Goal: Task Accomplishment & Management: Manage account settings

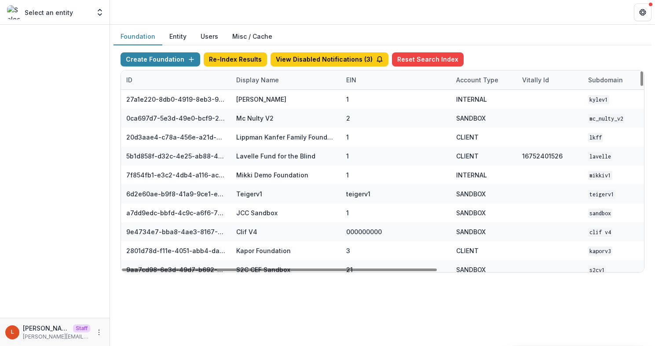
click at [273, 82] on div "Display Name" at bounding box center [257, 79] width 53 height 9
click at [271, 97] on input at bounding box center [286, 100] width 106 height 14
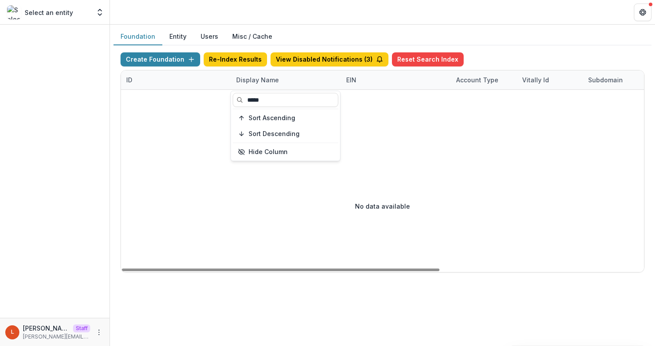
type input "*****"
click at [181, 222] on div "No data available" at bounding box center [382, 206] width 523 height 132
click at [274, 81] on div "Display Name" at bounding box center [257, 79] width 53 height 9
click at [272, 100] on input "*****" at bounding box center [286, 100] width 106 height 14
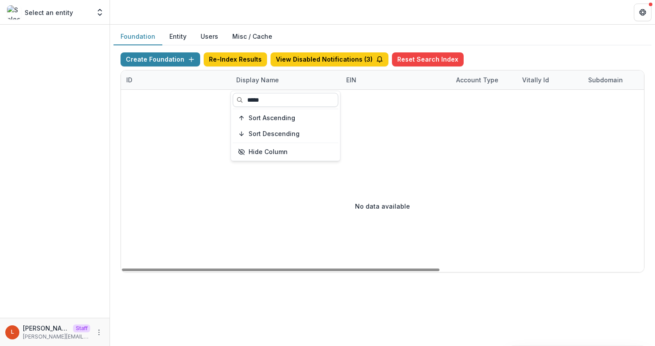
click at [272, 100] on input "*****" at bounding box center [286, 100] width 106 height 14
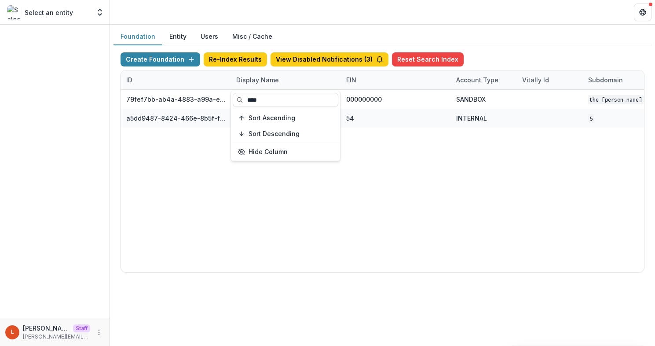
type input "****"
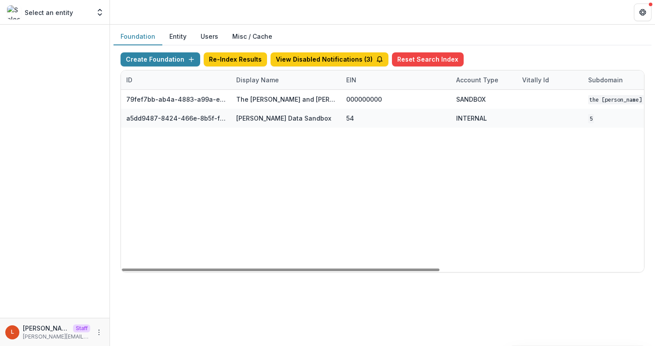
click at [181, 181] on div "79fef7bb-ab4a-4883-a99a-e2f11936830d The Carol and James Collins Foundation Wor…" at bounding box center [550, 181] width 858 height 182
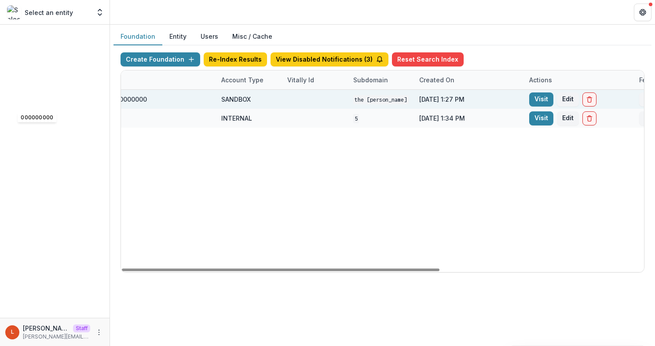
scroll to position [0, 335]
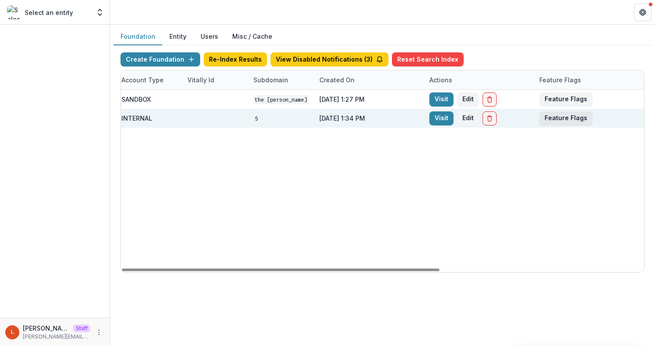
click at [573, 117] on button "Feature Flags" at bounding box center [565, 118] width 53 height 14
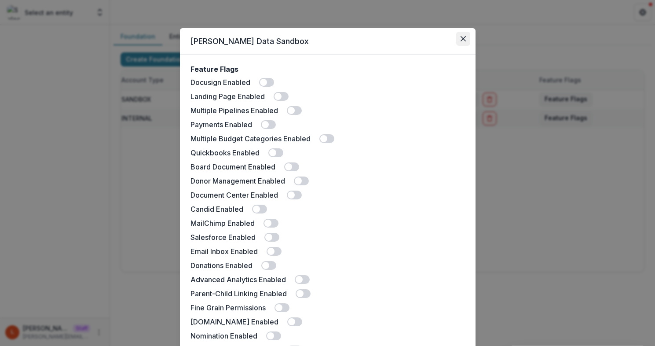
click at [460, 35] on button "Close" at bounding box center [463, 39] width 14 height 14
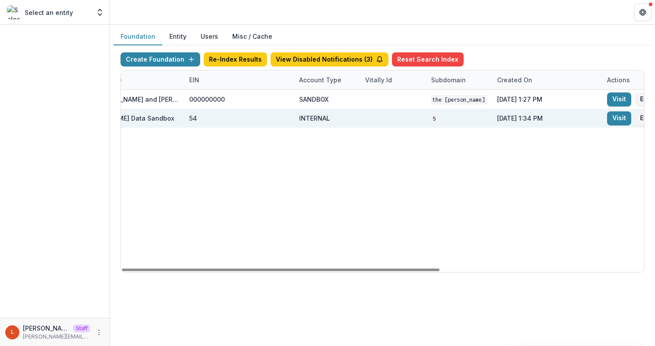
scroll to position [0, 226]
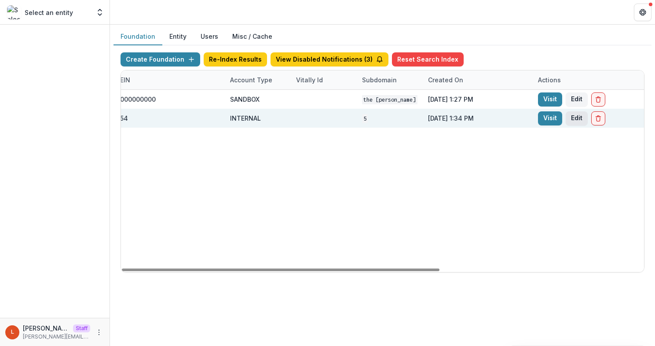
click at [572, 116] on button "Edit" at bounding box center [577, 118] width 22 height 14
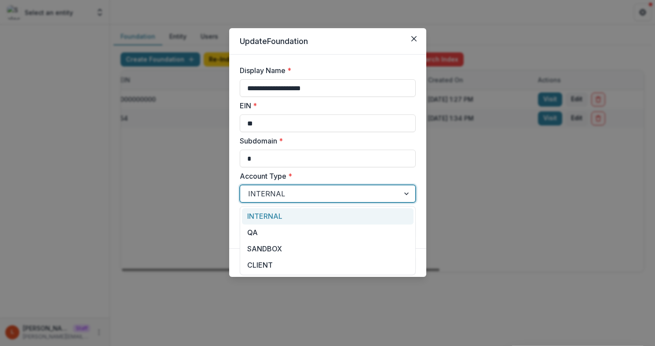
click at [288, 193] on div at bounding box center [319, 193] width 143 height 12
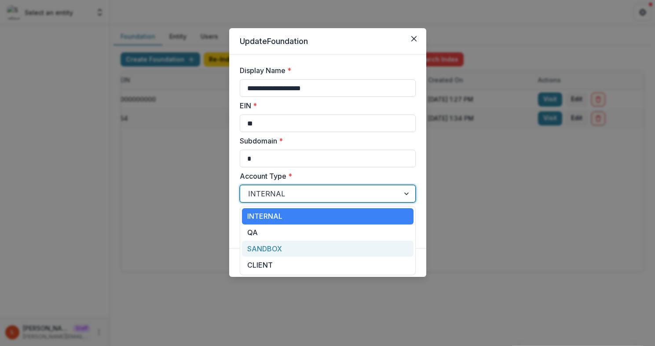
click at [292, 243] on div "SANDBOX" at bounding box center [328, 249] width 172 height 16
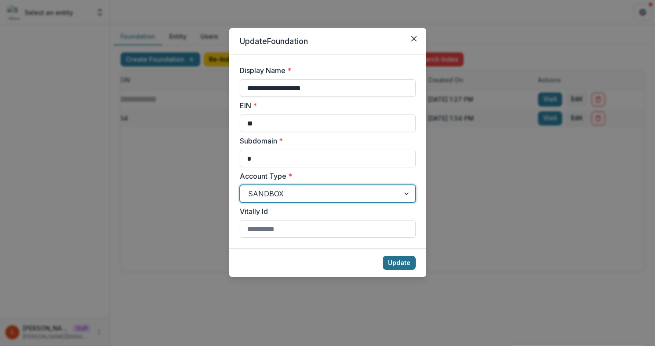
click at [404, 258] on button "Update" at bounding box center [399, 263] width 33 height 14
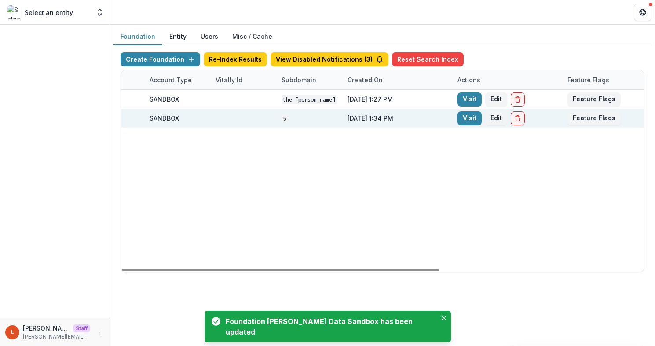
scroll to position [0, 335]
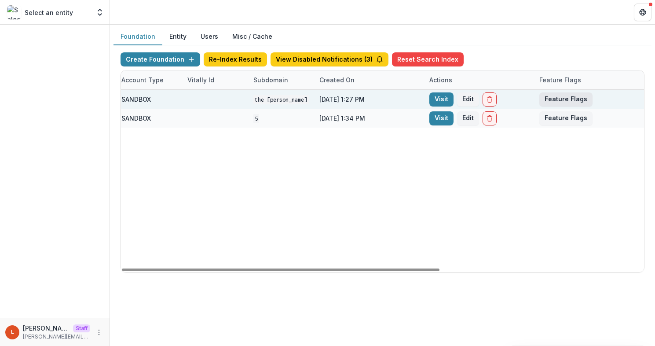
click at [566, 94] on button "Feature Flags" at bounding box center [565, 99] width 53 height 14
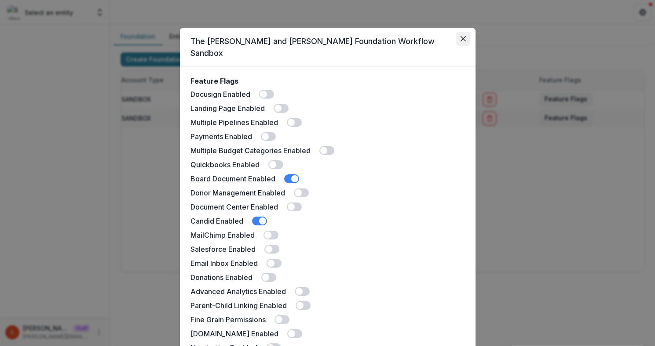
click at [461, 36] on button "Close" at bounding box center [463, 39] width 14 height 14
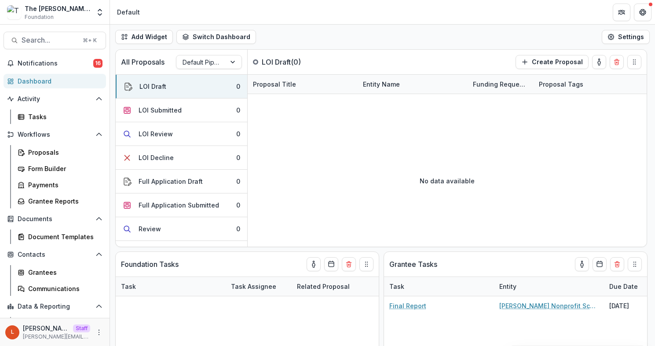
click at [95, 326] on div "L Lucy Staff lucy@trytemelio.com" at bounding box center [54, 332] width 99 height 17
click at [95, 328] on button "More" at bounding box center [99, 332] width 11 height 11
click at [128, 311] on link "User Settings" at bounding box center [154, 314] width 94 height 15
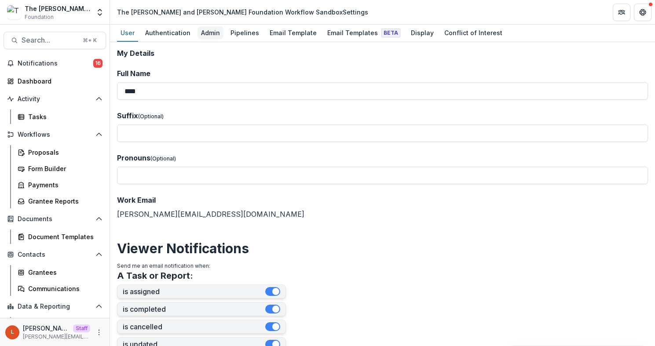
click at [200, 33] on div "Admin" at bounding box center [211, 32] width 26 height 13
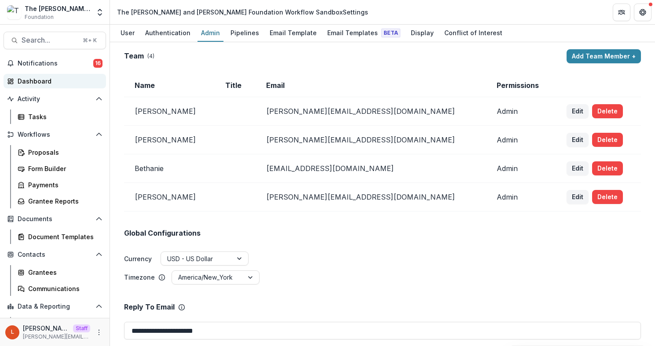
click at [52, 84] on div "Dashboard" at bounding box center [58, 81] width 81 height 9
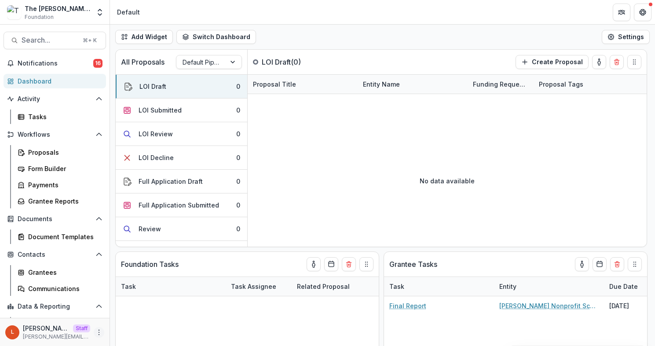
click at [96, 331] on icon "More" at bounding box center [98, 332] width 7 height 7
click at [146, 313] on link "User Settings" at bounding box center [154, 314] width 94 height 15
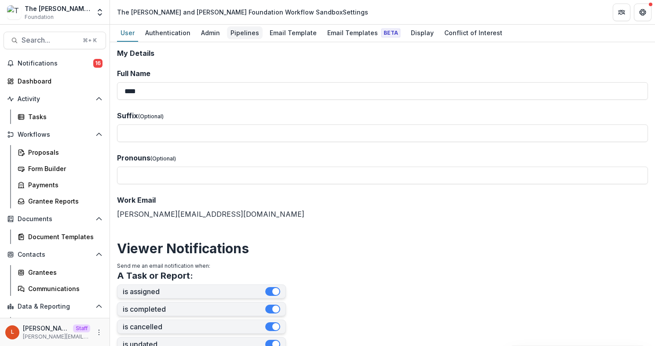
click at [243, 32] on div "Pipelines" at bounding box center [245, 32] width 36 height 13
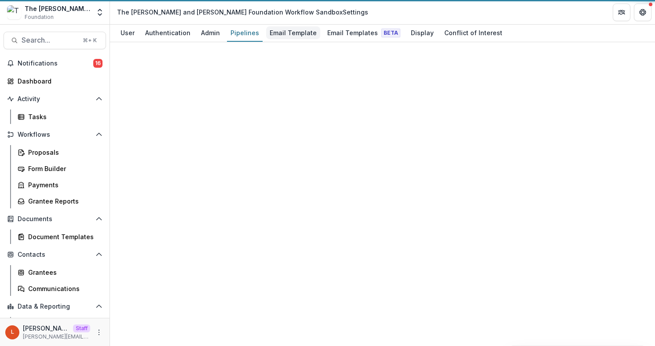
click at [284, 32] on div "Email Template" at bounding box center [293, 32] width 54 height 13
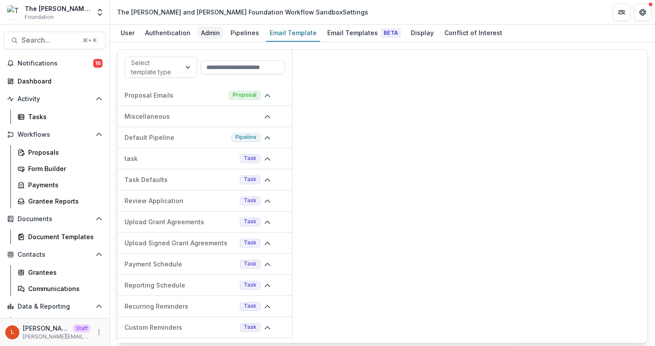
click at [214, 32] on div "Admin" at bounding box center [211, 32] width 26 height 13
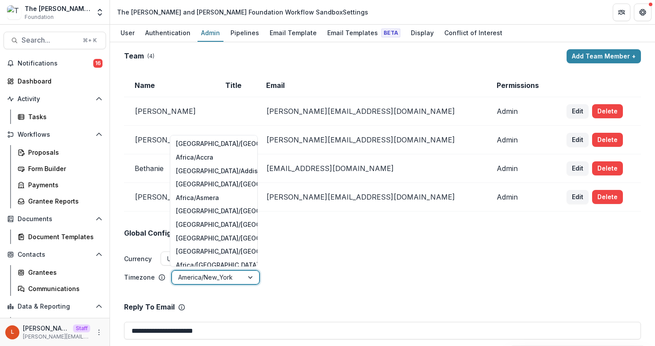
click at [227, 279] on div at bounding box center [207, 277] width 59 height 11
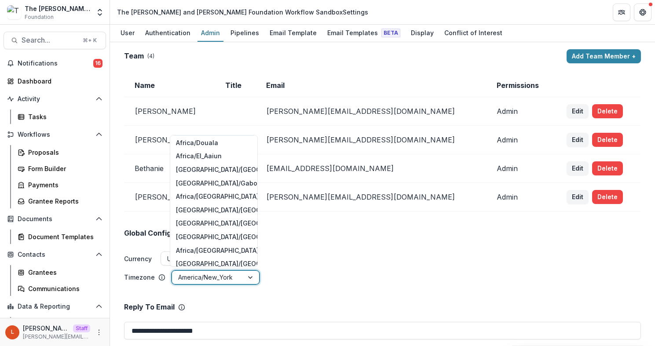
scroll to position [256, 0]
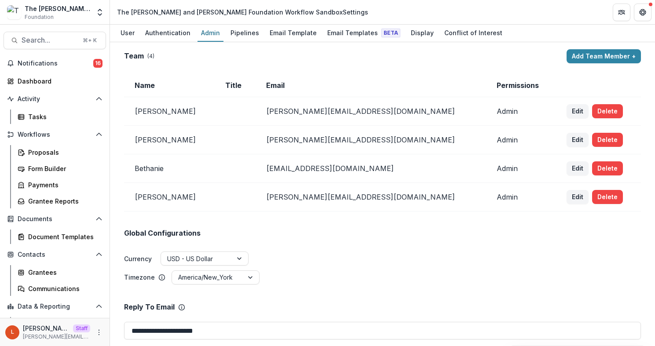
click at [303, 259] on ul "Currency USD - US Dollar" at bounding box center [382, 259] width 517 height 15
click at [243, 275] on div at bounding box center [251, 277] width 16 height 13
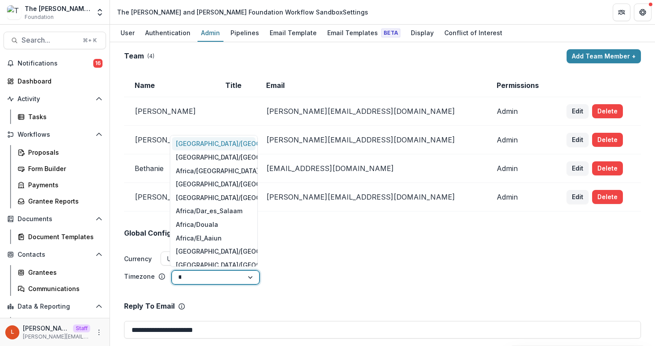
type input "***"
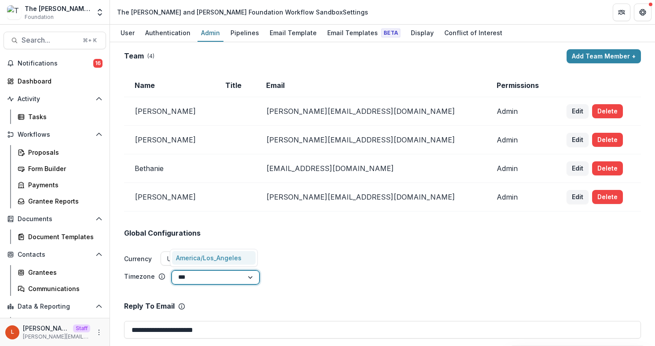
click at [238, 261] on div "America/Los_Angeles" at bounding box center [214, 258] width 84 height 14
click at [303, 262] on ul "Currency USD - US Dollar" at bounding box center [382, 259] width 517 height 15
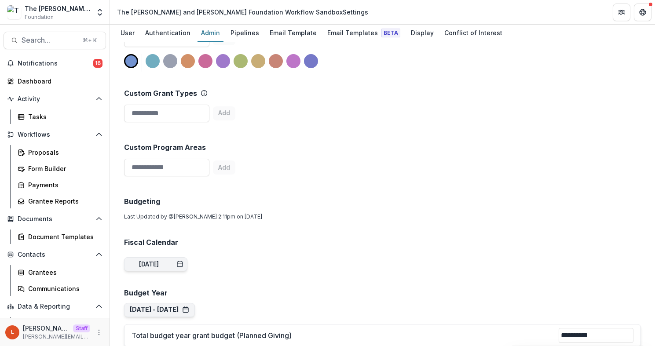
scroll to position [360, 0]
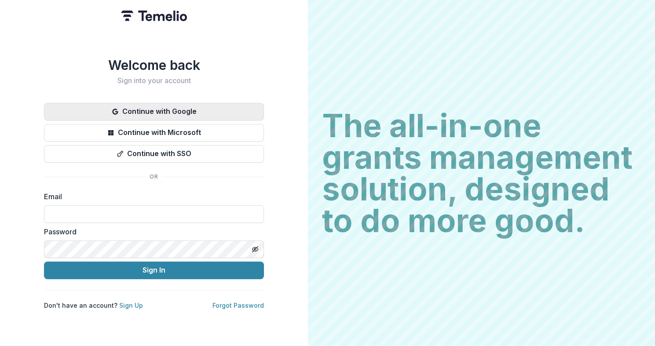
click at [137, 109] on button "Continue with Google" at bounding box center [154, 112] width 220 height 18
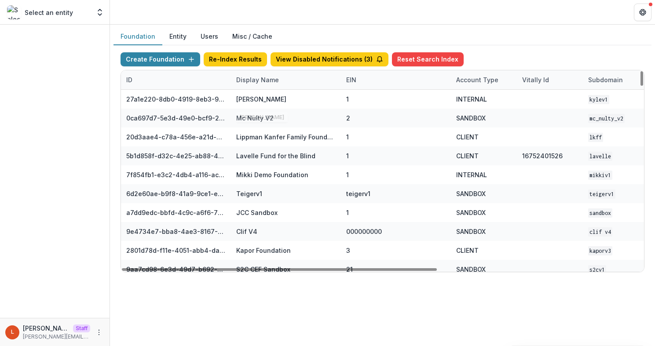
click at [264, 80] on div "Display Name" at bounding box center [257, 79] width 53 height 9
click at [260, 100] on input at bounding box center [286, 100] width 106 height 14
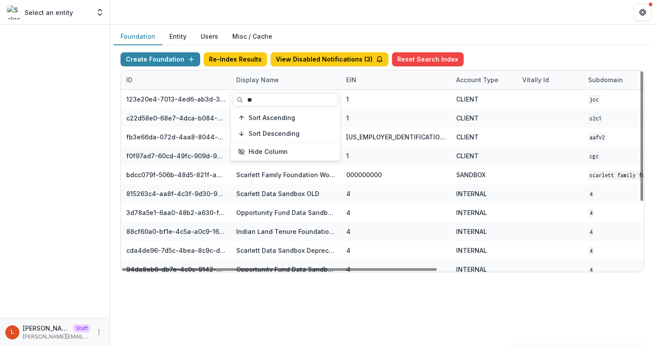
type input "*"
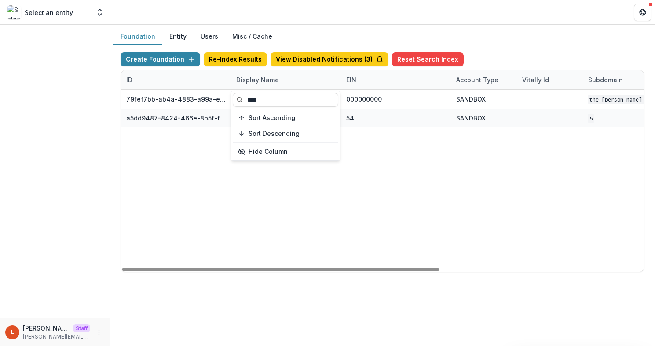
type input "****"
click at [379, 161] on div "79fef7bb-ab4a-4883-a99a-e2f11936830d The Carol and James Collins Foundation Wor…" at bounding box center [550, 181] width 858 height 182
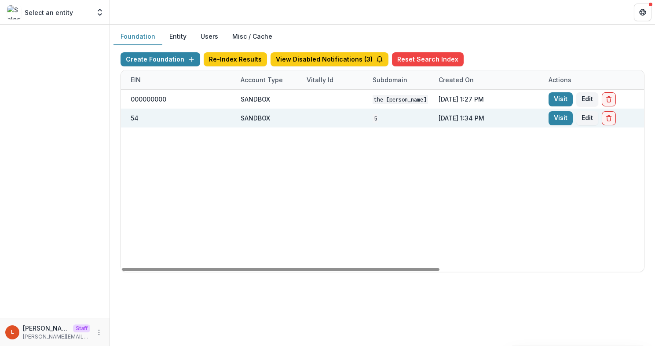
scroll to position [0, 335]
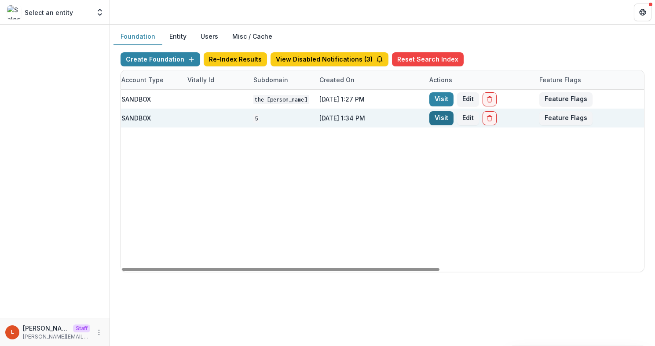
click at [448, 118] on link "Visit" at bounding box center [441, 118] width 24 height 14
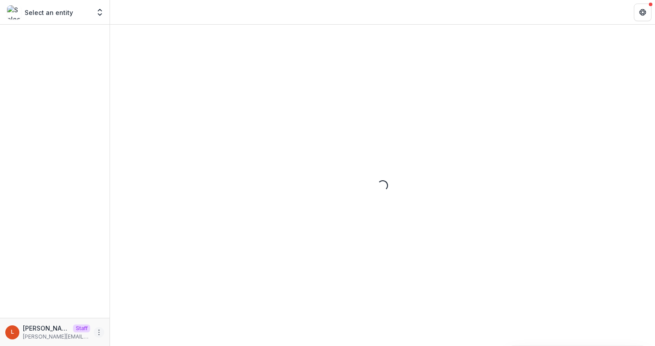
click at [97, 327] on button "More" at bounding box center [99, 332] width 11 height 11
click at [123, 323] on button "Logout" at bounding box center [157, 328] width 94 height 15
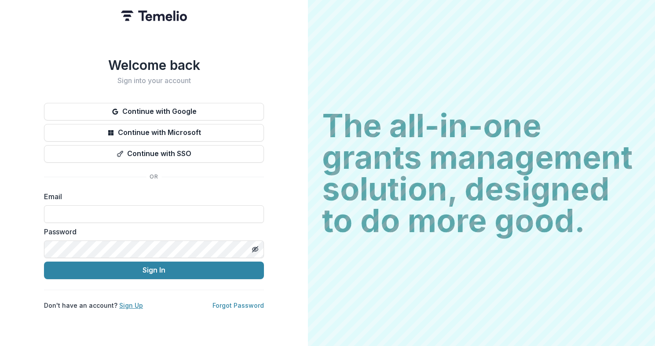
click at [126, 305] on link "Sign Up" at bounding box center [131, 305] width 24 height 7
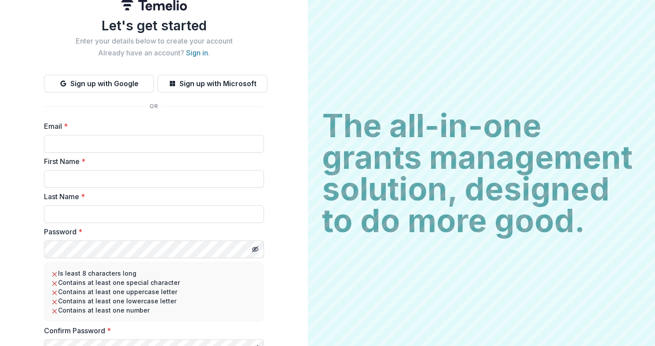
scroll to position [1, 0]
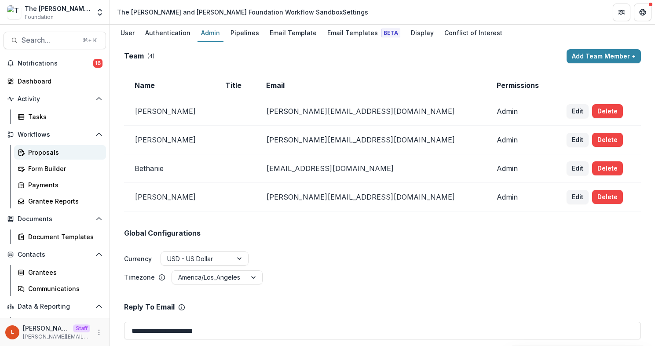
click at [46, 155] on div "Proposals" at bounding box center [63, 152] width 71 height 9
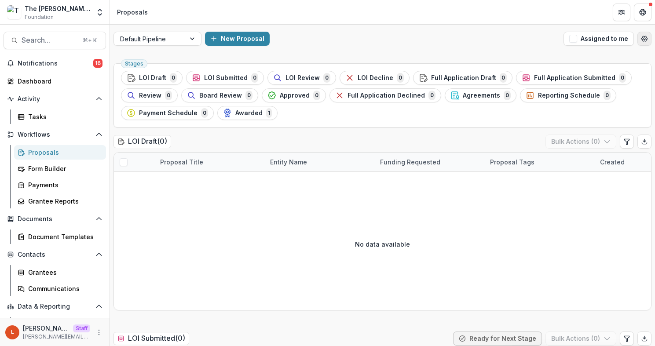
click at [642, 43] on button "Open table manager" at bounding box center [644, 39] width 14 height 14
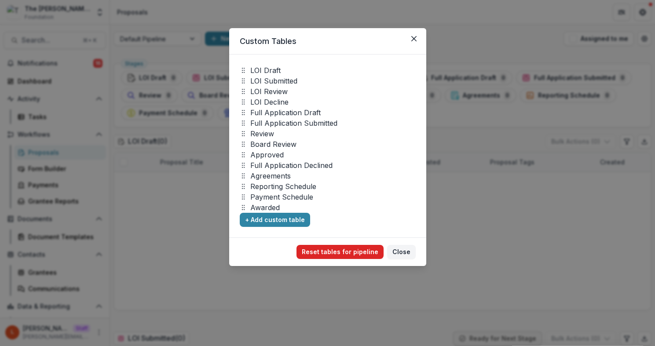
click at [345, 252] on button "Reset tables for pipeline" at bounding box center [339, 252] width 87 height 14
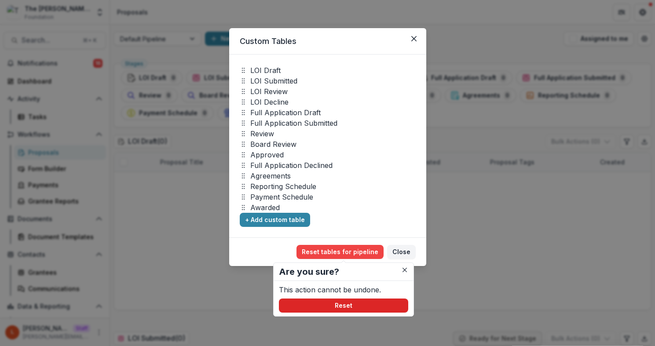
click at [348, 310] on button "Reset" at bounding box center [343, 306] width 129 height 14
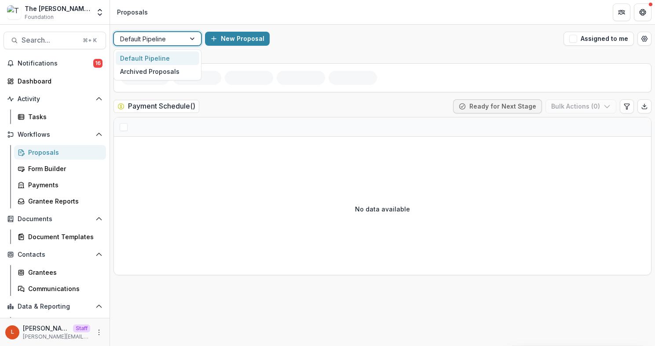
click at [188, 35] on div at bounding box center [193, 38] width 16 height 13
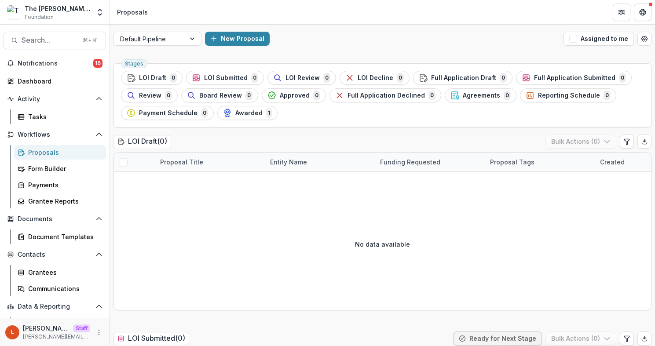
click at [194, 25] on div "Default Pipeline New Proposal Assigned to me" at bounding box center [382, 39] width 545 height 28
click at [44, 172] on div "Form Builder" at bounding box center [63, 168] width 71 height 9
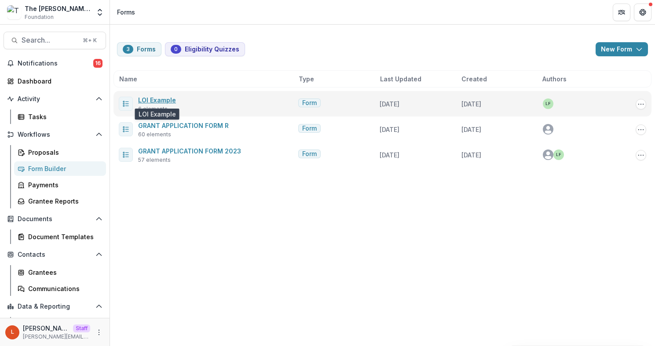
click at [160, 98] on link "LOI Example" at bounding box center [157, 99] width 38 height 7
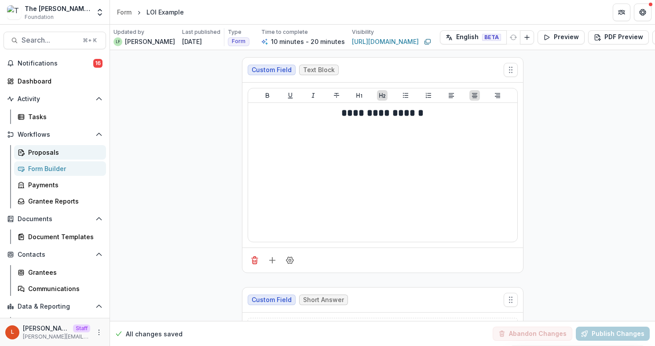
click at [34, 150] on div "Proposals" at bounding box center [63, 152] width 71 height 9
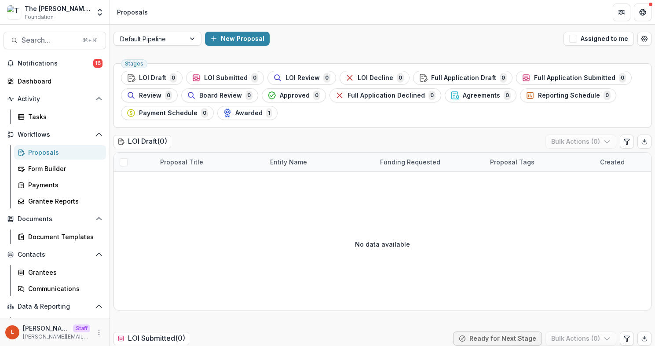
click at [304, 51] on div "Default Pipeline New Proposal Assigned to me" at bounding box center [382, 39] width 545 height 28
click at [33, 172] on div "Form Builder" at bounding box center [63, 168] width 71 height 9
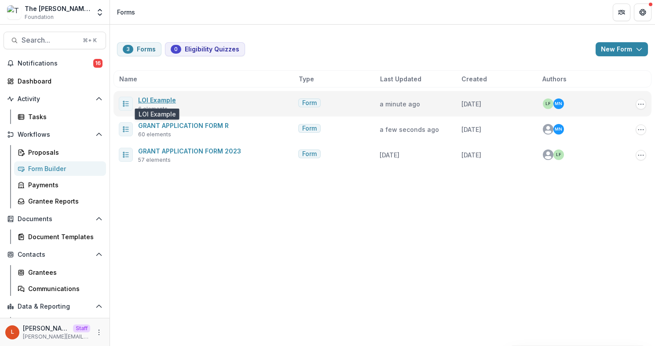
click at [153, 100] on link "LOI Example" at bounding box center [157, 99] width 38 height 7
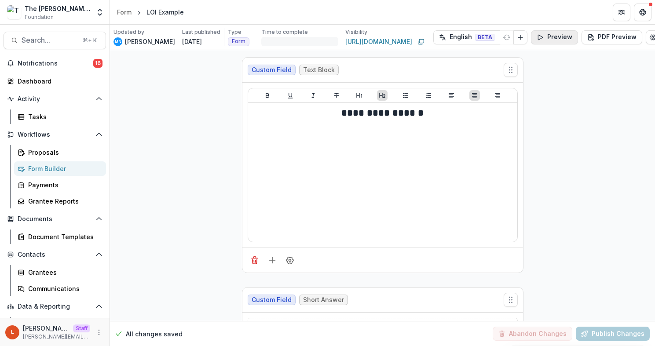
click at [550, 40] on button "Preview" at bounding box center [554, 37] width 47 height 14
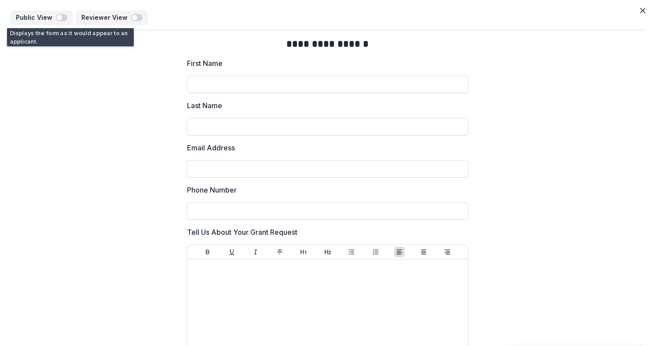
click at [643, 11] on button "Close" at bounding box center [643, 11] width 14 height 14
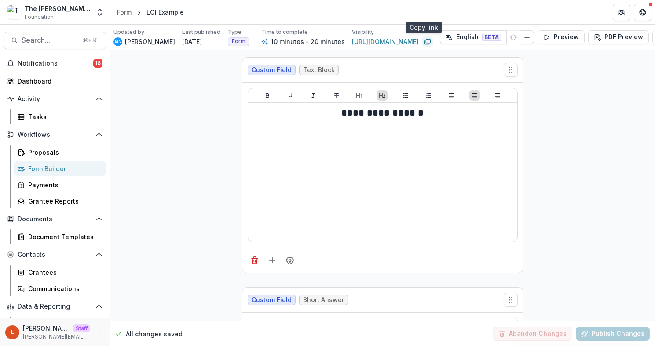
click at [425, 41] on icon "Copy link" at bounding box center [427, 41] width 7 height 7
click at [66, 153] on div "Proposals" at bounding box center [63, 152] width 71 height 9
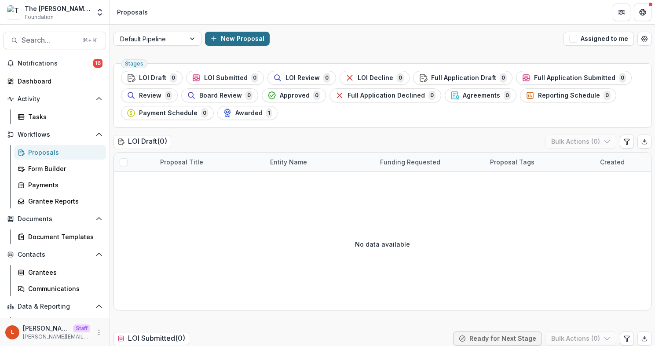
click at [249, 39] on button "New Proposal" at bounding box center [237, 39] width 65 height 14
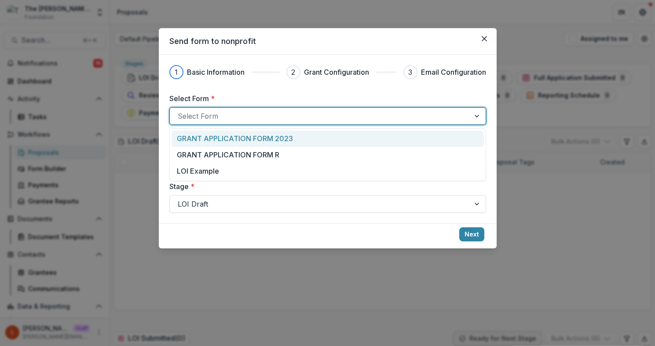
click at [263, 118] on div at bounding box center [320, 116] width 284 height 12
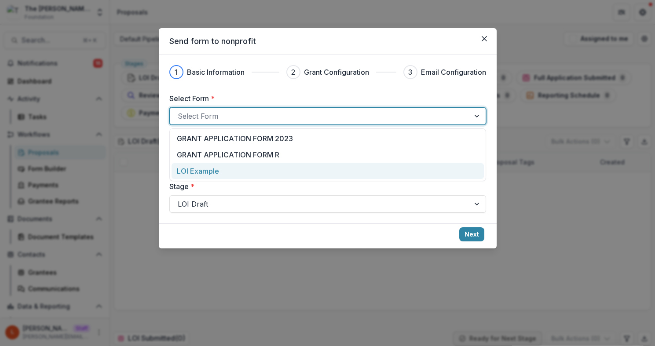
click at [251, 172] on div "LOI Example" at bounding box center [327, 171] width 301 height 11
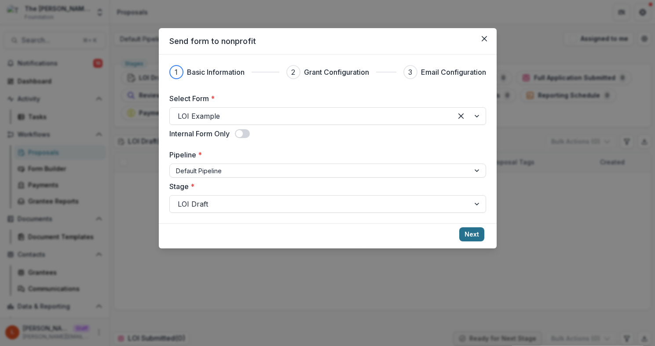
click at [472, 237] on button "Next" at bounding box center [471, 234] width 25 height 14
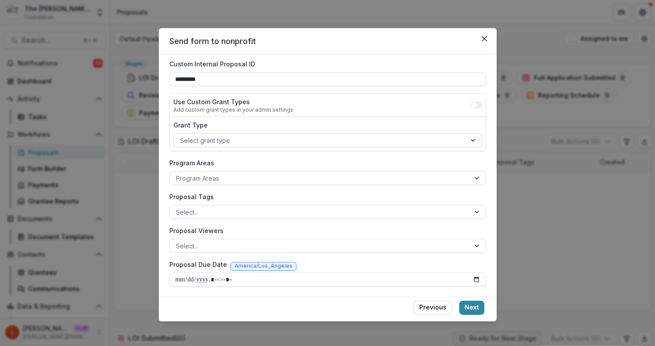
scroll to position [68, 0]
click at [464, 302] on button "Next" at bounding box center [471, 308] width 25 height 14
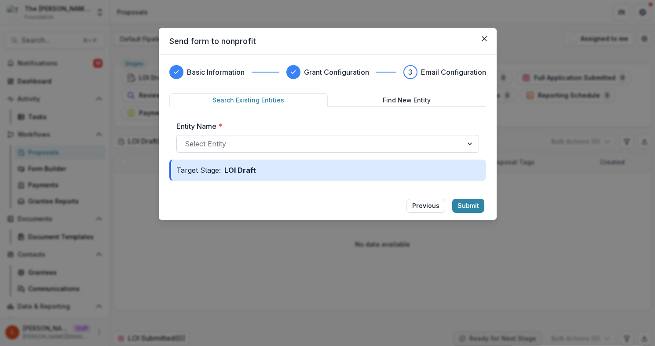
click at [261, 137] on div "Select Entity" at bounding box center [320, 144] width 286 height 14
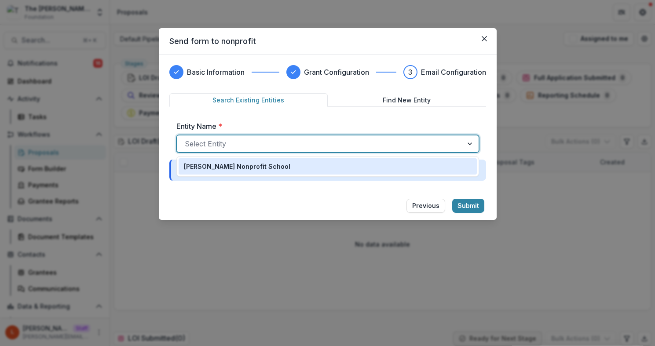
click at [259, 168] on div "[PERSON_NAME] Nonprofit School" at bounding box center [328, 166] width 288 height 9
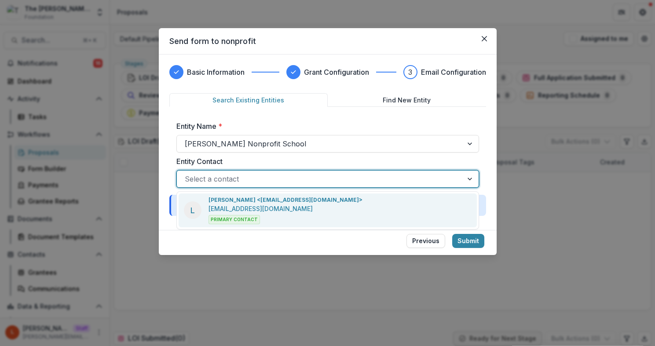
click at [330, 174] on div at bounding box center [320, 179] width 270 height 12
click at [306, 211] on div "L Lucy Fey <lucyjfey@gmail.com> lucyjfey@gmail.com Primary Contact" at bounding box center [328, 211] width 298 height 34
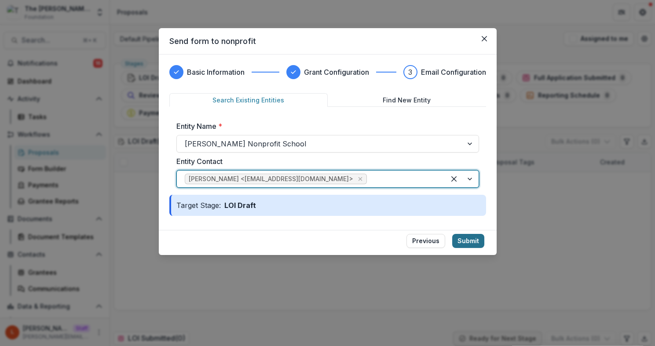
click at [472, 241] on button "Submit" at bounding box center [468, 241] width 32 height 14
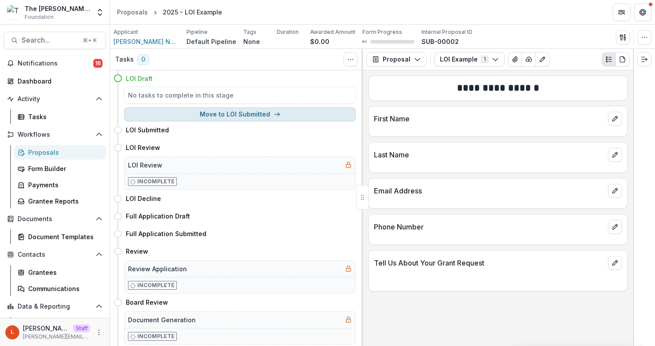
click at [258, 117] on button "Move to LOI Submitted" at bounding box center [240, 114] width 232 height 14
select select "**********"
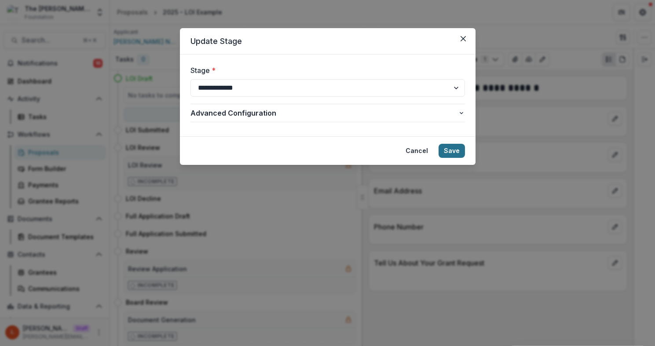
click at [447, 153] on button "Save" at bounding box center [452, 151] width 26 height 14
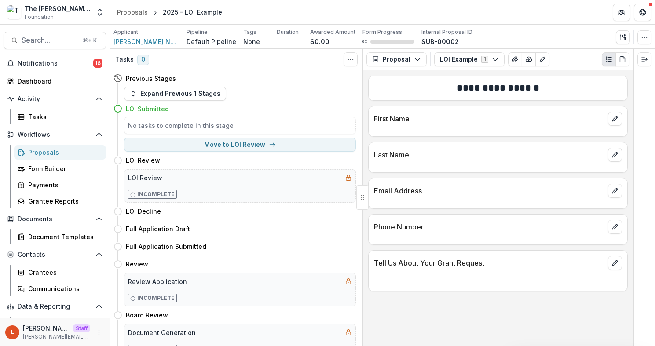
click at [99, 325] on div "L Lucy Staff lucy@trytemelio.com" at bounding box center [54, 332] width 99 height 17
click at [97, 330] on icon "More" at bounding box center [98, 332] width 7 height 7
click at [165, 314] on link "User Settings" at bounding box center [154, 314] width 94 height 15
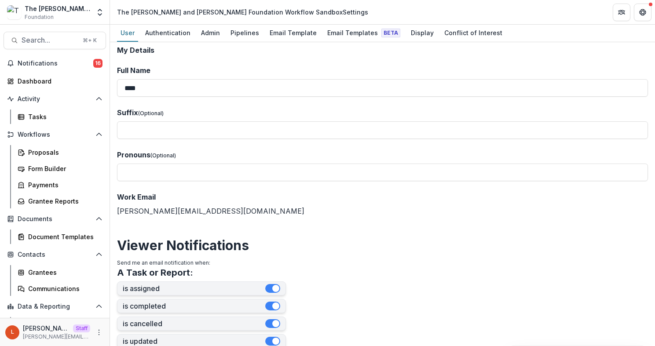
scroll to position [1, 0]
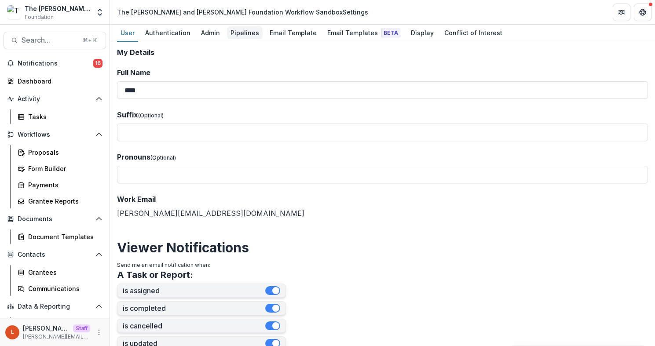
click at [241, 33] on div "Pipelines" at bounding box center [245, 32] width 36 height 13
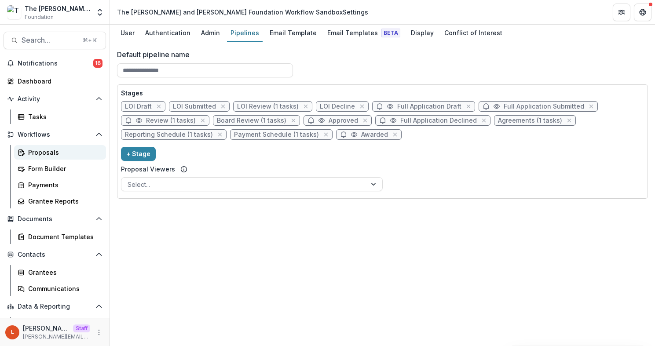
click at [42, 150] on div "Proposals" at bounding box center [63, 152] width 71 height 9
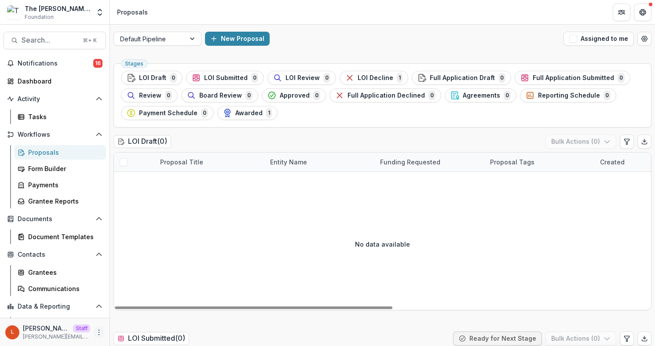
click at [95, 332] on icon "More" at bounding box center [98, 332] width 7 height 7
click at [131, 310] on link "User Settings" at bounding box center [154, 314] width 94 height 15
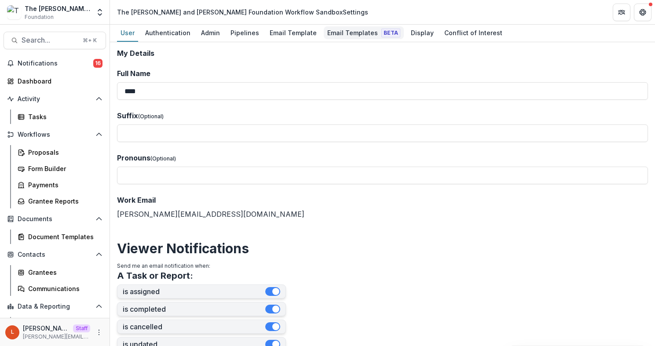
click at [347, 34] on div "Email Templates Beta" at bounding box center [364, 32] width 80 height 13
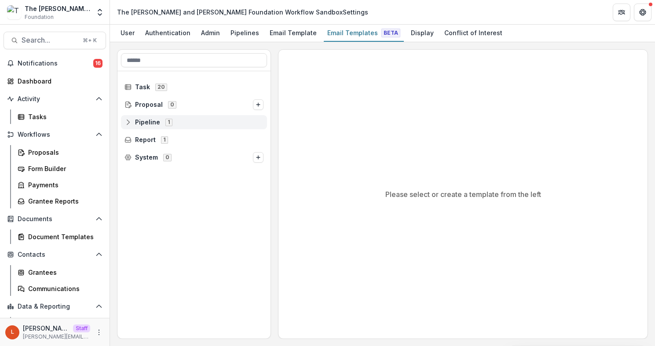
click at [128, 120] on icon at bounding box center [127, 122] width 7 height 7
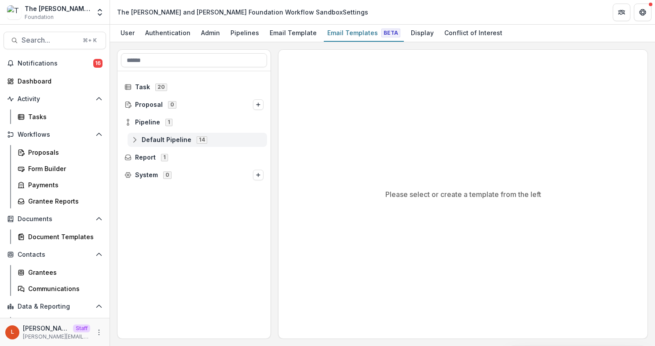
click at [131, 141] on icon at bounding box center [134, 139] width 7 height 7
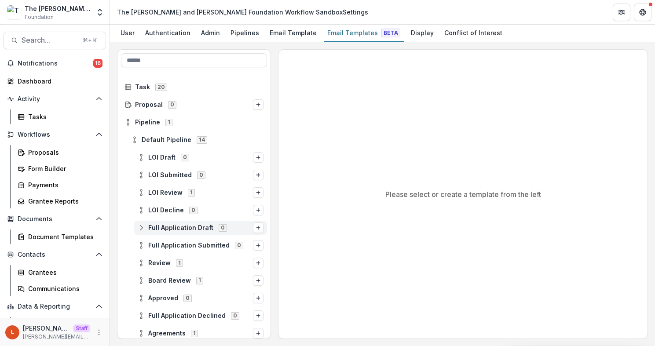
click at [141, 230] on circle at bounding box center [141, 230] width 2 height 2
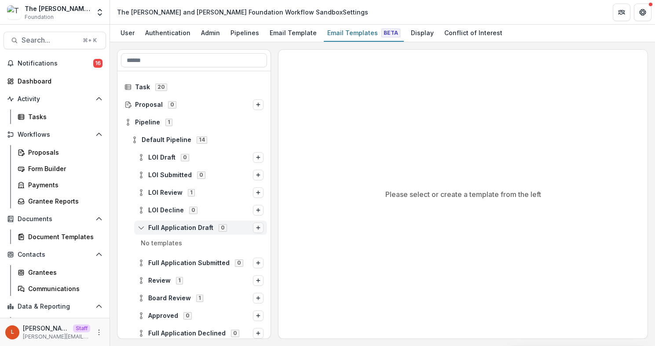
click at [256, 228] on line "Options" at bounding box center [258, 228] width 4 height 0
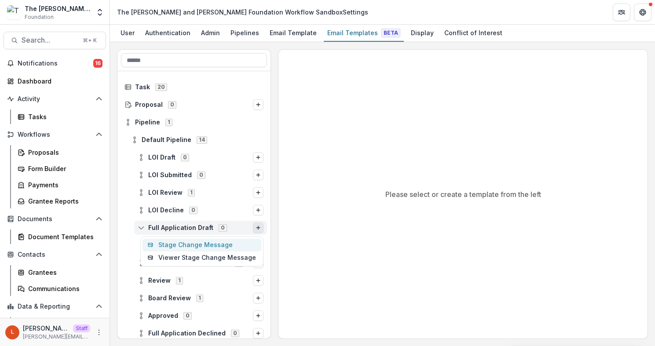
click at [248, 249] on button "Stage Change Message" at bounding box center [202, 245] width 119 height 13
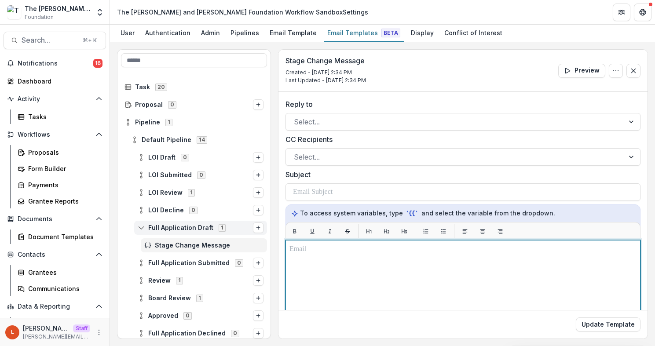
click at [413, 248] on p "To enrich screen reader interactions, please activate Accessibility in Grammarl…" at bounding box center [462, 249] width 347 height 11
paste div "To enrich screen reader interactions, please activate Accessibility in Grammarl…"
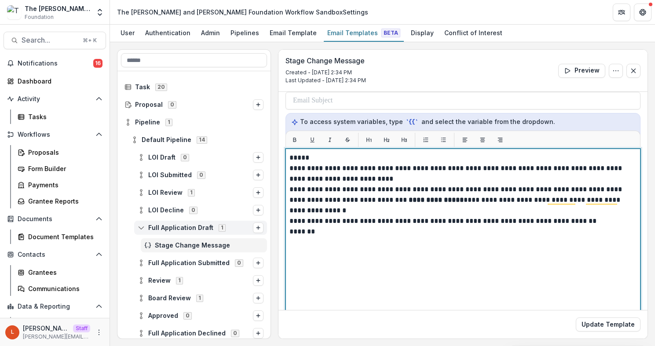
click at [333, 157] on p "*****" at bounding box center [461, 158] width 344 height 11
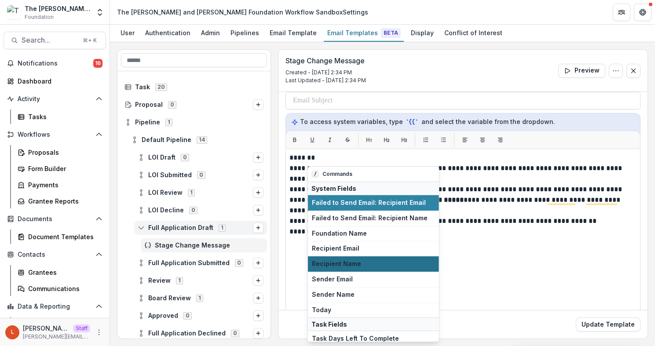
click at [347, 263] on span "Recipient Name" at bounding box center [373, 263] width 123 height 7
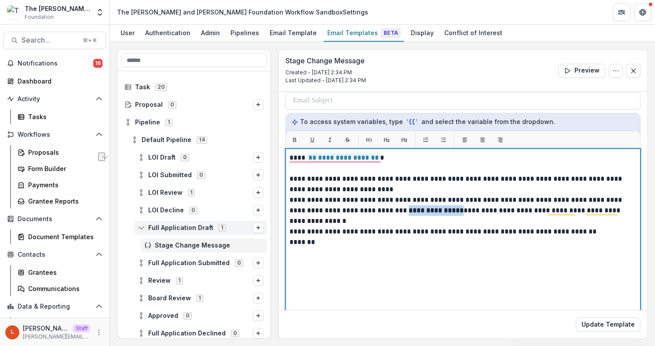
drag, startPoint x: 455, startPoint y: 207, endPoint x: 403, endPoint y: 212, distance: 51.7
click at [403, 212] on p "**********" at bounding box center [461, 215] width 344 height 21
click at [401, 212] on p "**********" at bounding box center [461, 215] width 344 height 21
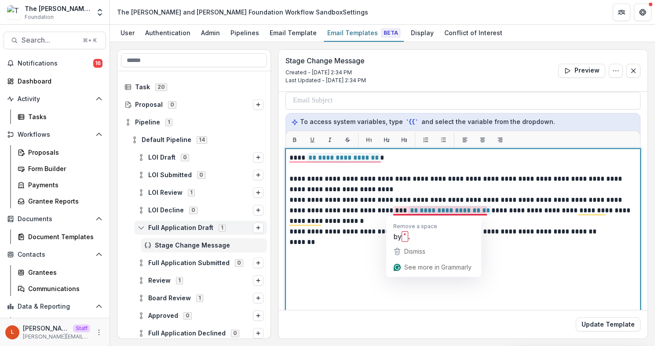
click at [548, 258] on div "**********" at bounding box center [462, 259] width 347 height 212
click at [378, 222] on p "**********" at bounding box center [461, 215] width 344 height 21
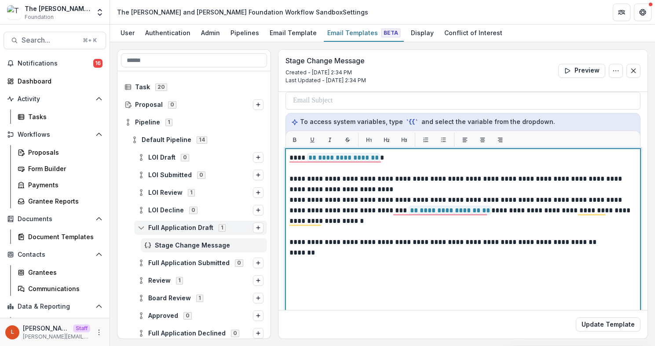
click at [382, 194] on p "**********" at bounding box center [461, 184] width 344 height 21
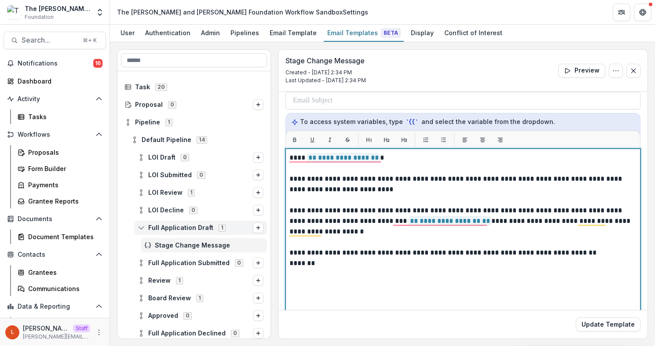
click at [346, 265] on p "*******" at bounding box center [461, 263] width 344 height 11
click at [290, 262] on p "*******" at bounding box center [461, 263] width 344 height 11
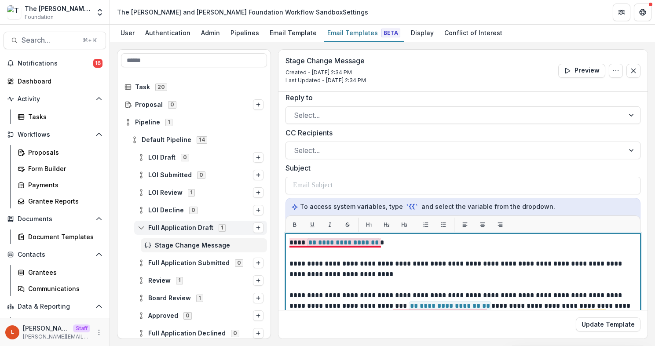
scroll to position [0, 0]
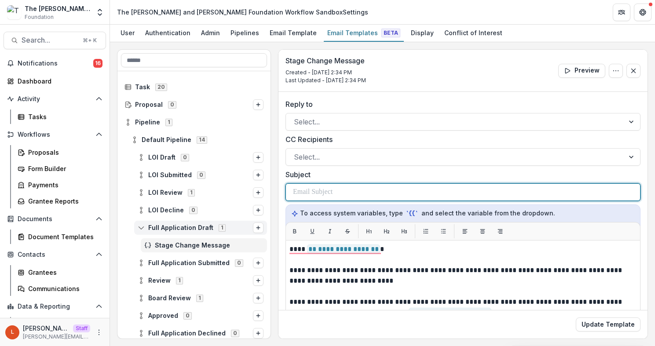
click at [439, 187] on div at bounding box center [463, 192] width 340 height 17
drag, startPoint x: 349, startPoint y: 196, endPoint x: 249, endPoint y: 191, distance: 99.5
click at [249, 191] on div "**********" at bounding box center [382, 194] width 531 height 290
click at [340, 193] on p "**********" at bounding box center [344, 192] width 102 height 11
click at [361, 191] on p "**********" at bounding box center [344, 192] width 103 height 11
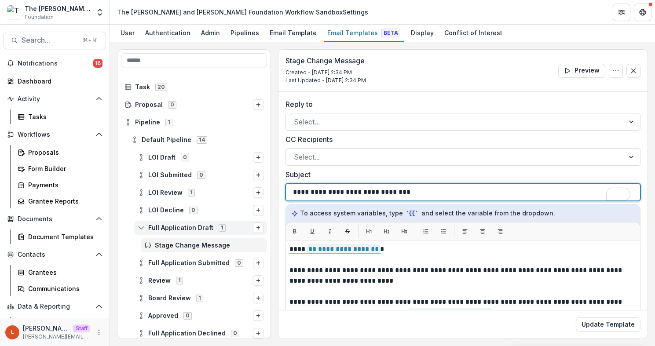
click at [337, 192] on p "**********" at bounding box center [345, 192] width 104 height 11
click at [433, 192] on div "**********" at bounding box center [463, 192] width 340 height 17
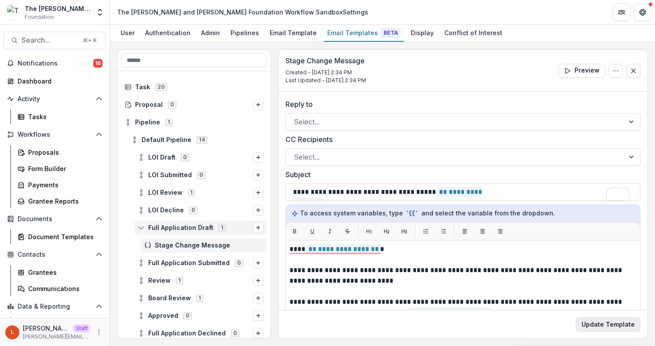
click at [608, 326] on button "Update Template" at bounding box center [608, 325] width 65 height 14
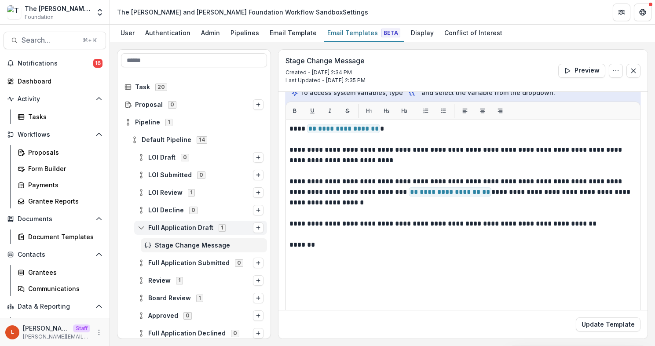
scroll to position [124, 0]
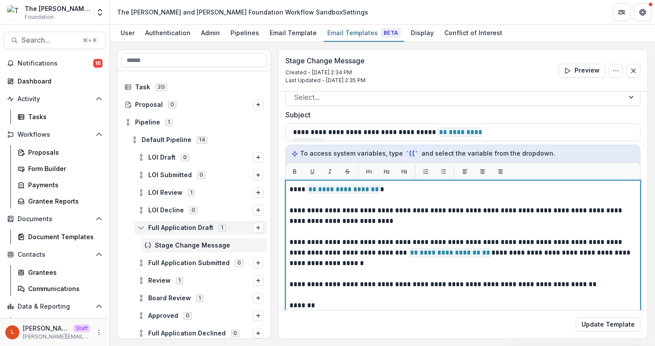
click at [299, 301] on p "*******" at bounding box center [461, 305] width 344 height 11
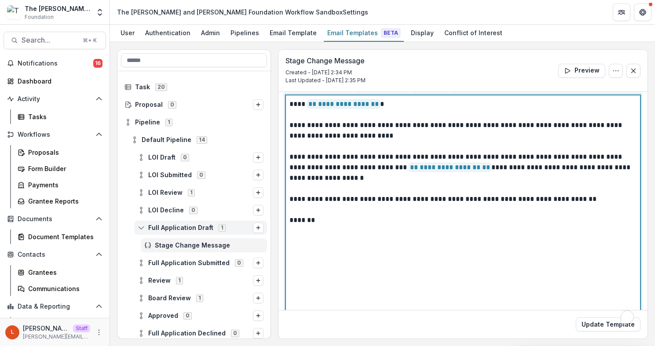
scroll to position [147, 0]
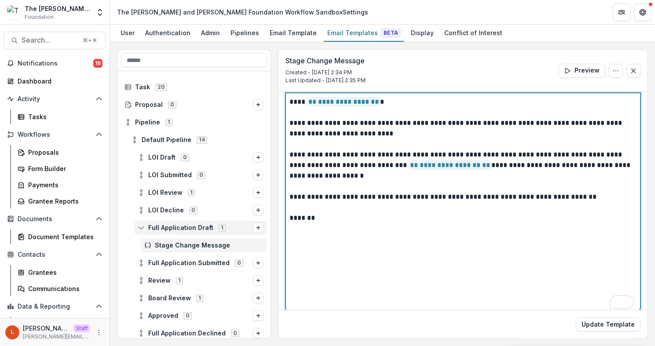
click at [343, 222] on p "*******" at bounding box center [461, 218] width 344 height 11
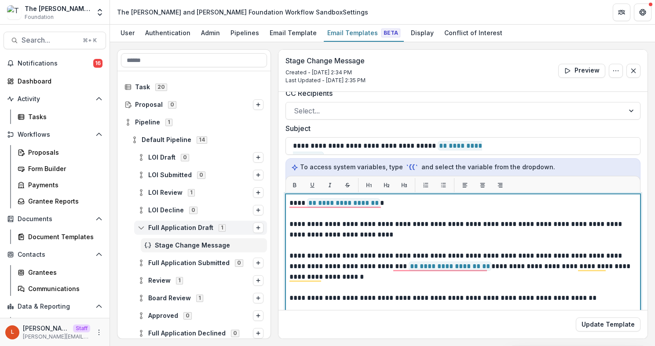
scroll to position [42, 0]
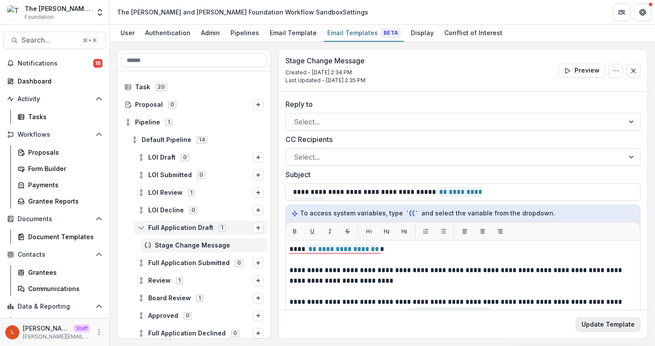
click at [588, 324] on button "Update Template" at bounding box center [608, 325] width 65 height 14
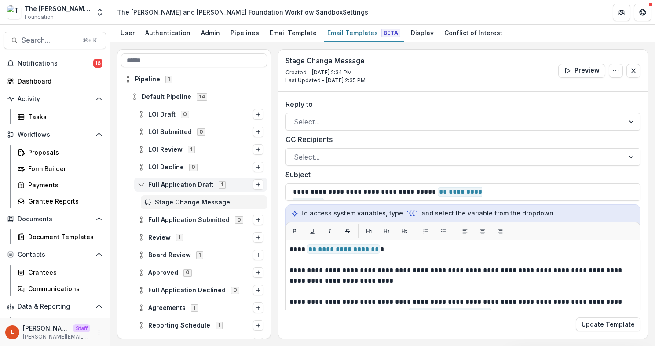
scroll to position [0, 0]
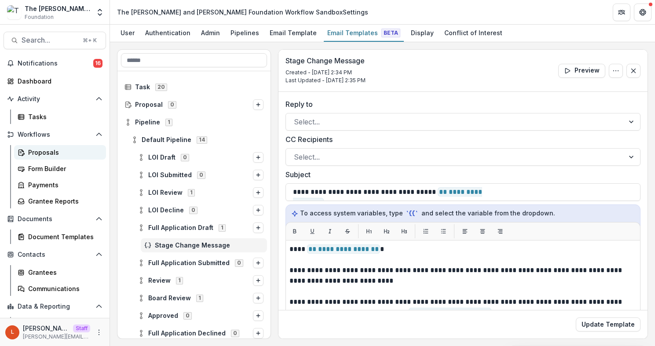
click at [36, 152] on div "Proposals" at bounding box center [63, 152] width 71 height 9
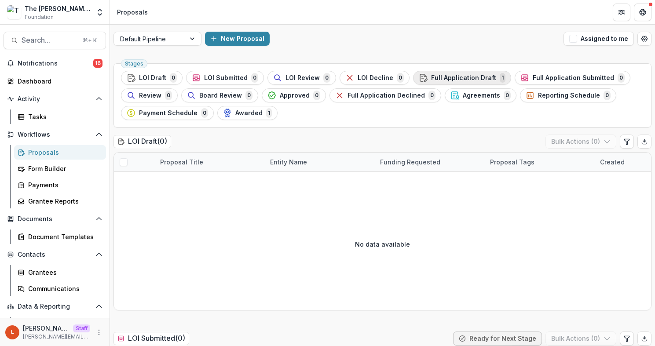
click at [457, 76] on span "Full Application Draft" at bounding box center [463, 77] width 65 height 7
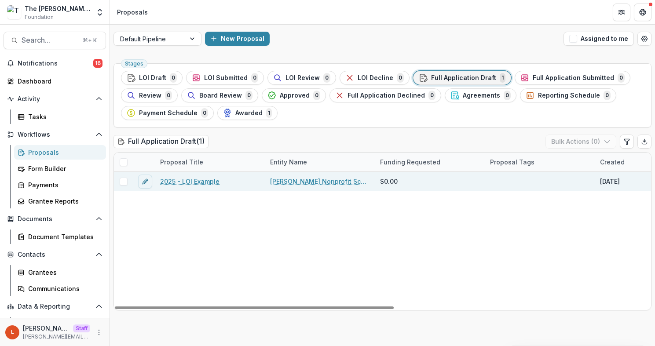
click at [178, 180] on link "2025 - LOI Example" at bounding box center [189, 181] width 59 height 9
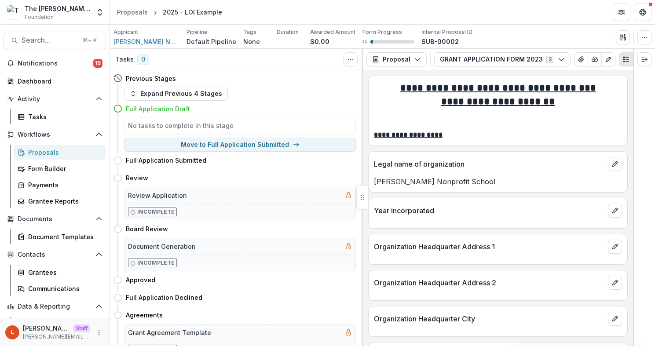
click at [91, 342] on div "L Lucy Staff lucy@trytemelio.com" at bounding box center [55, 332] width 110 height 28
click at [95, 333] on icon "More" at bounding box center [98, 332] width 7 height 7
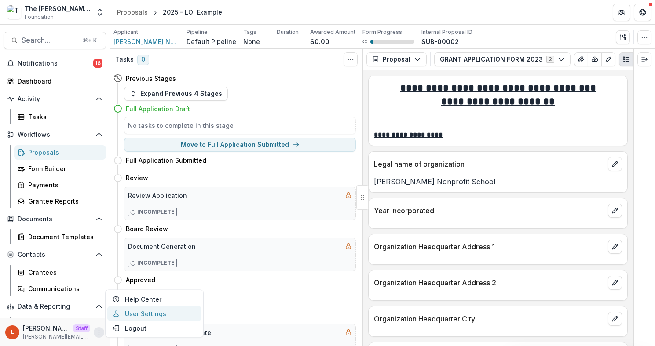
click at [173, 312] on link "User Settings" at bounding box center [154, 314] width 94 height 15
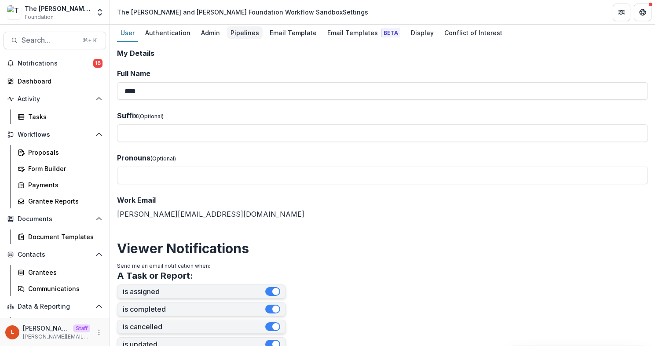
click at [231, 38] on div "Pipelines" at bounding box center [245, 32] width 36 height 13
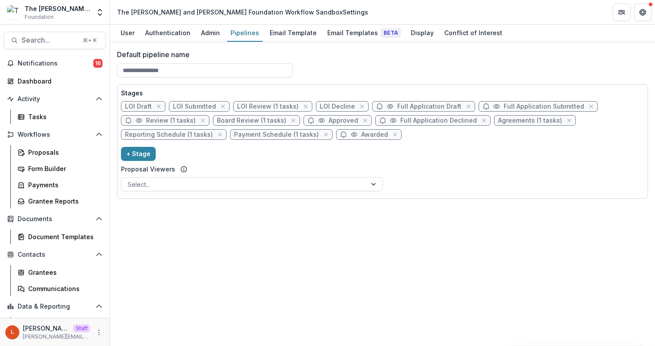
click at [185, 121] on span "Review (1 tasks)" at bounding box center [171, 120] width 50 height 7
select select "******"
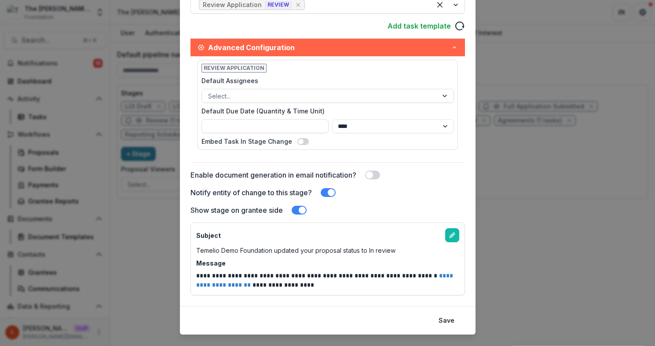
click at [333, 193] on span at bounding box center [331, 192] width 7 height 7
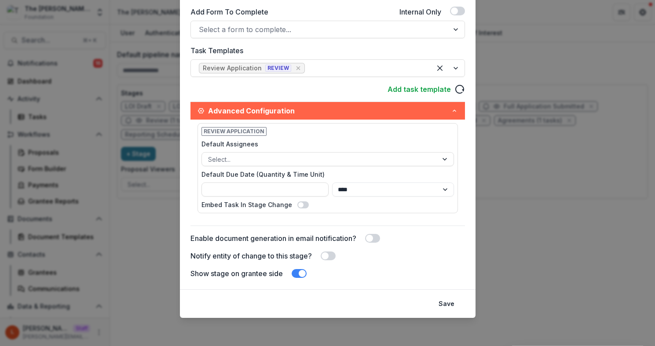
scroll to position [213, 0]
click at [299, 279] on div "Stage Name Rename ****** Display Name Description Stage Label ******* ***** ***…" at bounding box center [328, 65] width 296 height 448
click at [299, 274] on span at bounding box center [302, 273] width 7 height 7
click at [455, 306] on button "Save" at bounding box center [446, 304] width 26 height 14
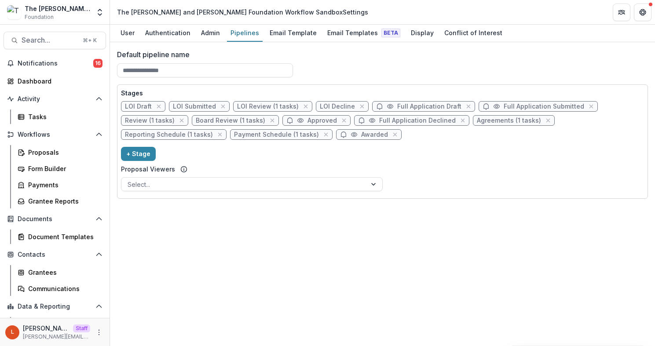
click at [156, 123] on span "Review (1 tasks)" at bounding box center [150, 120] width 50 height 7
select select "******"
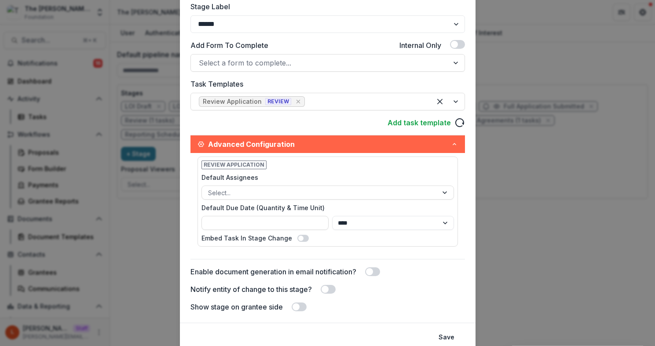
scroll to position [183, 0]
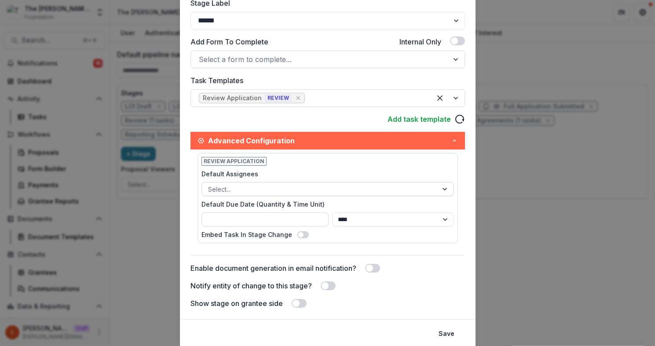
click at [248, 192] on div at bounding box center [319, 189] width 223 height 11
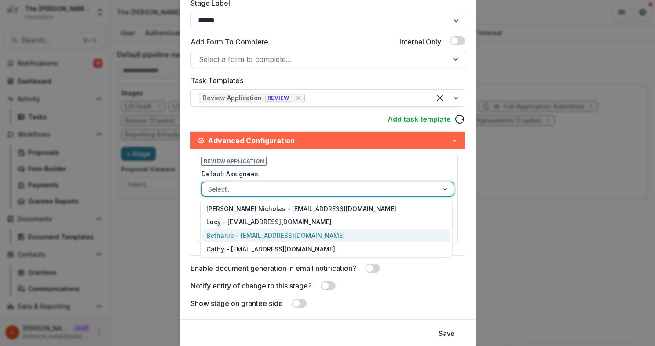
click at [247, 234] on div "Bethanie - [EMAIL_ADDRESS][DOMAIN_NAME]" at bounding box center [326, 236] width 248 height 14
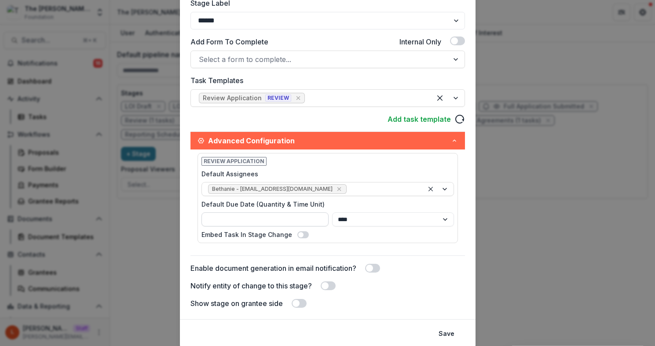
click at [306, 221] on input "Default Due Date (Quantity & Time Unit)" at bounding box center [265, 219] width 128 height 14
type input "*"
drag, startPoint x: 296, startPoint y: 223, endPoint x: 100, endPoint y: 251, distance: 198.3
click at [100, 251] on div "Edit Stage Stage Name Rename ****** Display Name Description Stage Label ******…" at bounding box center [327, 173] width 655 height 346
click at [446, 329] on button "Save" at bounding box center [446, 334] width 26 height 14
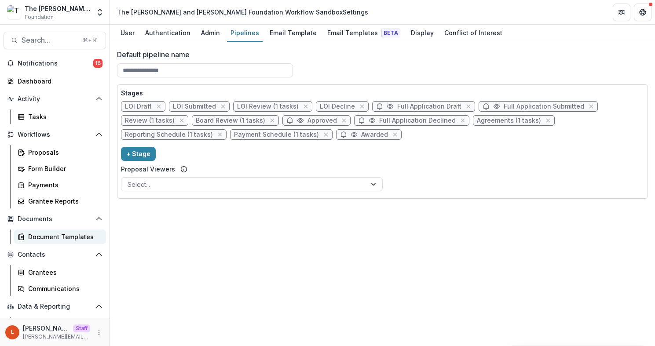
click at [44, 239] on div "Document Templates" at bounding box center [63, 236] width 71 height 9
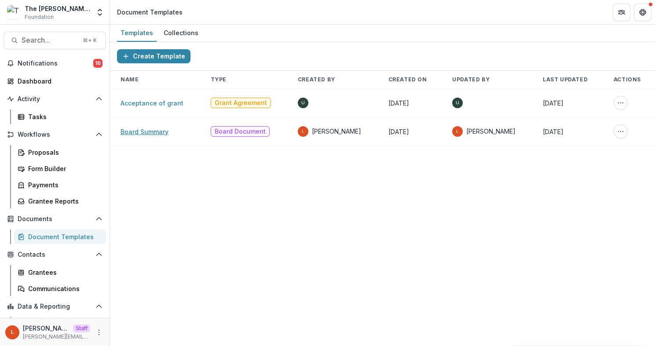
click at [144, 132] on link "Board Summary" at bounding box center [145, 131] width 48 height 7
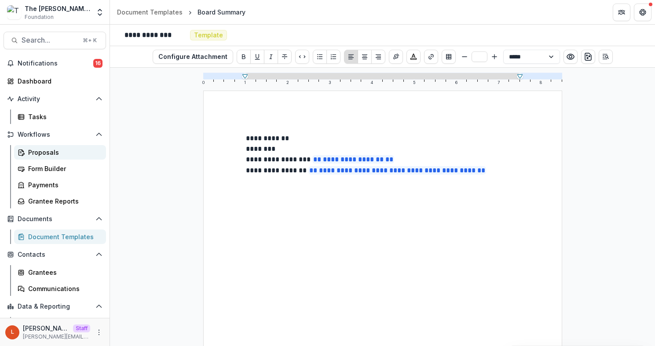
click at [49, 152] on div "Proposals" at bounding box center [63, 152] width 71 height 9
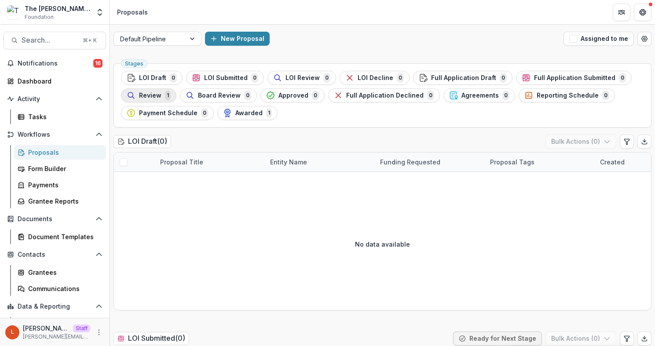
click at [146, 97] on span "Review" at bounding box center [150, 95] width 22 height 7
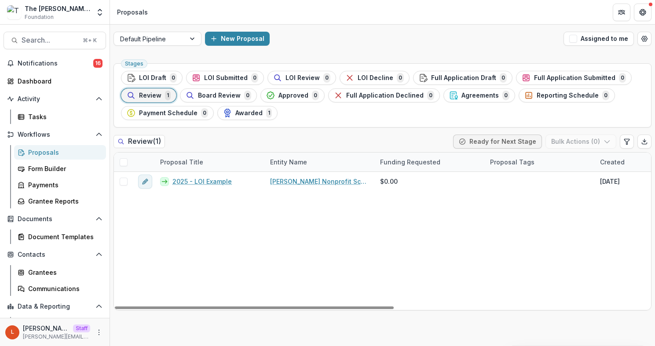
click at [125, 162] on span at bounding box center [124, 162] width 8 height 8
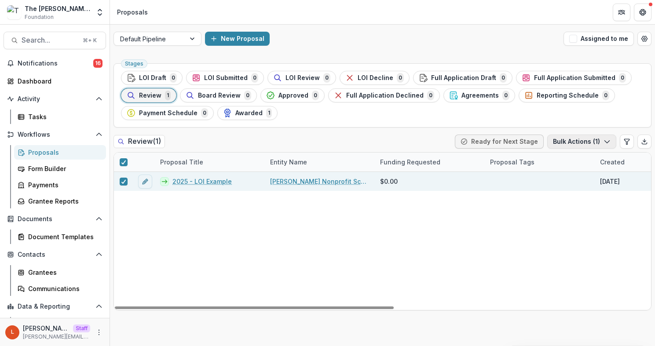
click at [582, 143] on button "Bulk Actions ( 1 )" at bounding box center [581, 142] width 69 height 14
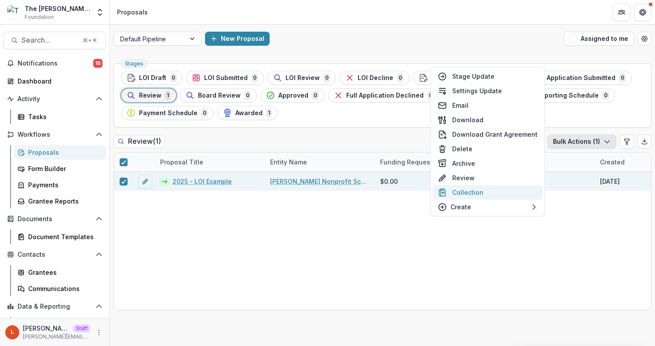
click at [473, 193] on button "Collection" at bounding box center [488, 192] width 110 height 15
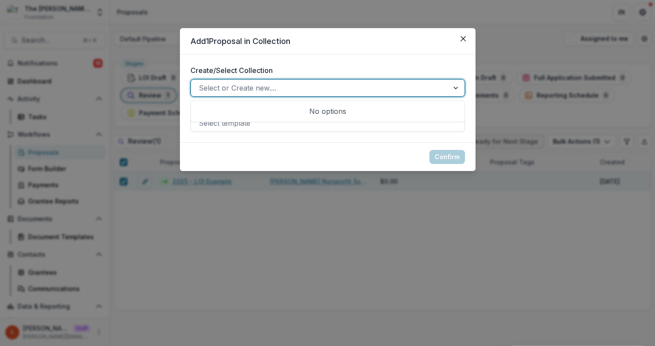
click at [323, 85] on div at bounding box center [320, 88] width 242 height 12
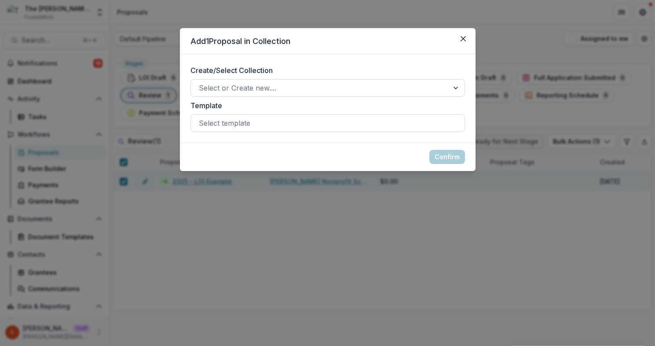
click at [323, 62] on div "Create/Select Collection Select or Create new.... Template Select template" at bounding box center [328, 99] width 296 height 88
click at [293, 83] on div at bounding box center [320, 88] width 242 height 12
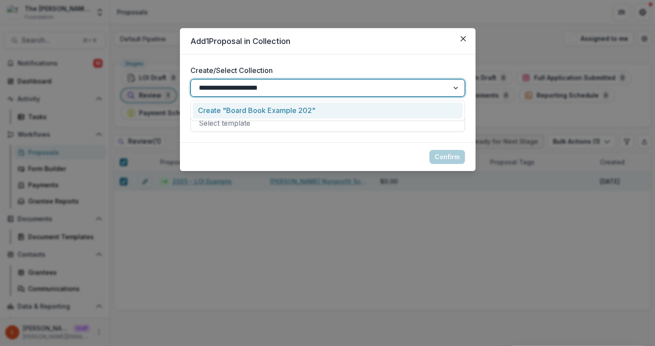
type input "**********"
click at [301, 108] on div "Create "Board Book Example 2025"" at bounding box center [328, 110] width 270 height 16
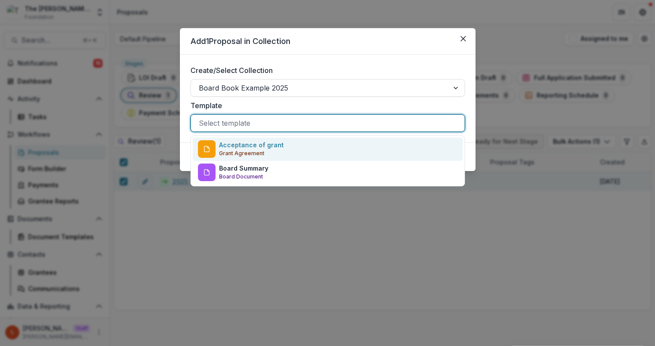
click at [244, 124] on div at bounding box center [328, 123] width 258 height 12
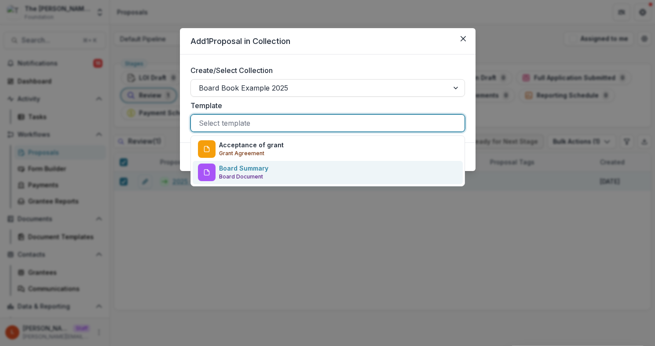
click at [256, 172] on p "Board Summary" at bounding box center [243, 168] width 49 height 9
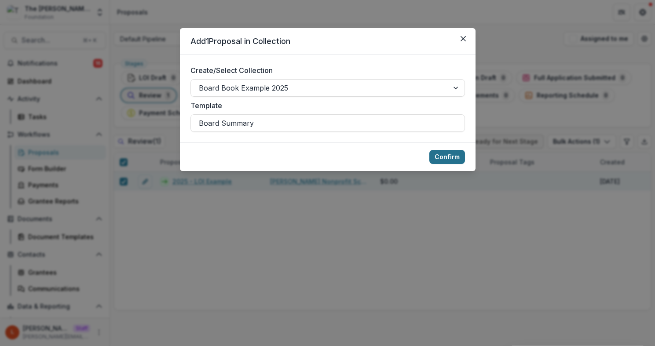
click at [450, 155] on button "Confirm" at bounding box center [447, 157] width 36 height 14
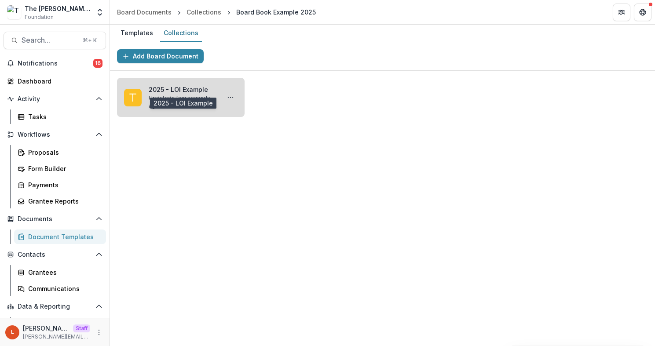
click at [187, 94] on link "2025 - LOI Example" at bounding box center [183, 89] width 68 height 9
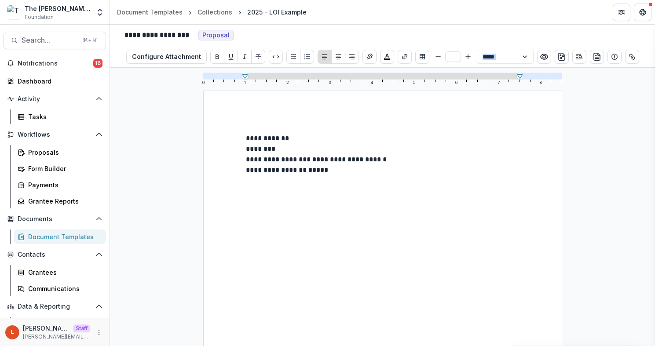
drag, startPoint x: 239, startPoint y: 138, endPoint x: 306, endPoint y: 137, distance: 67.3
click at [306, 137] on div "**********" at bounding box center [382, 323] width 359 height 465
click at [277, 148] on p "********" at bounding box center [383, 149] width 274 height 11
drag, startPoint x: 273, startPoint y: 150, endPoint x: 234, endPoint y: 152, distance: 38.4
click at [234, 152] on div "**********" at bounding box center [382, 323] width 359 height 465
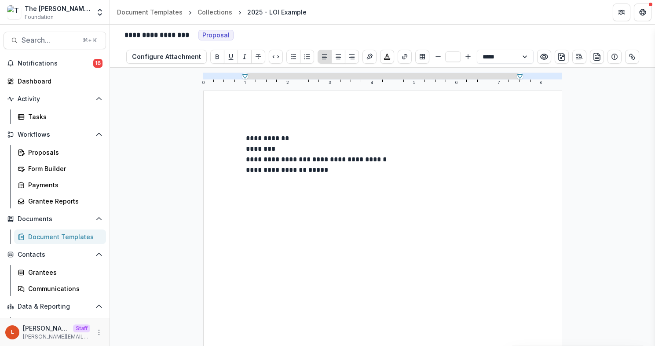
click at [242, 161] on div "**********" at bounding box center [382, 323] width 359 height 465
click at [169, 11] on div "Document Templates" at bounding box center [150, 11] width 66 height 9
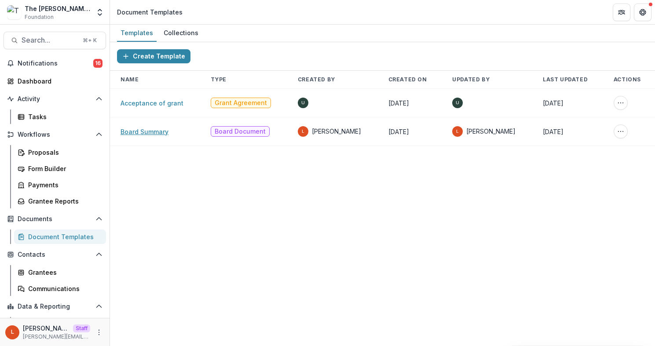
click at [150, 133] on link "Board Summary" at bounding box center [145, 131] width 48 height 7
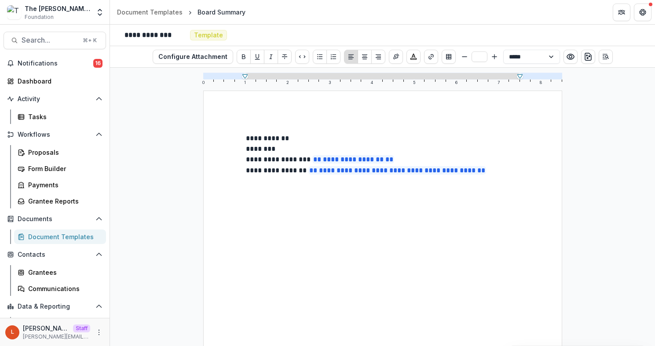
click at [520, 175] on div "**********" at bounding box center [382, 323] width 359 height 465
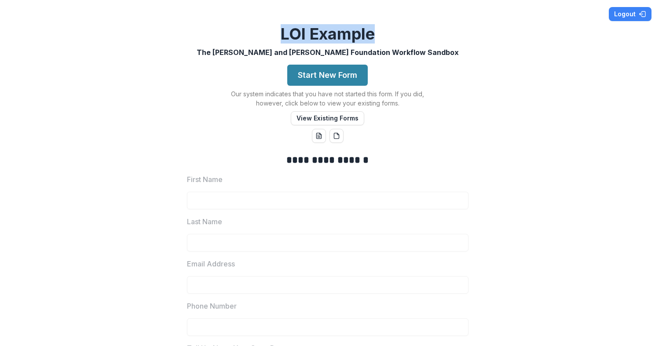
drag, startPoint x: 376, startPoint y: 40, endPoint x: 273, endPoint y: 38, distance: 103.4
click at [273, 39] on div "**********" at bounding box center [327, 173] width 655 height 346
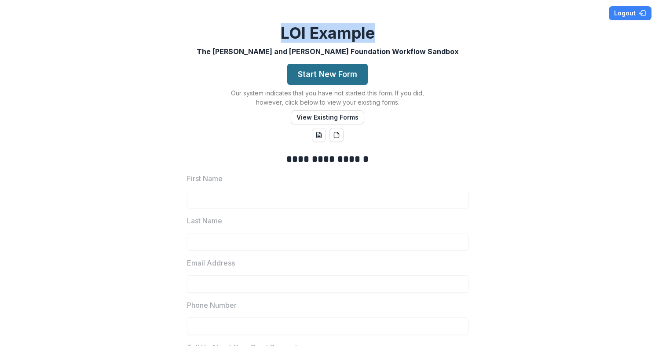
click at [320, 70] on button "Start New Form" at bounding box center [327, 74] width 80 height 21
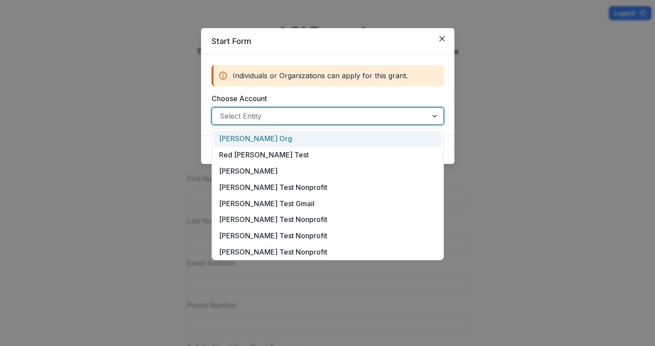
click at [278, 113] on div at bounding box center [320, 116] width 200 height 12
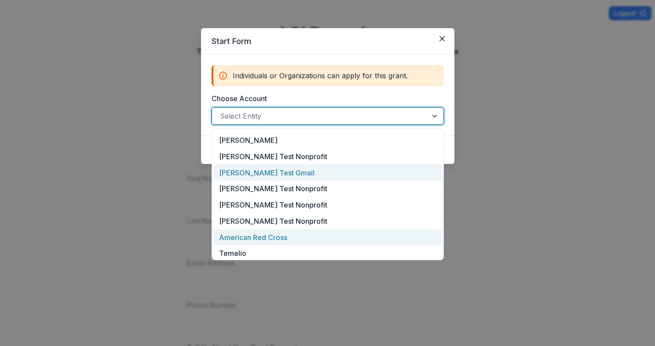
scroll to position [51, 0]
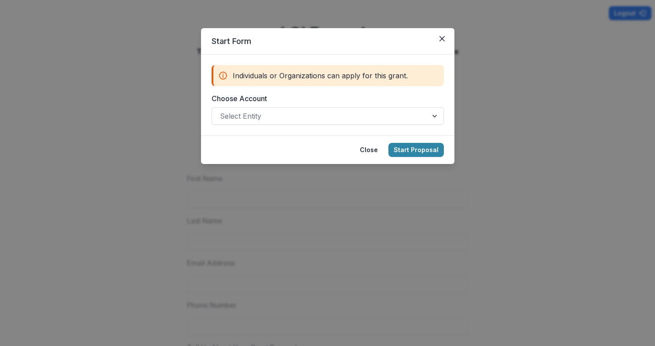
click at [455, 121] on div "Start Form Individuals or Organizations can apply for this grant. Choose Accoun…" at bounding box center [327, 173] width 655 height 346
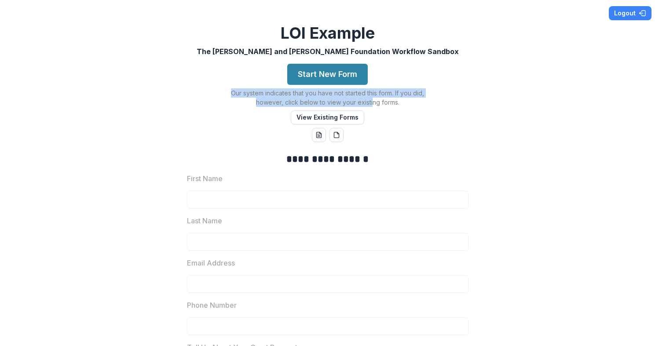
drag, startPoint x: 228, startPoint y: 94, endPoint x: 371, endPoint y: 105, distance: 142.9
click at [371, 105] on p "Our system indicates that you have not started this form. If you did, however, …" at bounding box center [328, 97] width 220 height 18
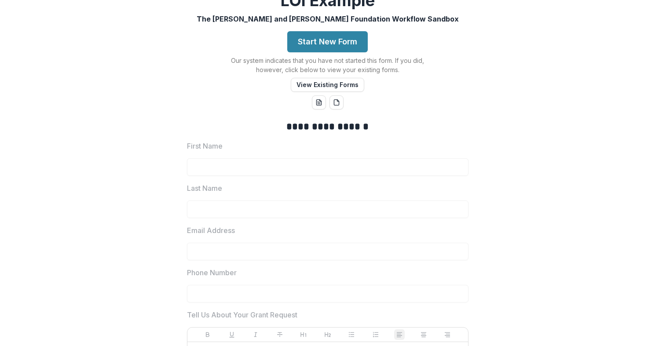
scroll to position [0, 0]
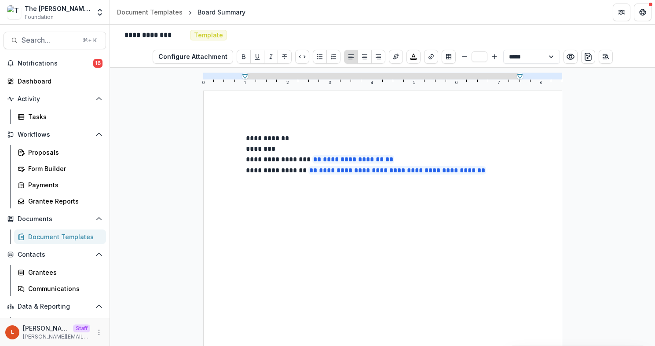
click at [506, 168] on p "**********" at bounding box center [383, 170] width 274 height 11
click at [603, 55] on line "Open Editor Sidebar" at bounding box center [605, 55] width 4 height 0
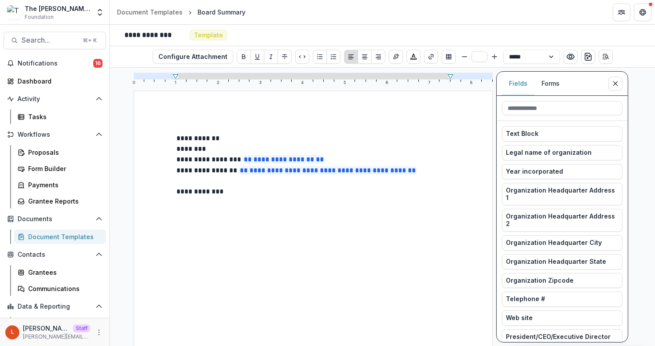
click at [256, 199] on p "To enrich screen reader interactions, please activate Accessibility in Grammarl…" at bounding box center [313, 202] width 274 height 11
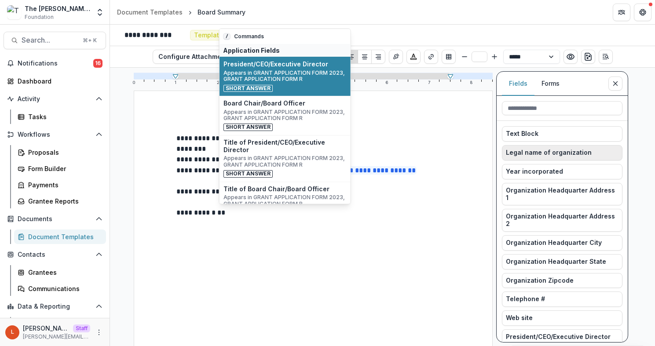
scroll to position [28, 0]
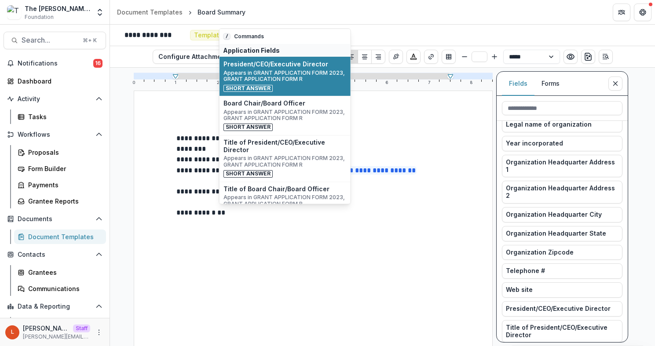
click at [558, 83] on button "Forms" at bounding box center [550, 84] width 32 height 24
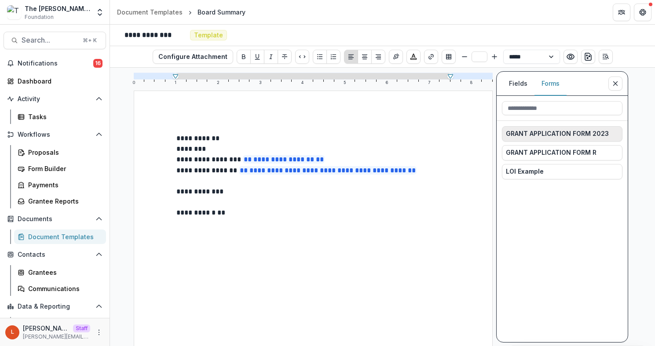
click at [566, 132] on span "GRANT APPLICATION FORM 2023" at bounding box center [557, 133] width 103 height 7
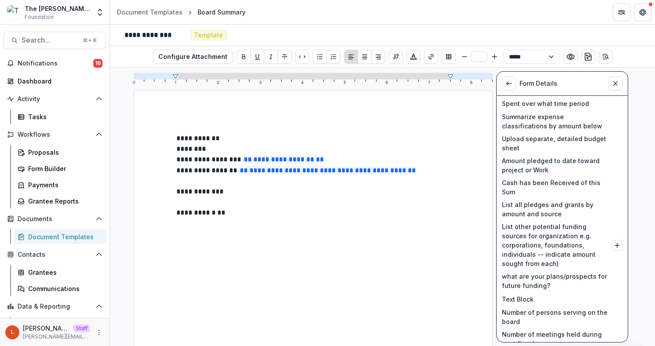
scroll to position [477, 0]
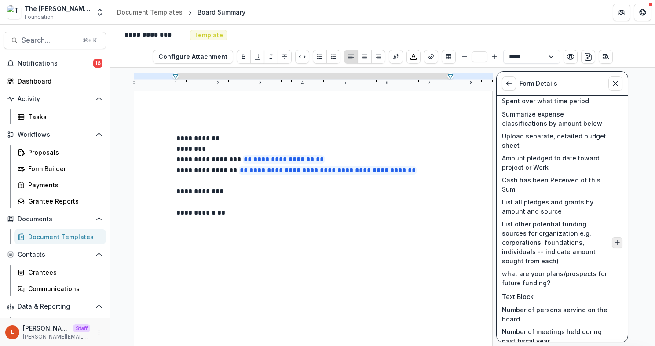
click at [614, 241] on icon "Insert List other potential funding sources for organization e.g. corporations,…" at bounding box center [617, 242] width 7 height 7
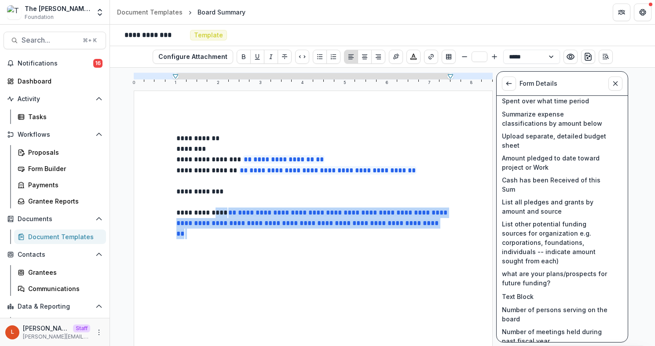
drag, startPoint x: 216, startPoint y: 238, endPoint x: 217, endPoint y: 214, distance: 23.4
click at [217, 214] on p "**********" at bounding box center [313, 224] width 274 height 33
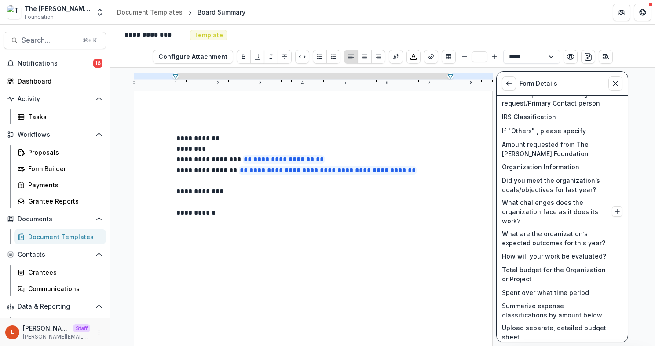
scroll to position [285, 0]
click at [614, 212] on icon "Insert What challenges does the organization face as it does its work? into doc…" at bounding box center [617, 212] width 7 height 7
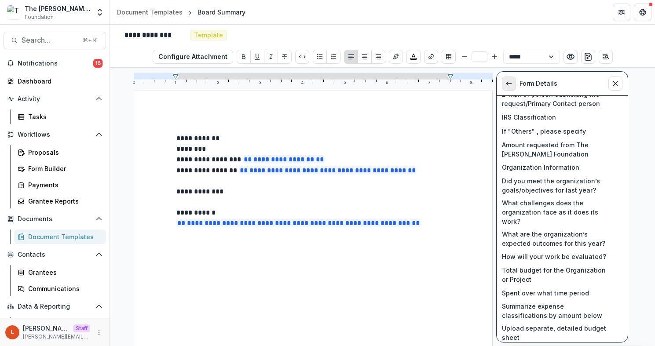
click at [511, 81] on icon "View List" at bounding box center [508, 83] width 7 height 7
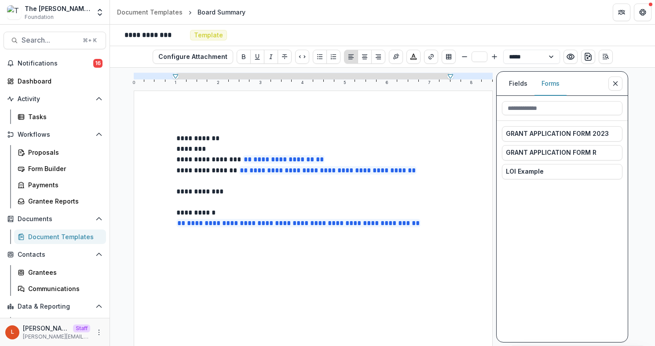
scroll to position [0, 0]
click at [539, 128] on button "GRANT APPLICATION FORM 2023" at bounding box center [562, 133] width 121 height 15
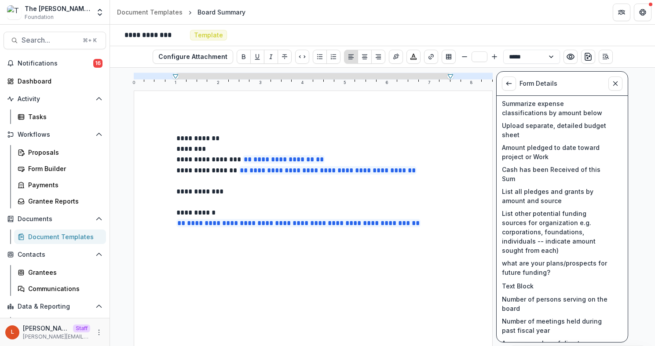
scroll to position [520, 0]
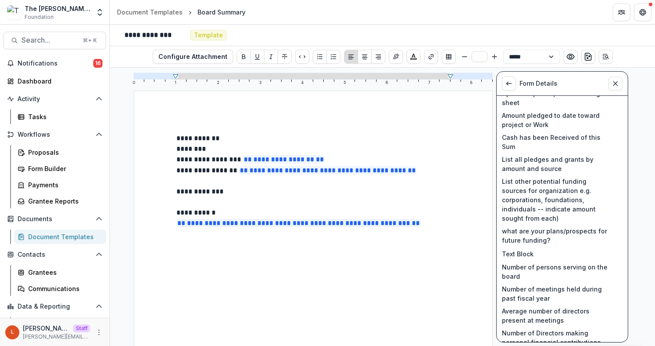
click at [441, 225] on p "**********" at bounding box center [313, 223] width 274 height 11
click at [510, 80] on icon "View List" at bounding box center [508, 83] width 7 height 7
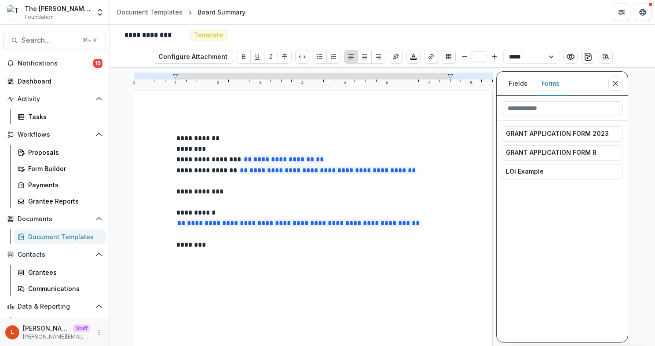
click at [529, 109] on input at bounding box center [562, 108] width 121 height 14
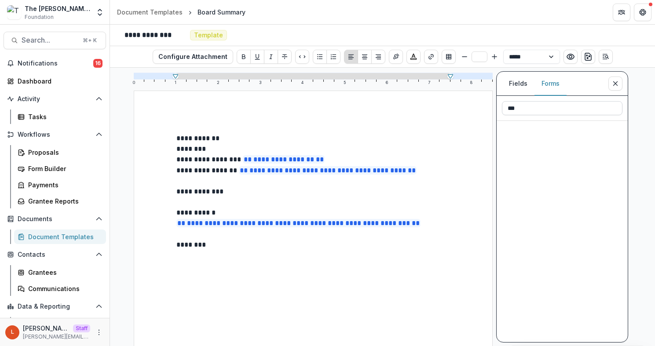
type input "**"
click at [517, 81] on button "Fields" at bounding box center [518, 84] width 33 height 24
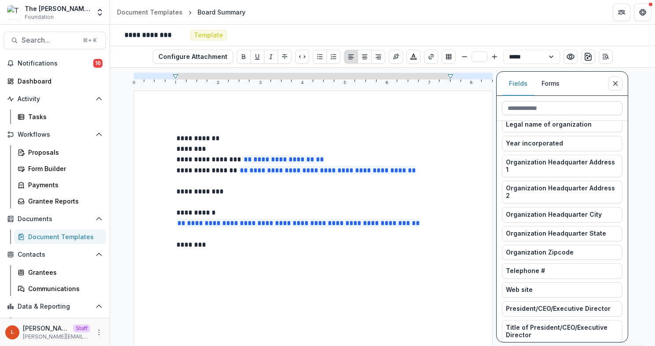
click at [532, 111] on input at bounding box center [562, 108] width 121 height 14
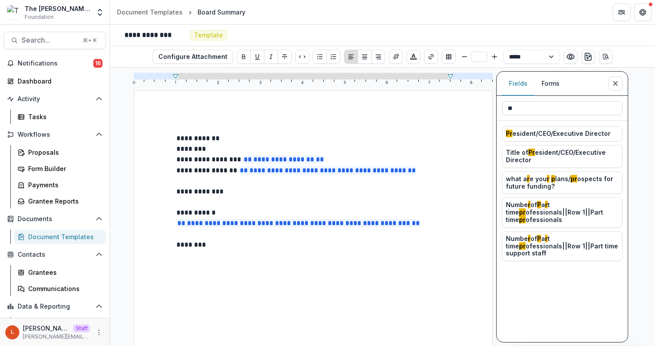
type input "***"
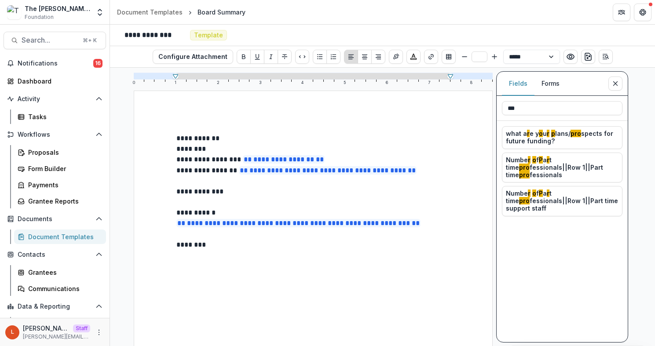
drag, startPoint x: 547, startPoint y: 106, endPoint x: 464, endPoint y: 103, distance: 83.2
click at [464, 103] on div "**********" at bounding box center [382, 207] width 545 height 278
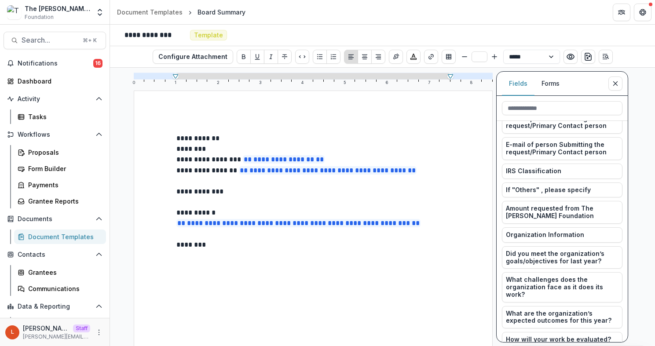
scroll to position [330, 0]
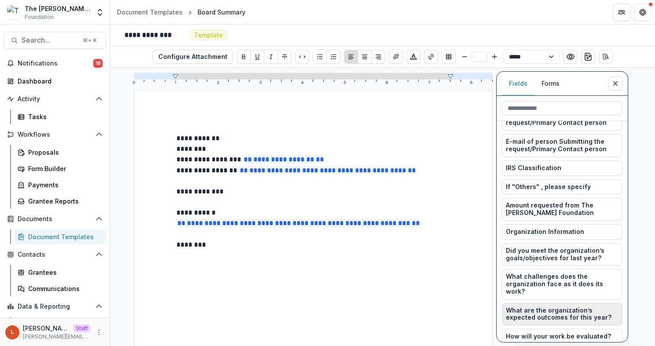
click at [536, 307] on span "What are the organization’s expected outcomes for this year?" at bounding box center [562, 314] width 113 height 15
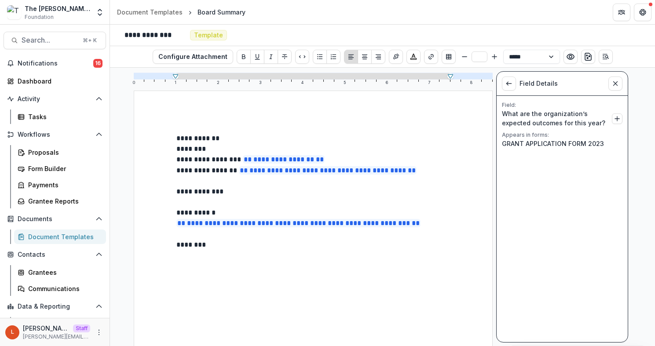
click at [557, 115] on p "What are the organization’s expected outcomes for this year?" at bounding box center [555, 118] width 106 height 18
click at [617, 119] on icon "Insert What are the organization’s expected outcomes for this year? into docume…" at bounding box center [617, 118] width 7 height 7
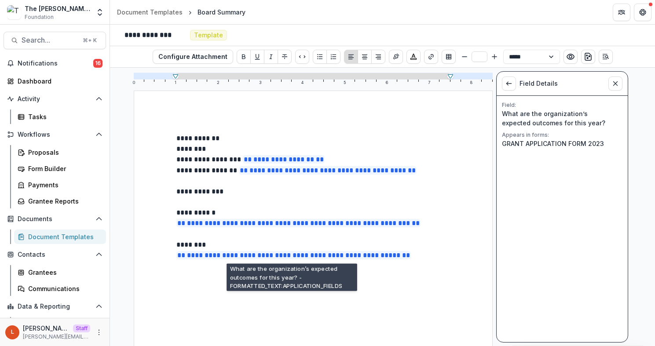
click at [418, 256] on p "**********" at bounding box center [313, 255] width 274 height 11
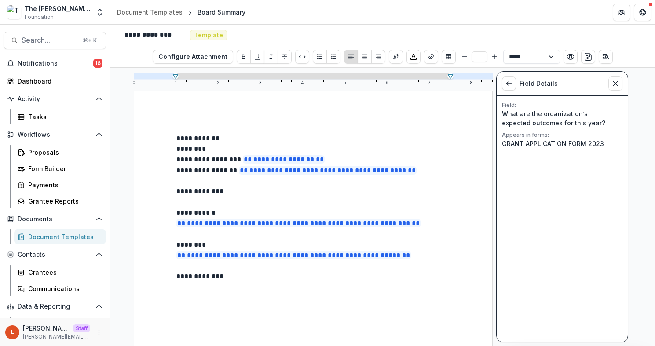
click at [230, 193] on p "**********" at bounding box center [313, 192] width 274 height 11
drag, startPoint x: 280, startPoint y: 195, endPoint x: 223, endPoint y: 193, distance: 56.8
click at [223, 194] on p "**********" at bounding box center [313, 192] width 274 height 11
click at [289, 193] on p "**********" at bounding box center [313, 192] width 274 height 11
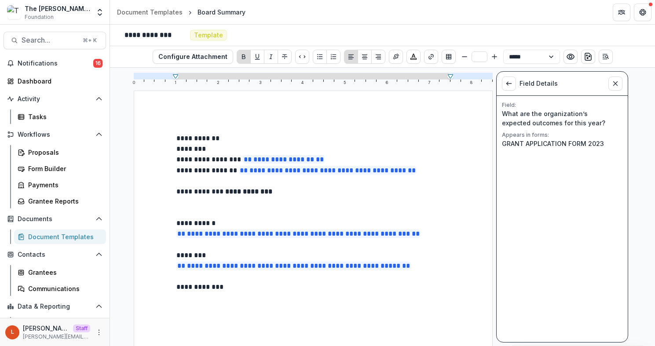
click at [227, 227] on p "**********" at bounding box center [313, 223] width 274 height 11
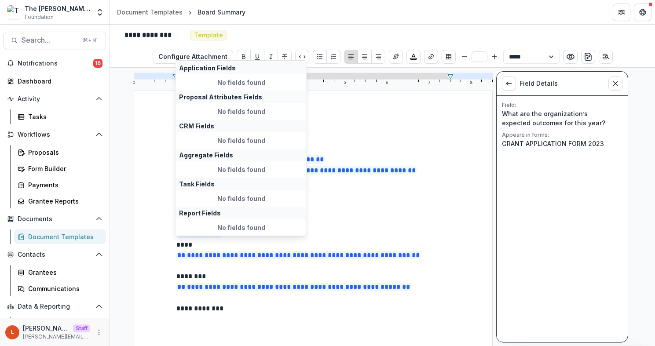
scroll to position [18, 0]
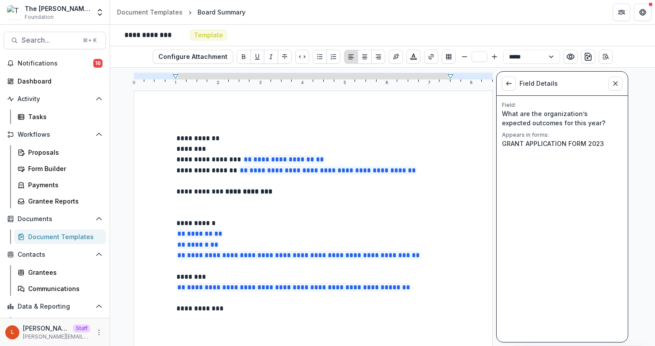
click at [344, 216] on p "To enrich screen reader interactions, please activate Accessibility in Grammarl…" at bounding box center [313, 213] width 274 height 11
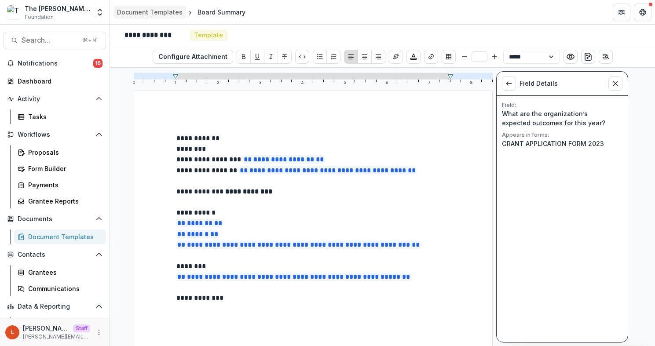
click at [146, 15] on div "Document Templates" at bounding box center [150, 11] width 66 height 9
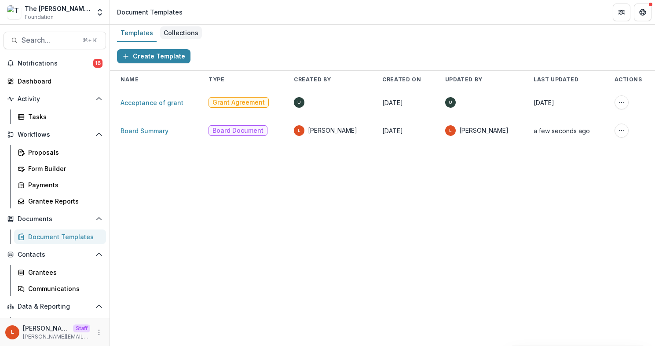
click at [193, 35] on div "Collections" at bounding box center [181, 32] width 42 height 13
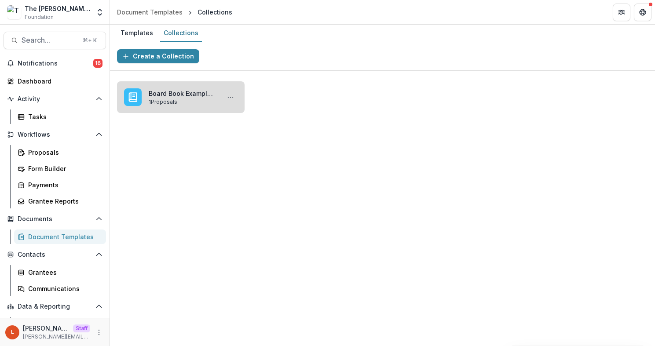
click at [157, 98] on link "Board Book Example 2025" at bounding box center [183, 93] width 68 height 9
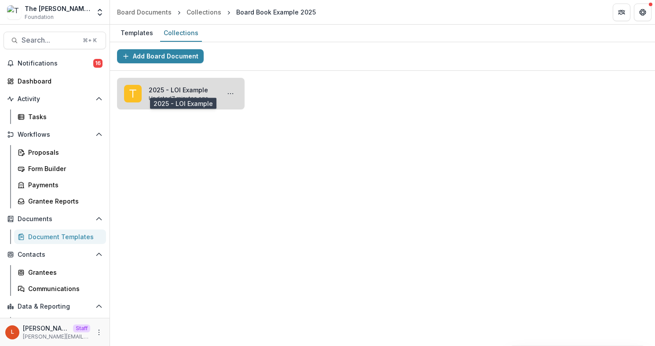
click at [174, 87] on link "2025 - LOI Example" at bounding box center [183, 89] width 68 height 9
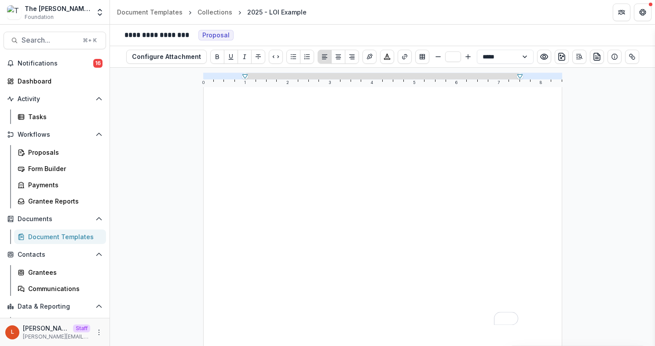
scroll to position [212, 0]
drag, startPoint x: 278, startPoint y: 314, endPoint x: 353, endPoint y: 310, distance: 74.4
click at [353, 310] on div "**********" at bounding box center [382, 110] width 359 height 465
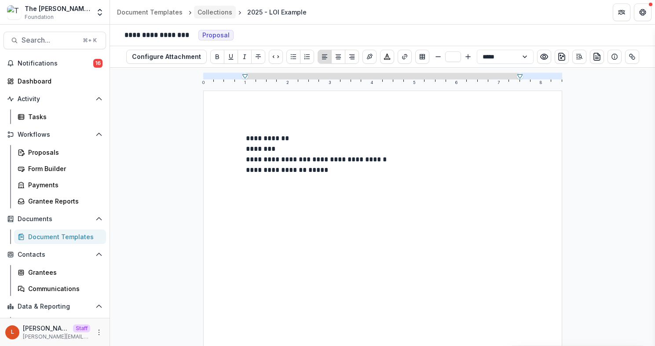
click at [205, 10] on div "Collections" at bounding box center [215, 11] width 35 height 9
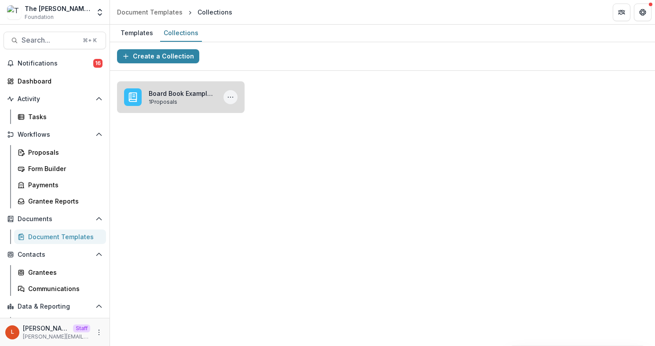
click at [234, 96] on icon "More Board Book Example 2025 Actions" at bounding box center [230, 97] width 7 height 7
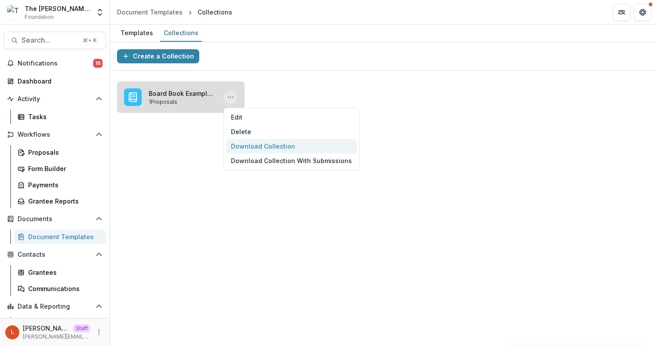
click at [260, 147] on button "Download Collection" at bounding box center [292, 146] width 132 height 15
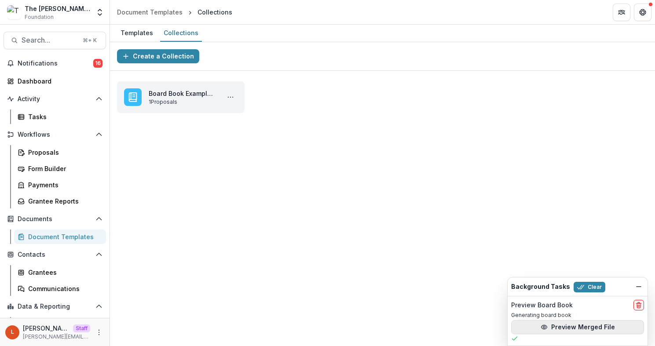
click at [557, 322] on button "Preview Merged File" at bounding box center [577, 327] width 133 height 14
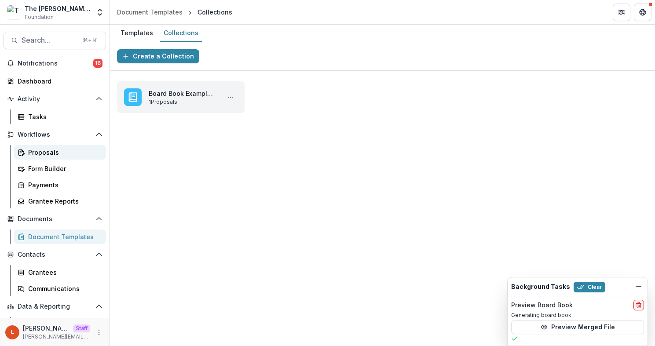
click at [32, 154] on div "Proposals" at bounding box center [63, 152] width 71 height 9
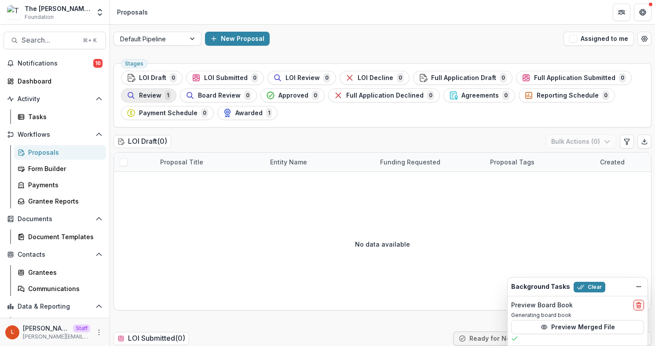
click at [151, 96] on span "Review" at bounding box center [150, 95] width 22 height 7
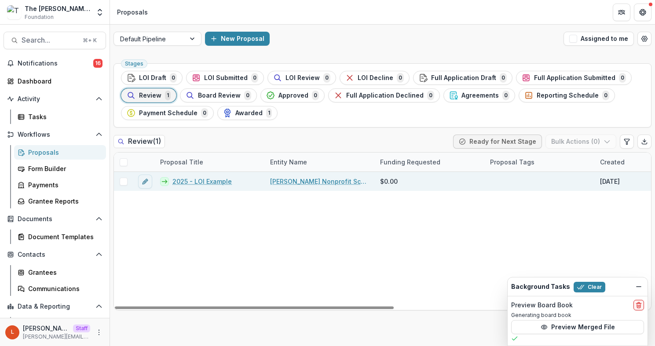
click at [219, 183] on link "2025 - LOI Example" at bounding box center [201, 181] width 59 height 9
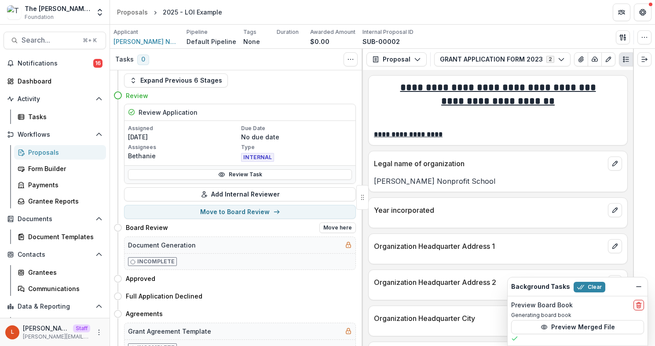
scroll to position [15, 0]
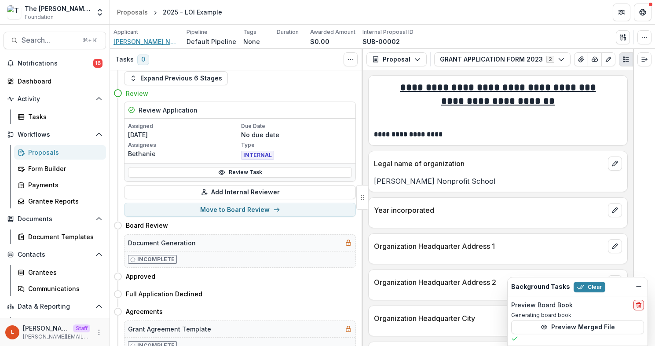
click at [141, 40] on span "[PERSON_NAME] Nonprofit School" at bounding box center [146, 41] width 66 height 9
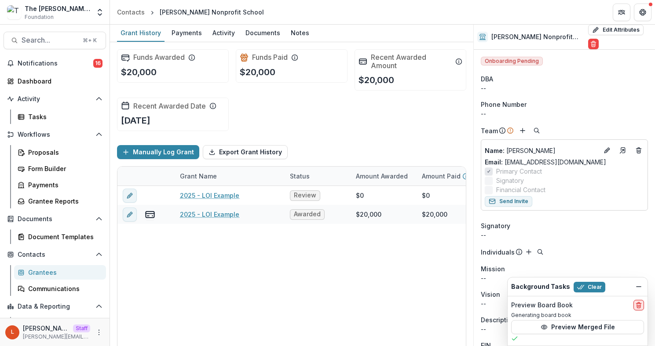
click at [639, 307] on line "delete" at bounding box center [639, 306] width 0 height 2
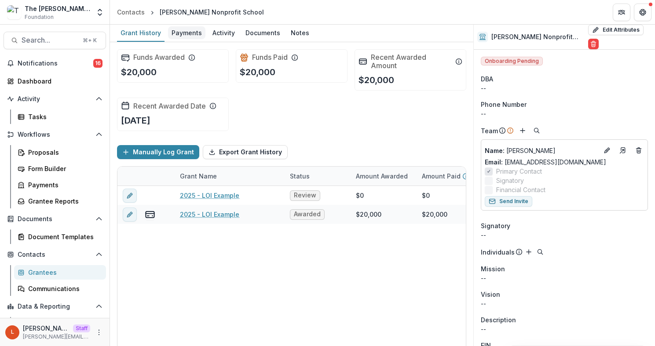
click at [187, 30] on div "Payments" at bounding box center [186, 32] width 37 height 13
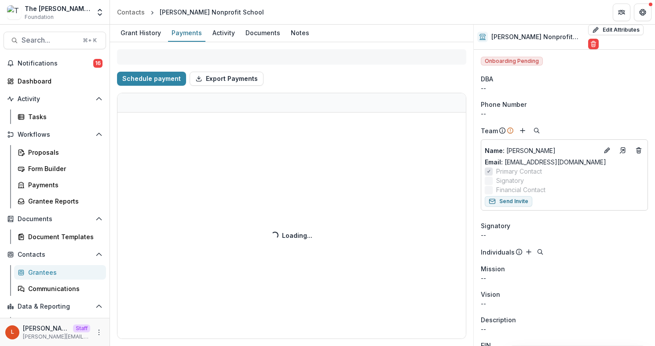
select select "****"
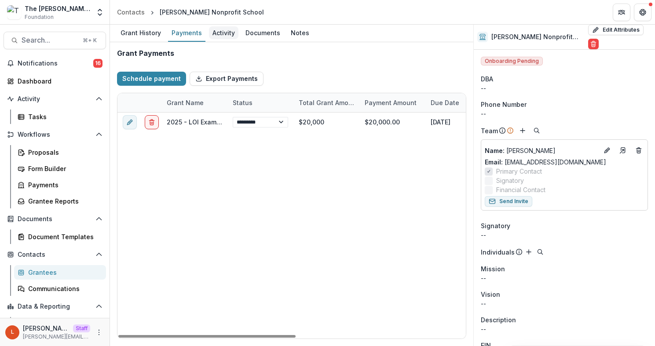
click at [219, 33] on div "Activity" at bounding box center [223, 32] width 29 height 13
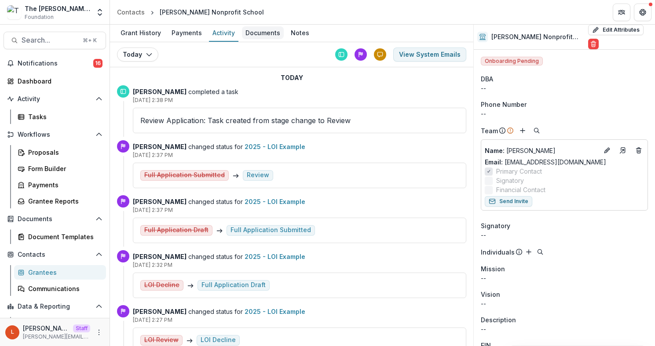
click at [253, 33] on div "Documents" at bounding box center [263, 32] width 42 height 13
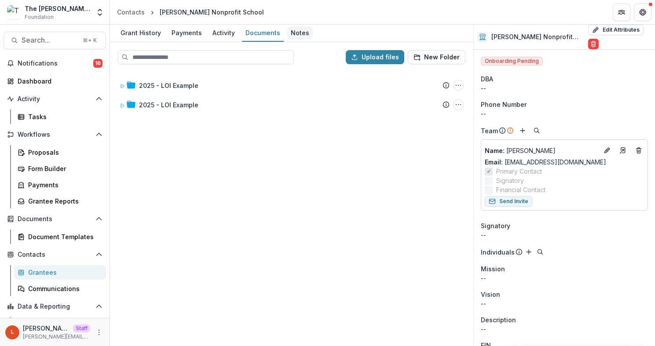
click at [291, 33] on div "Notes" at bounding box center [300, 32] width 26 height 13
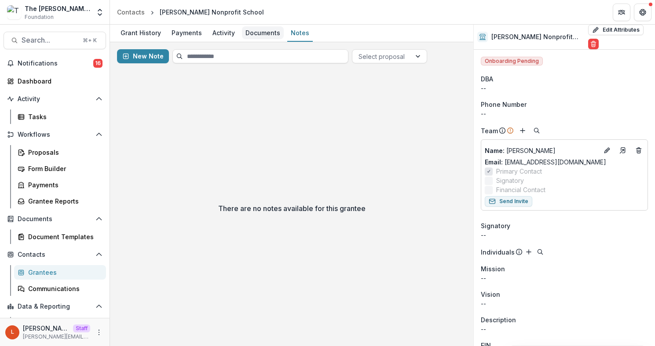
click at [262, 36] on div "Documents" at bounding box center [263, 32] width 42 height 13
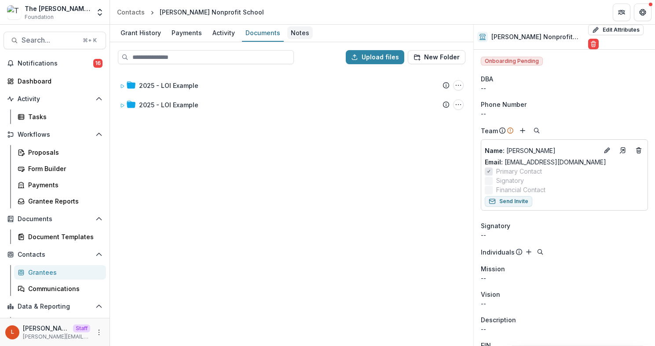
click at [302, 33] on div "Notes" at bounding box center [300, 32] width 26 height 13
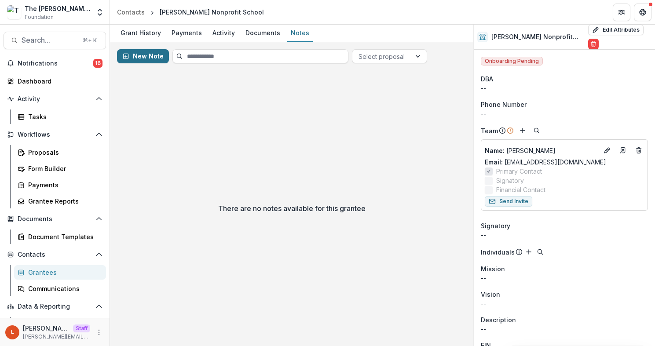
click at [134, 54] on button "New Note" at bounding box center [143, 56] width 52 height 14
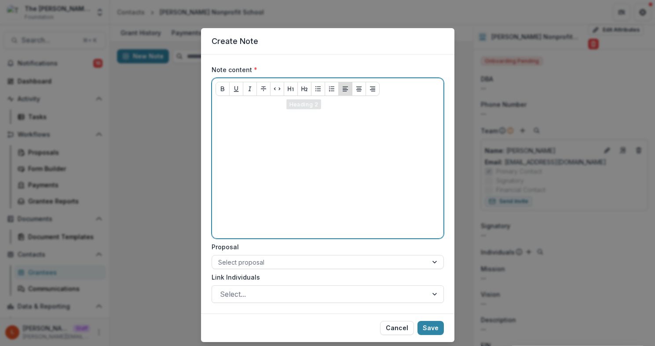
click at [312, 161] on div at bounding box center [328, 169] width 224 height 132
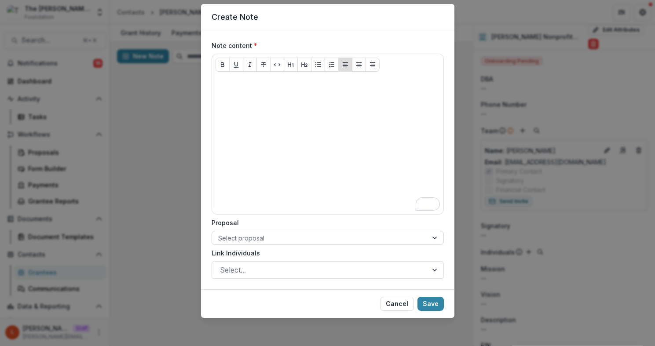
click at [269, 238] on div at bounding box center [319, 238] width 203 height 11
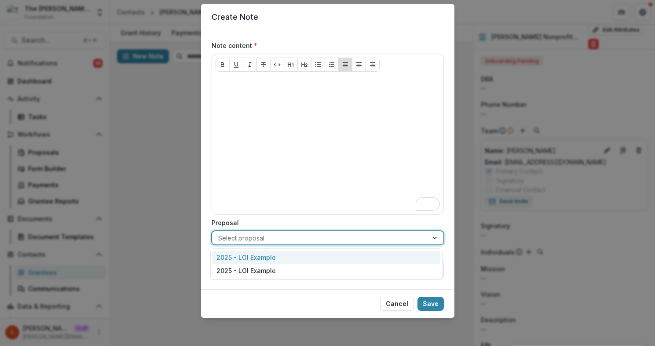
click at [254, 255] on div "2025 - LOI Example" at bounding box center [326, 258] width 228 height 14
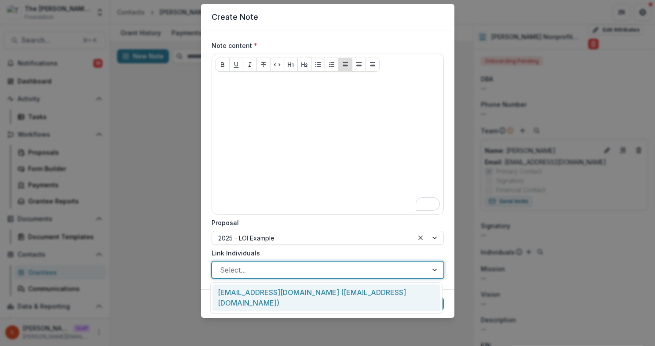
click at [231, 269] on div at bounding box center [320, 270] width 200 height 12
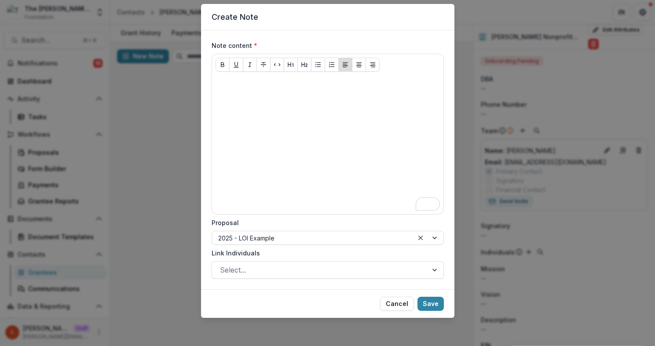
click at [296, 245] on div "Note content * Proposal 2025 - LOI Example Link Individuals Select..." at bounding box center [328, 160] width 232 height 238
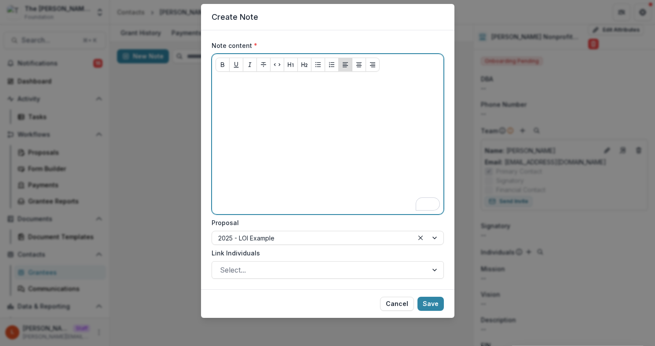
click at [315, 127] on div "To enrich screen reader interactions, please activate Accessibility in Grammarl…" at bounding box center [328, 145] width 224 height 132
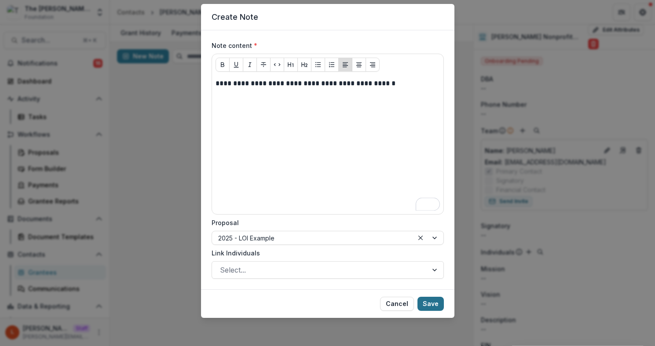
click at [437, 305] on button "Save" at bounding box center [430, 304] width 26 height 14
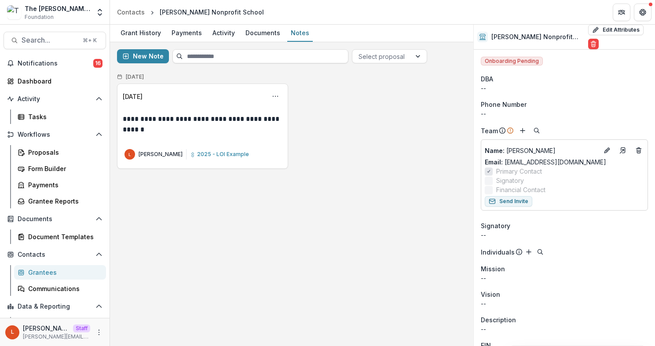
drag, startPoint x: 143, startPoint y: 96, endPoint x: 157, endPoint y: 98, distance: 14.2
click at [143, 96] on div "[DATE]" at bounding box center [133, 96] width 20 height 9
drag, startPoint x: 160, startPoint y: 96, endPoint x: 124, endPoint y: 98, distance: 35.7
click at [124, 98] on div "[DATE]" at bounding box center [133, 96] width 20 height 9
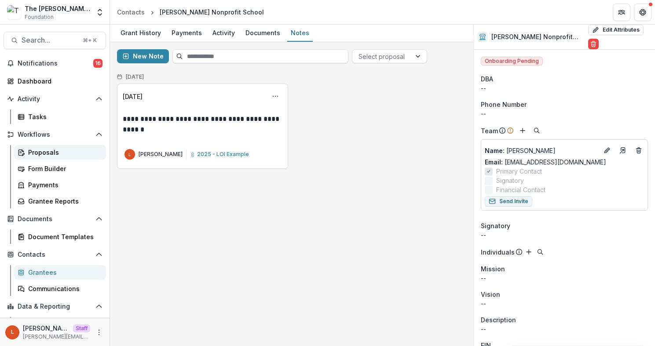
click at [59, 152] on div "Proposals" at bounding box center [63, 152] width 71 height 9
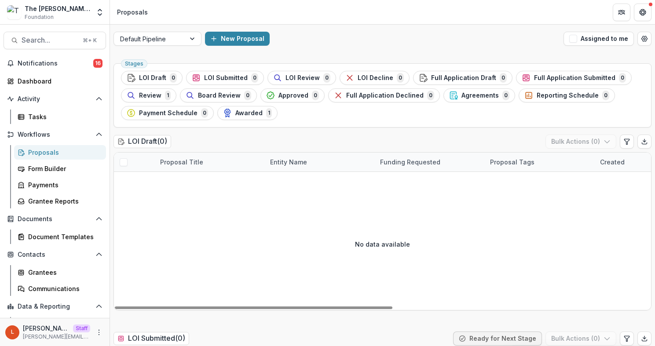
click at [227, 97] on span "Board Review" at bounding box center [219, 95] width 43 height 7
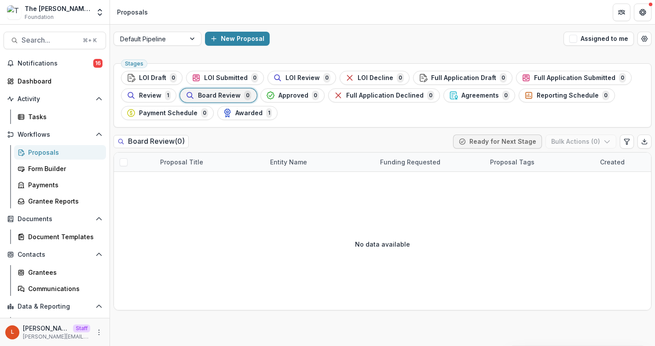
click at [250, 121] on div "Stages LOI Draft 0 LOI Submitted 0 LOI Review 0 LOI Decline 0 Full Application …" at bounding box center [382, 95] width 538 height 64
click at [96, 331] on icon "More" at bounding box center [98, 332] width 7 height 7
click at [57, 76] on link "Dashboard" at bounding box center [55, 81] width 102 height 15
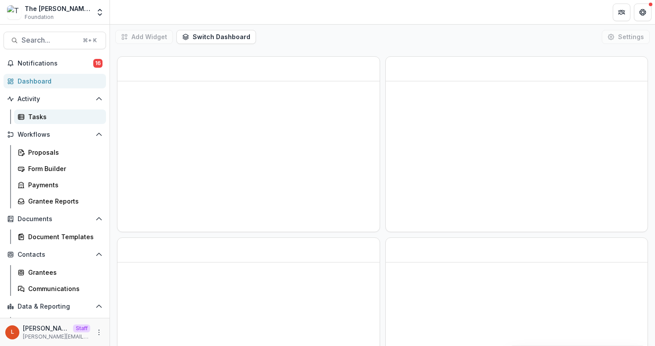
click at [57, 119] on div "Tasks" at bounding box center [63, 116] width 71 height 9
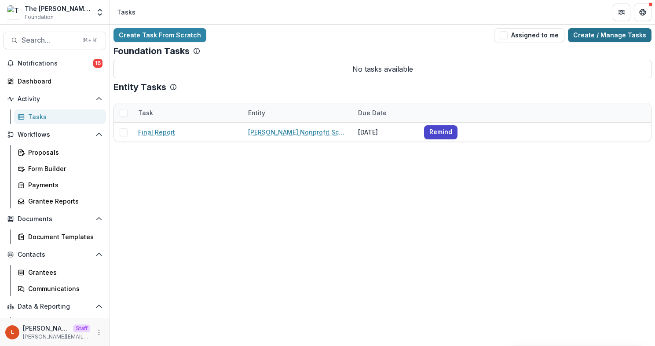
click at [604, 36] on link "Create / Manage Tasks" at bounding box center [610, 35] width 84 height 14
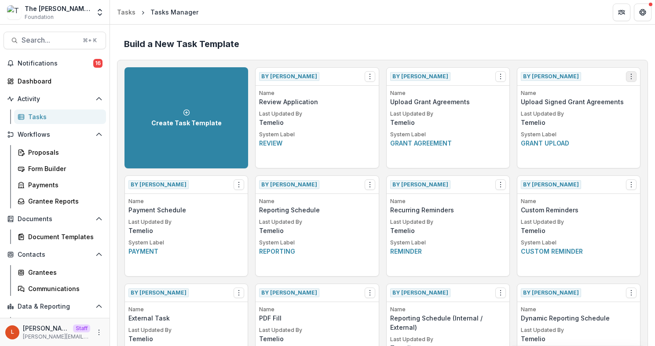
click at [628, 80] on icon "Options" at bounding box center [631, 76] width 7 height 7
click at [576, 92] on link "View" at bounding box center [578, 95] width 108 height 15
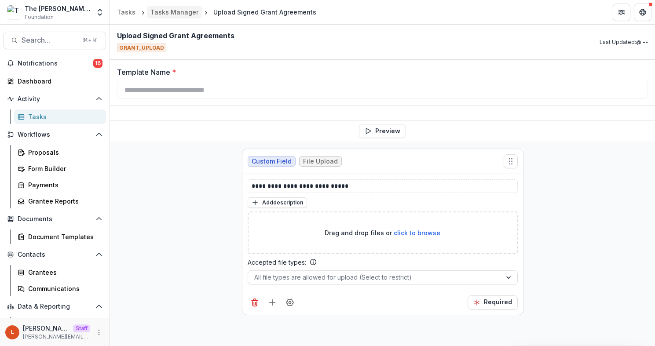
click at [172, 10] on div "Tasks Manager" at bounding box center [174, 11] width 48 height 9
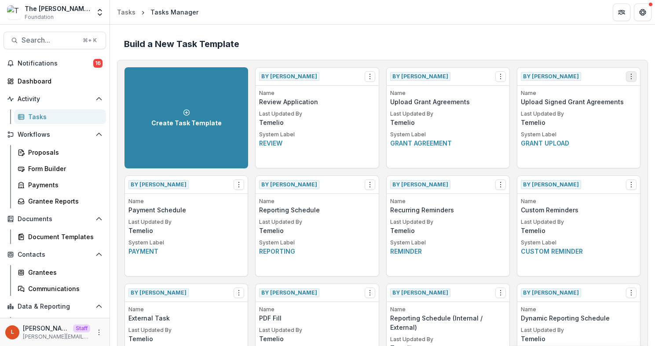
click at [630, 77] on icon "Options" at bounding box center [631, 76] width 7 height 7
click at [570, 111] on button "Make a Copy" at bounding box center [578, 109] width 108 height 15
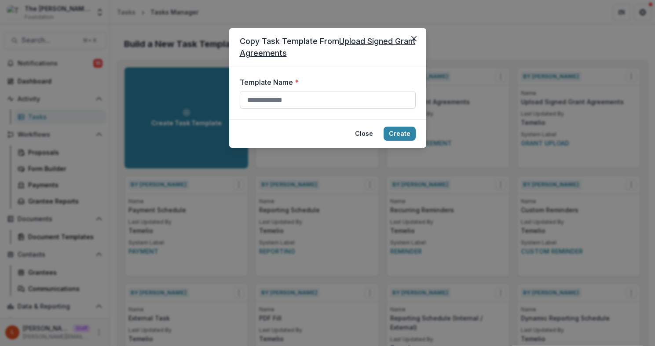
click at [283, 100] on input "Template Name *" at bounding box center [328, 100] width 176 height 18
type input "**********"
click at [399, 134] on button "Create" at bounding box center [400, 134] width 32 height 14
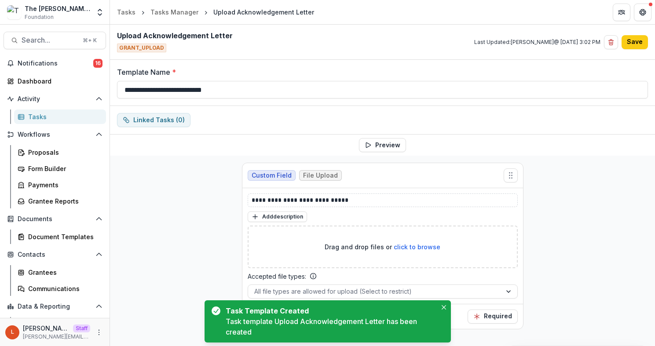
scroll to position [29, 0]
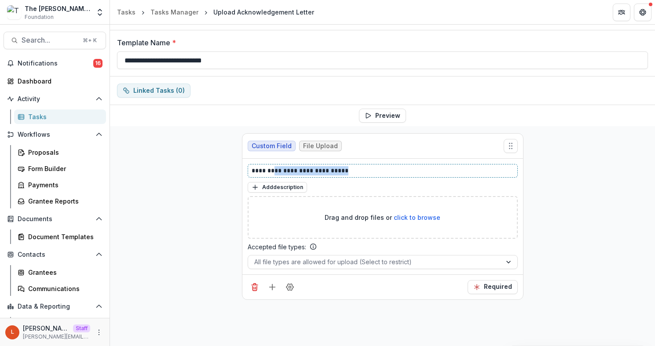
drag, startPoint x: 274, startPoint y: 170, endPoint x: 372, endPoint y: 172, distance: 98.6
click at [372, 172] on p "**********" at bounding box center [383, 170] width 262 height 9
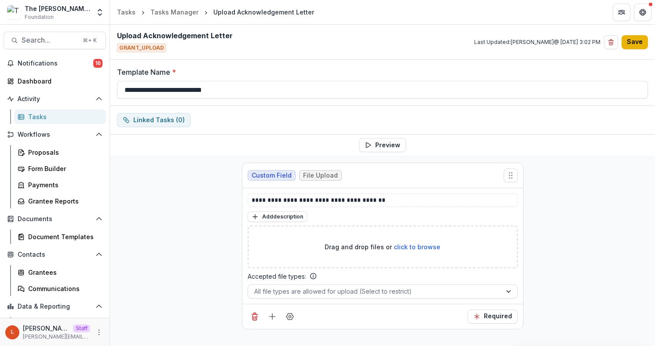
click at [637, 37] on button "Save" at bounding box center [635, 42] width 26 height 14
click at [638, 44] on button "Save" at bounding box center [635, 42] width 26 height 14
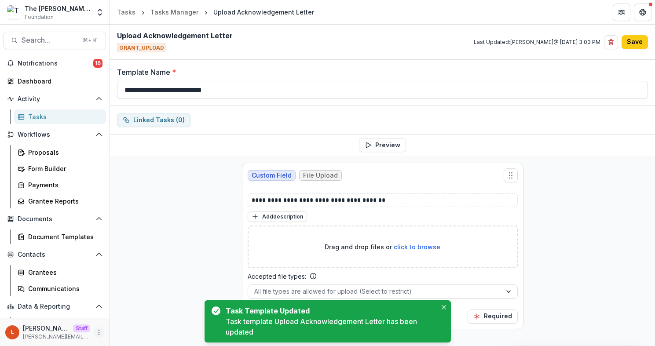
click at [95, 329] on icon "More" at bounding box center [98, 332] width 7 height 7
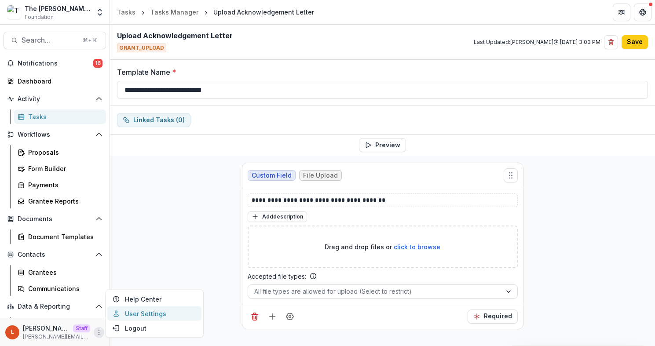
click at [180, 315] on link "User Settings" at bounding box center [154, 314] width 94 height 15
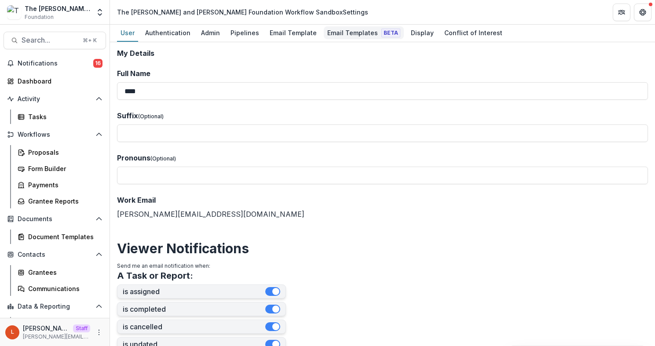
click at [346, 27] on div "Email Templates Beta" at bounding box center [364, 32] width 80 height 13
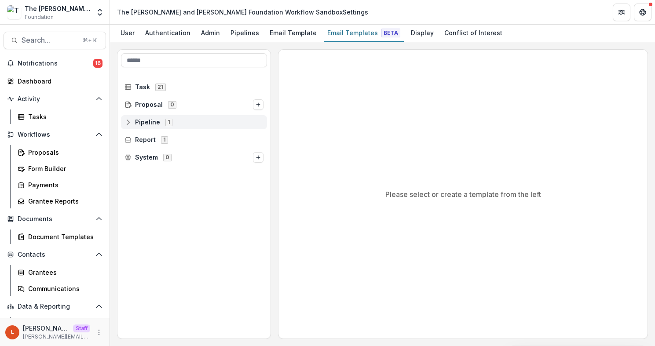
click at [130, 123] on icon at bounding box center [127, 122] width 7 height 7
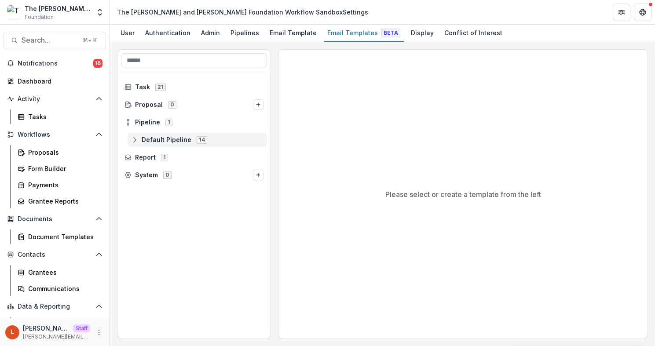
click at [132, 142] on icon at bounding box center [134, 139] width 7 height 7
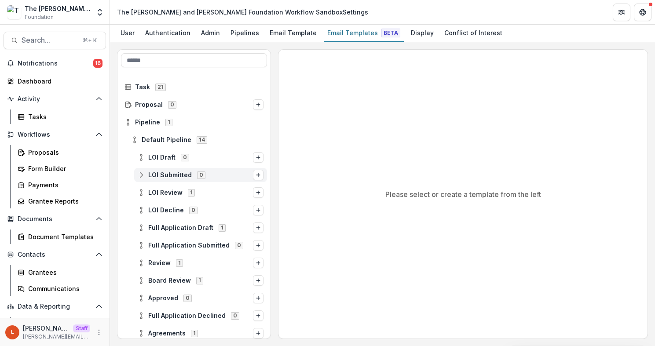
scroll to position [91, 0]
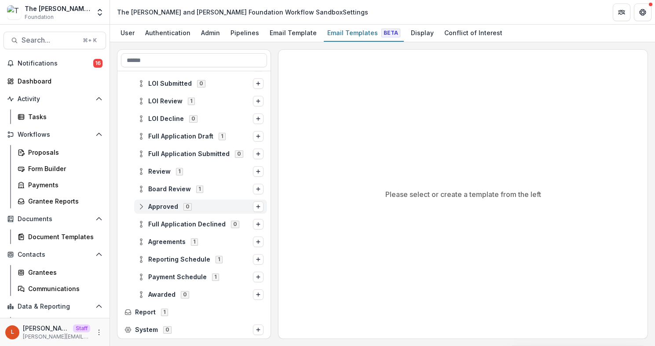
click at [142, 207] on icon at bounding box center [141, 206] width 7 height 7
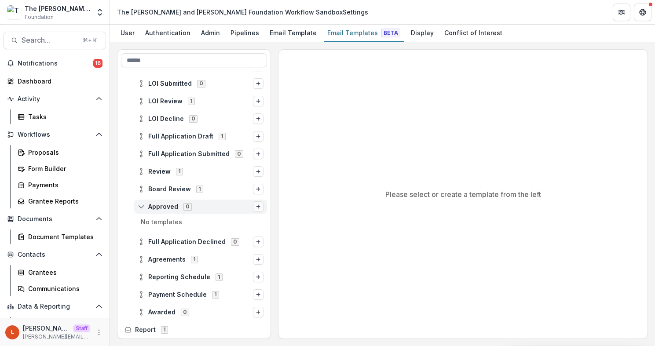
click at [256, 208] on icon "Options" at bounding box center [258, 206] width 5 height 5
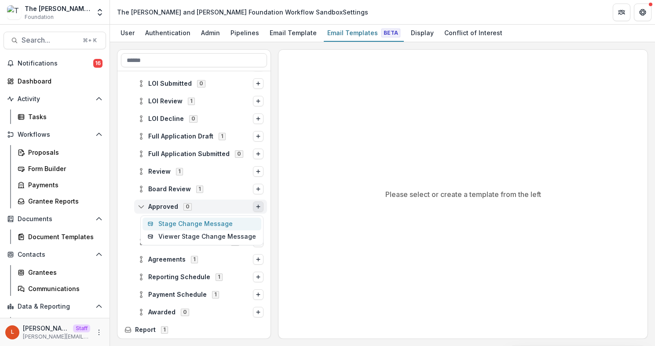
click at [227, 227] on button "Stage Change Message" at bounding box center [202, 224] width 119 height 13
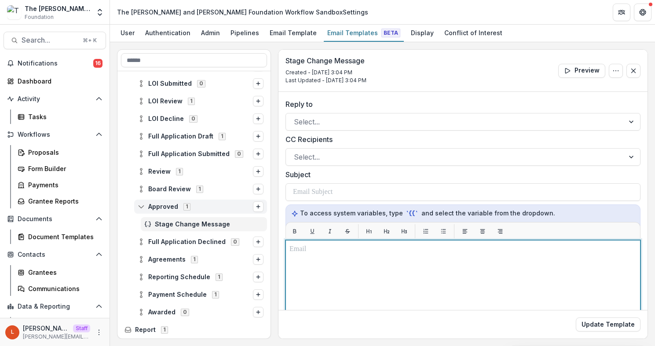
click at [332, 263] on div at bounding box center [462, 350] width 347 height 212
paste div "To enrich screen reader interactions, please activate Accessibility in Grammarl…"
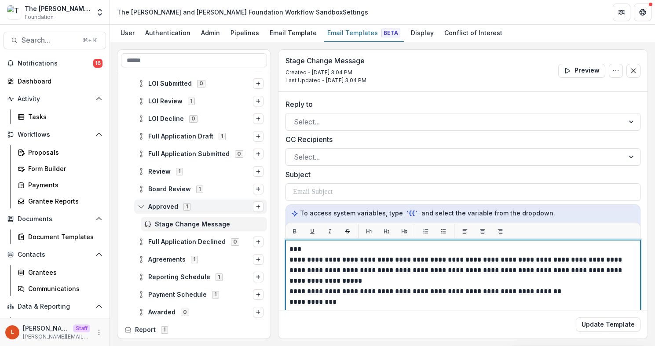
click at [331, 244] on p "***" at bounding box center [461, 249] width 344 height 11
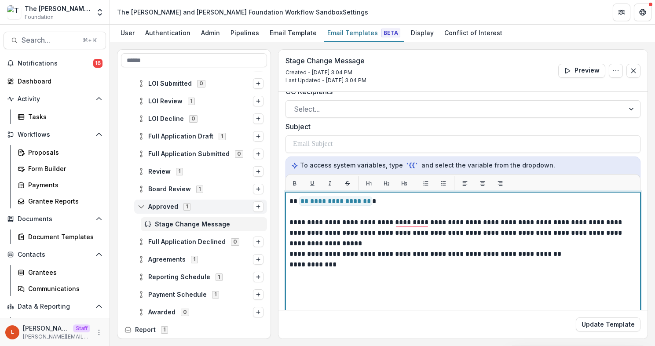
click at [364, 241] on p "**********" at bounding box center [461, 233] width 344 height 32
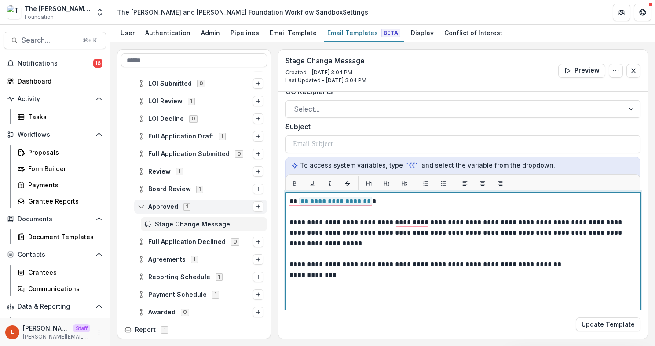
click at [567, 263] on p "**********" at bounding box center [461, 265] width 344 height 11
click at [378, 285] on p "**********" at bounding box center [461, 286] width 344 height 11
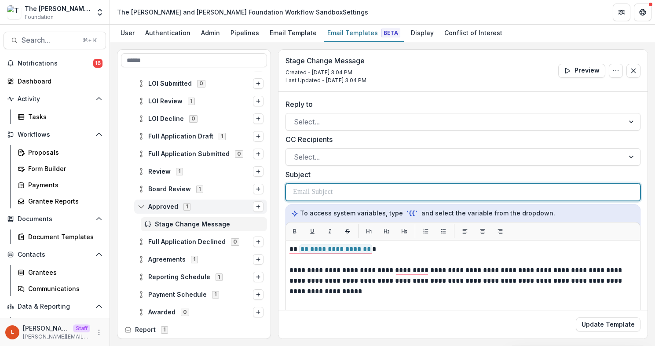
click at [342, 193] on div at bounding box center [463, 192] width 340 height 17
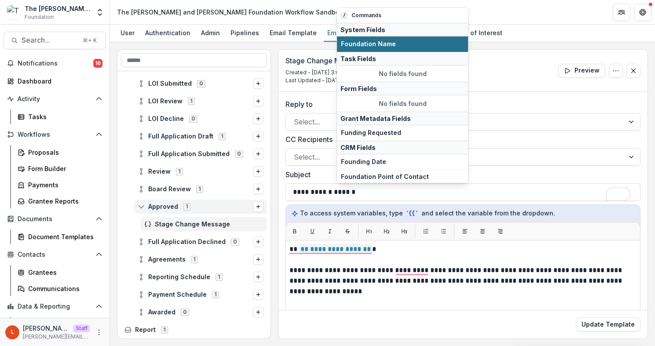
click at [397, 44] on span "Foundation Name" at bounding box center [402, 43] width 123 height 7
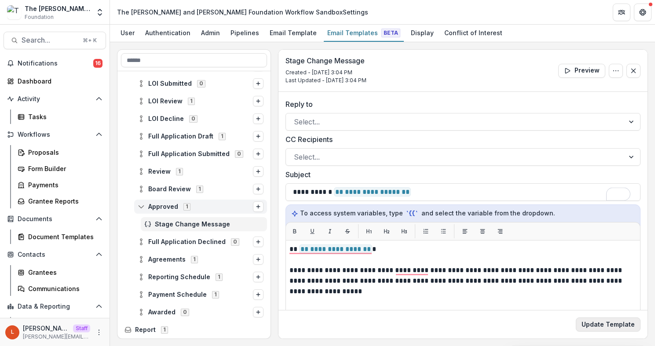
click at [610, 324] on button "Update Template" at bounding box center [608, 325] width 65 height 14
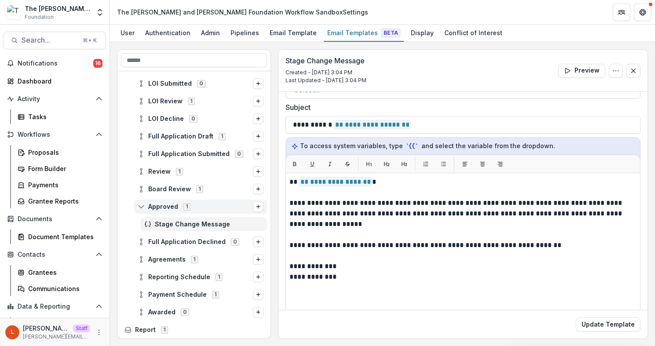
scroll to position [71, 0]
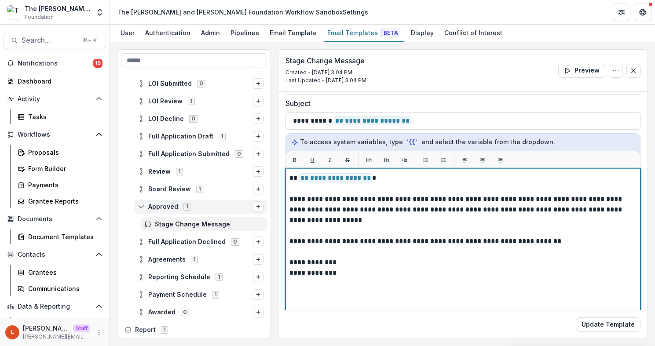
click at [518, 235] on p at bounding box center [462, 231] width 347 height 11
click at [567, 242] on p "**********" at bounding box center [461, 241] width 344 height 11
click at [431, 224] on p "**********" at bounding box center [461, 210] width 344 height 32
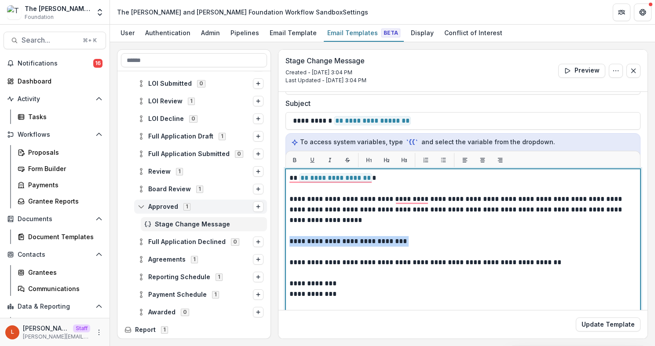
drag, startPoint x: 424, startPoint y: 238, endPoint x: 288, endPoint y: 242, distance: 136.0
click at [288, 242] on div "**********" at bounding box center [462, 279] width 355 height 220
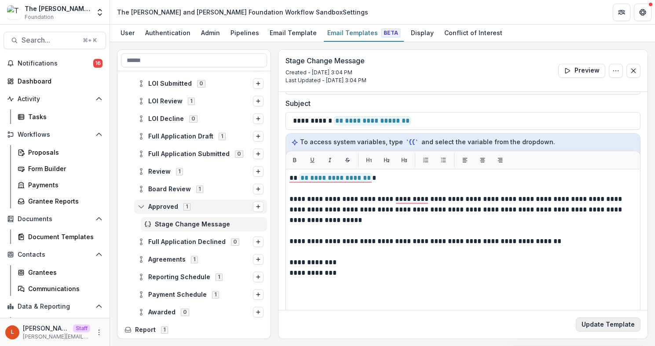
click at [612, 323] on button "Update Template" at bounding box center [608, 325] width 65 height 14
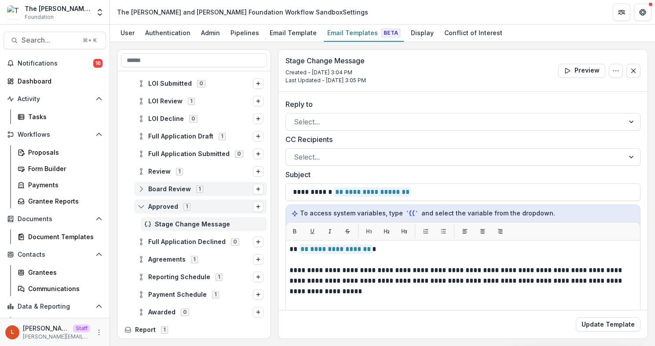
scroll to position [109, 0]
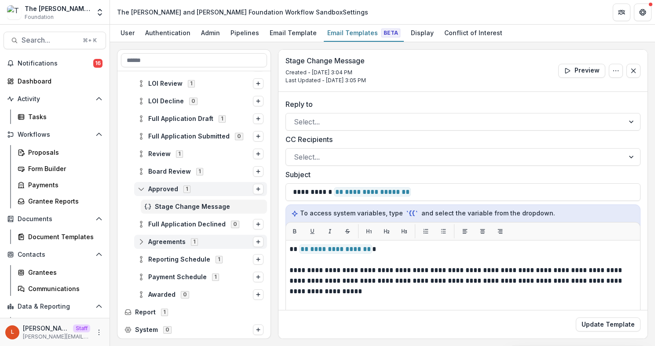
click at [144, 240] on icon at bounding box center [141, 241] width 7 height 7
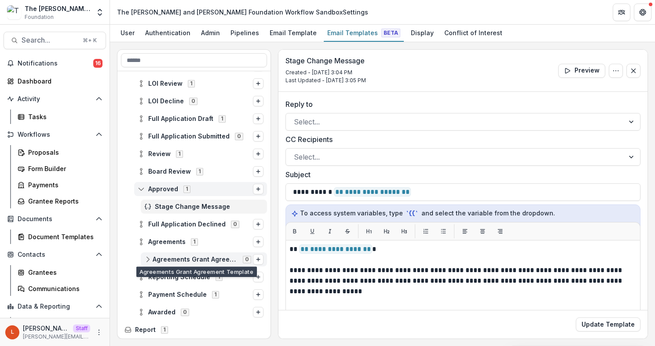
click at [187, 255] on div "Agreements Grant Agreement Template 0" at bounding box center [204, 259] width 126 height 14
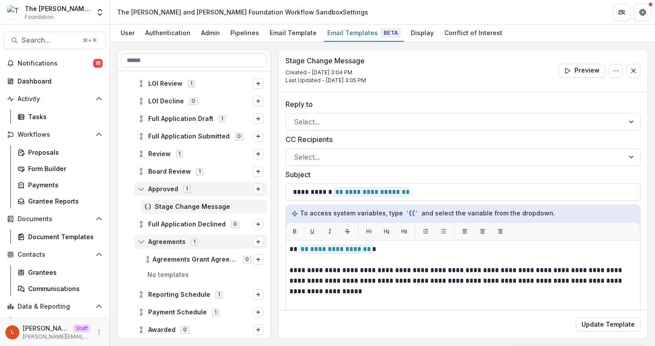
click at [174, 246] on div "Agreements 1" at bounding box center [200, 242] width 133 height 14
click at [258, 241] on icon "Options" at bounding box center [258, 241] width 5 height 5
click at [236, 259] on button "Stage Change Message" at bounding box center [202, 259] width 119 height 13
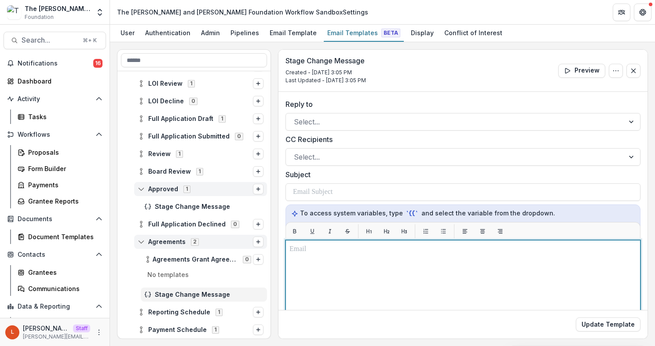
click at [315, 261] on div at bounding box center [462, 350] width 347 height 212
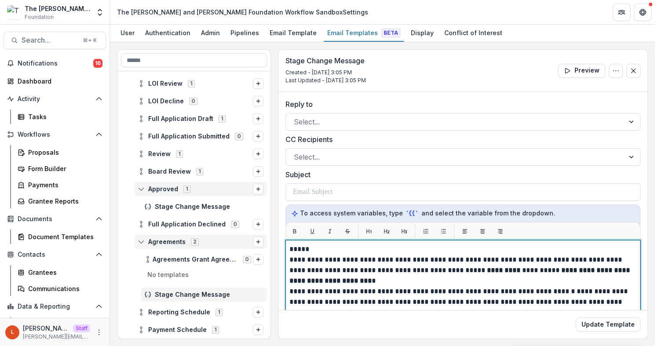
click at [318, 252] on p "*****" at bounding box center [461, 249] width 344 height 11
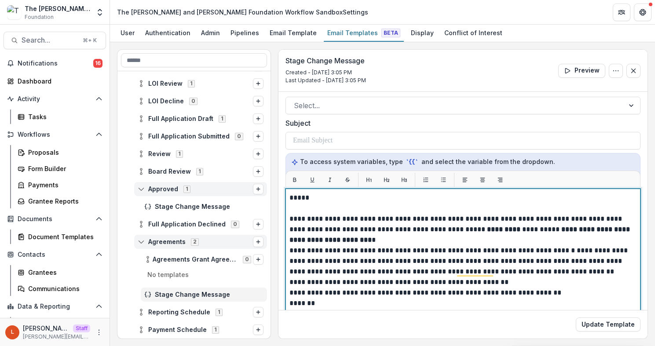
scroll to position [94, 0]
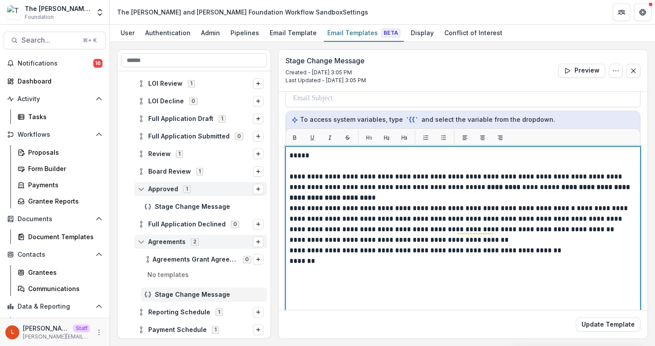
click at [486, 195] on p "**********" at bounding box center [461, 188] width 344 height 32
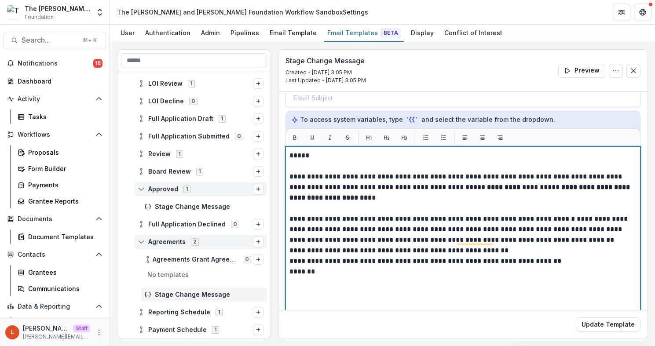
click at [431, 230] on p "**********" at bounding box center [461, 230] width 344 height 32
click at [362, 240] on p "**********" at bounding box center [461, 230] width 344 height 32
click at [585, 240] on p "**********" at bounding box center [461, 230] width 344 height 32
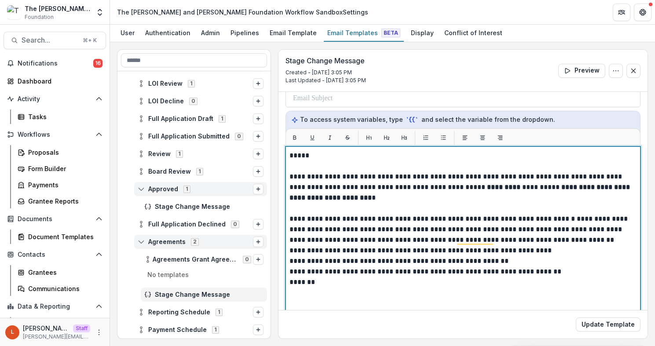
click at [575, 250] on p "**********" at bounding box center [461, 250] width 344 height 11
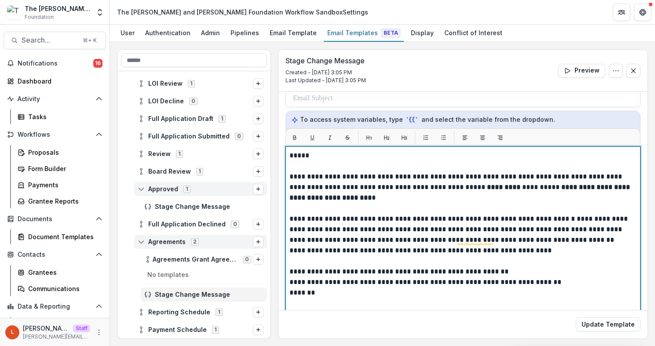
click at [290, 252] on p "**********" at bounding box center [461, 250] width 344 height 11
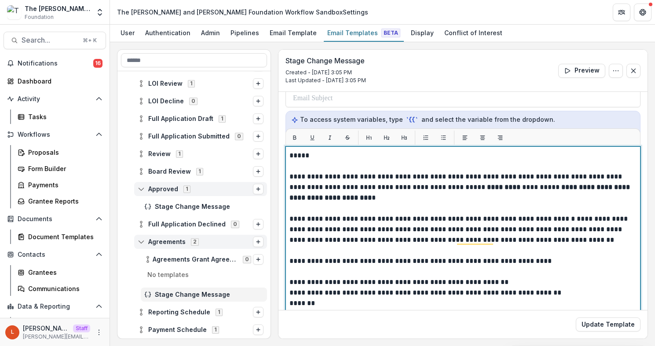
click at [372, 261] on p "**********" at bounding box center [461, 261] width 344 height 11
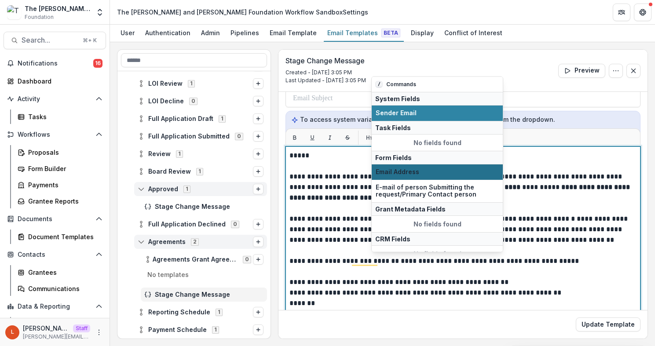
scroll to position [10, 0]
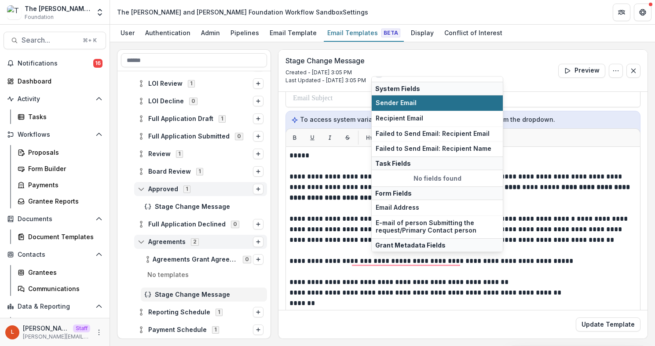
click at [406, 101] on span "Sender Email" at bounding box center [437, 102] width 123 height 7
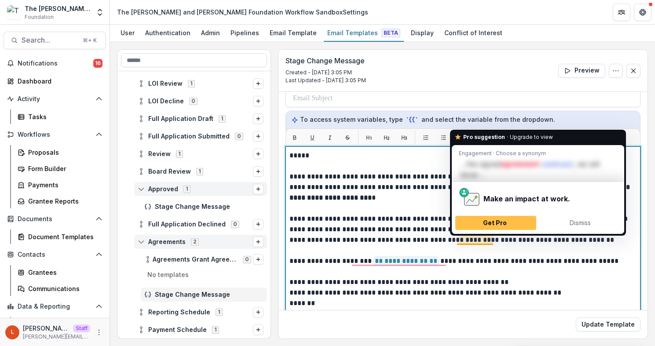
click at [485, 280] on p "**********" at bounding box center [461, 282] width 344 height 11
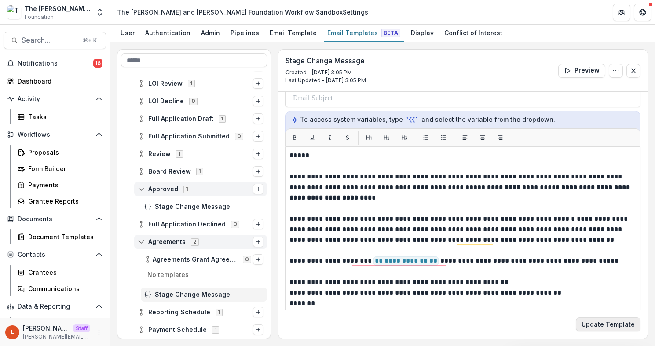
click at [595, 325] on button "Update Template" at bounding box center [608, 325] width 65 height 14
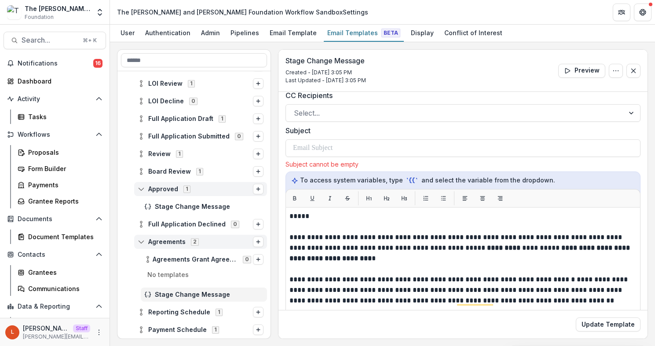
scroll to position [17, 0]
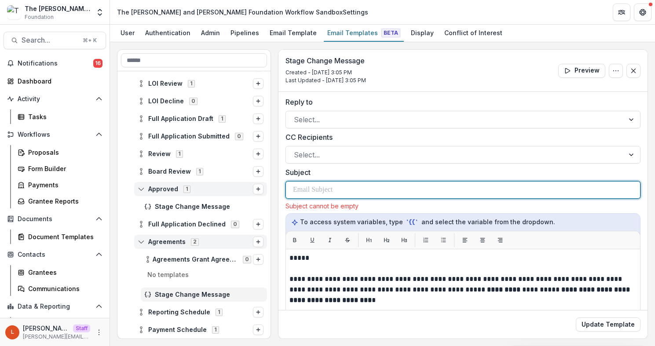
click at [363, 189] on div at bounding box center [463, 190] width 340 height 17
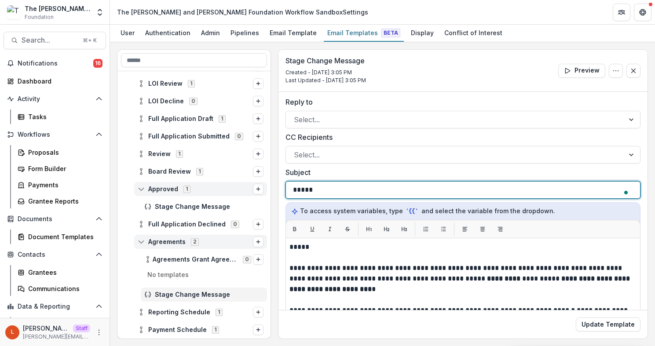
scroll to position [2, 0]
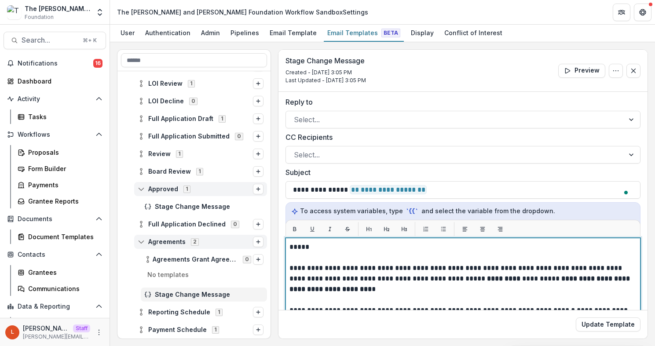
click at [319, 246] on p "*****" at bounding box center [461, 247] width 344 height 11
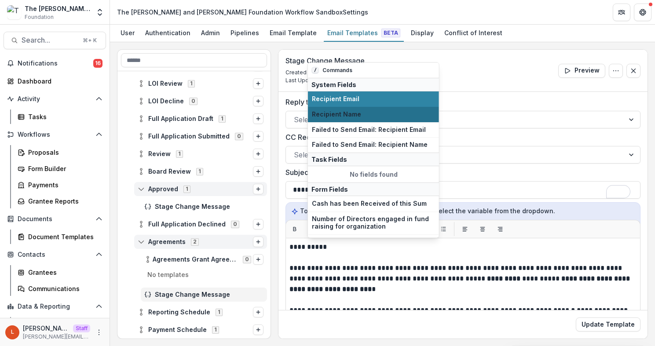
drag, startPoint x: 359, startPoint y: 129, endPoint x: 359, endPoint y: 113, distance: 15.8
click at [359, 113] on div "/ Commands System Fields Recipient Email Recipient Name Failed to Send Email: R…" at bounding box center [373, 150] width 132 height 176
click at [359, 113] on span "Recipient Name" at bounding box center [373, 113] width 123 height 7
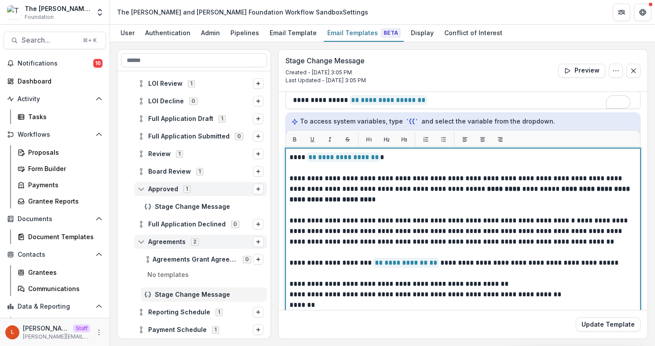
scroll to position [157, 0]
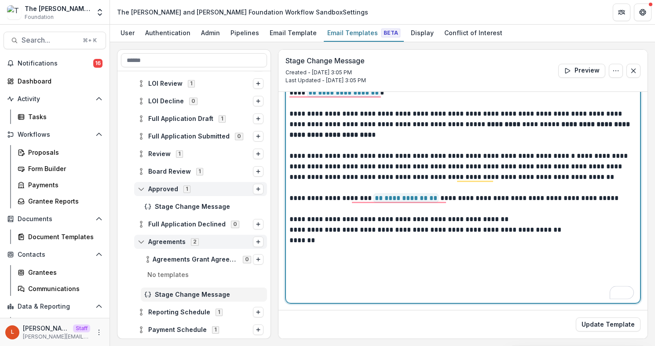
click at [295, 241] on p "*******" at bounding box center [461, 240] width 344 height 11
click at [292, 241] on p "*******" at bounding box center [461, 240] width 344 height 11
click at [340, 256] on p "*******" at bounding box center [461, 251] width 344 height 11
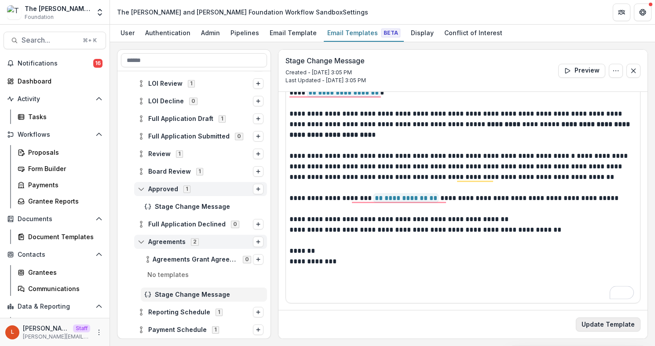
click at [596, 329] on button "Update Template" at bounding box center [608, 325] width 65 height 14
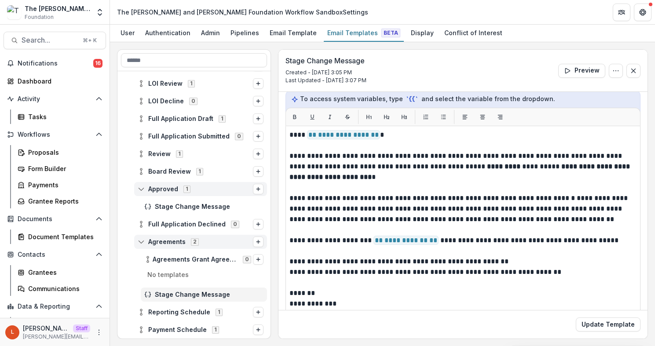
scroll to position [139, 0]
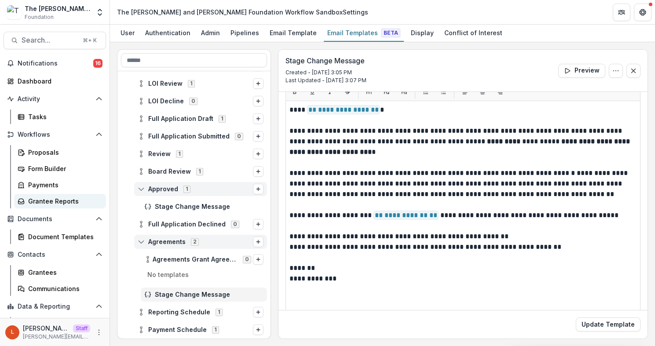
click at [71, 201] on div "Grantee Reports" at bounding box center [63, 201] width 71 height 9
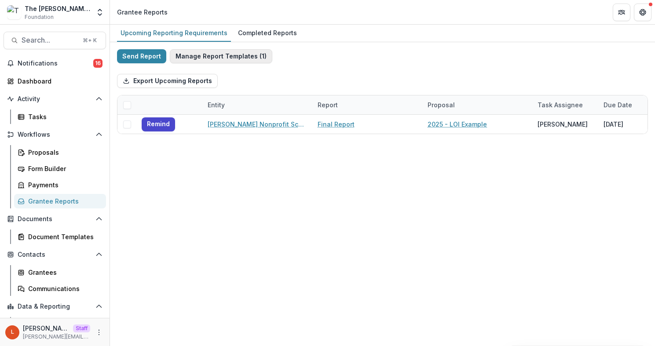
click at [227, 57] on button "Manage Report Templates ( 1 )" at bounding box center [221, 56] width 102 height 14
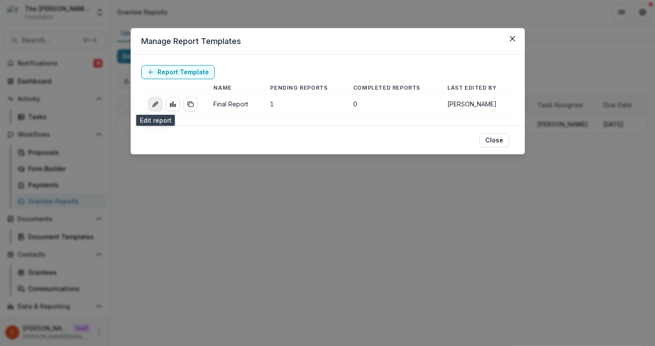
click at [154, 103] on icon "edit-report" at bounding box center [155, 104] width 7 height 7
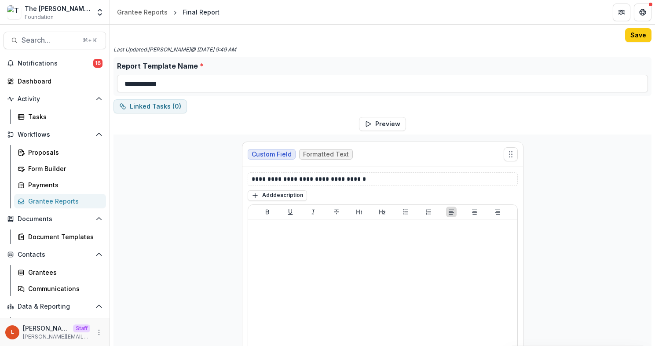
scroll to position [54, 0]
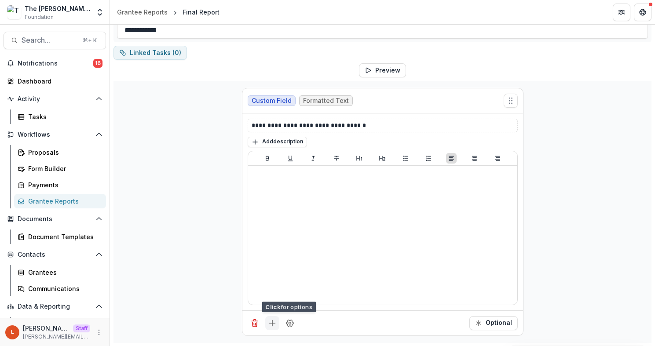
click at [272, 324] on line "Add field" at bounding box center [272, 323] width 0 height 6
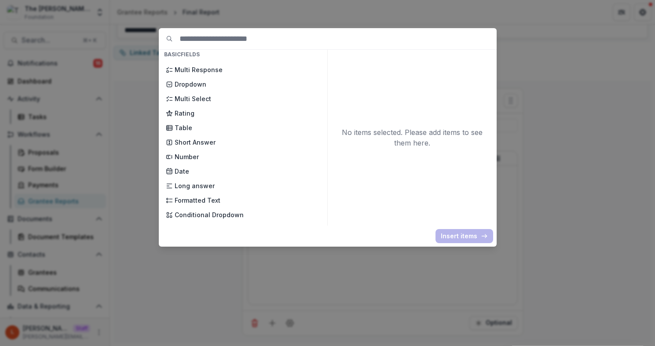
scroll to position [0, 0]
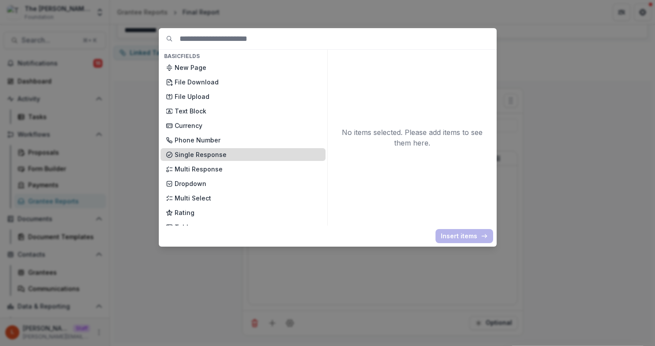
click at [213, 149] on div "Single Response" at bounding box center [243, 154] width 165 height 13
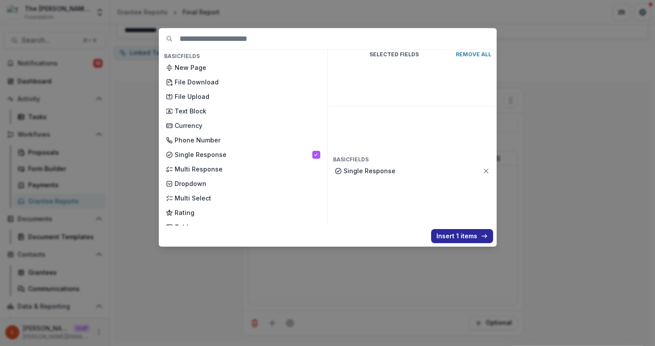
click at [456, 237] on button "Insert 1 items" at bounding box center [462, 236] width 62 height 14
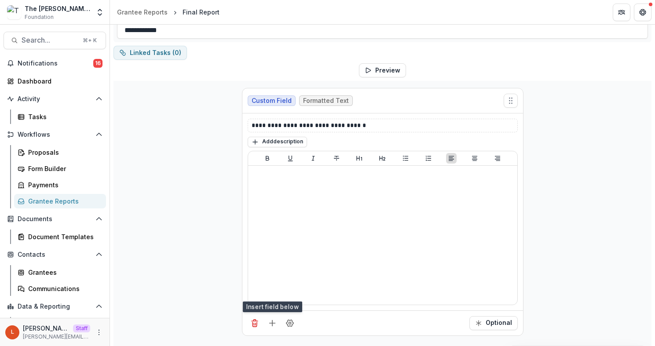
scroll to position [189, 0]
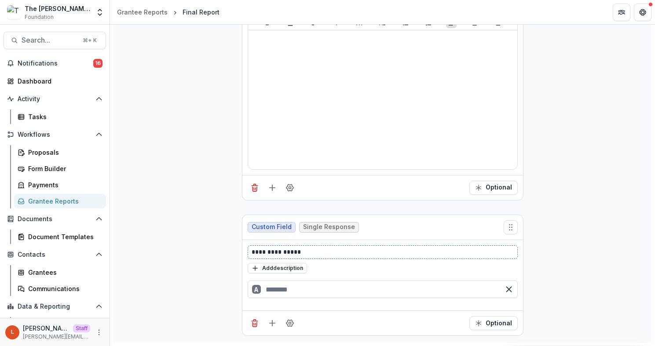
click at [295, 252] on p "**********" at bounding box center [383, 252] width 262 height 9
click at [303, 252] on p "**********" at bounding box center [383, 252] width 262 height 9
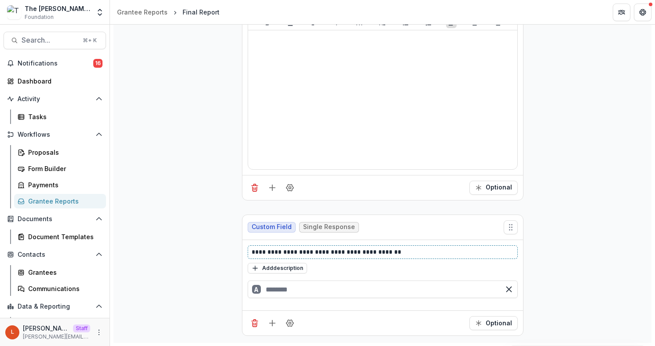
click at [406, 250] on p "**********" at bounding box center [383, 252] width 262 height 9
click at [363, 287] on input "text" at bounding box center [383, 290] width 270 height 18
type input "***"
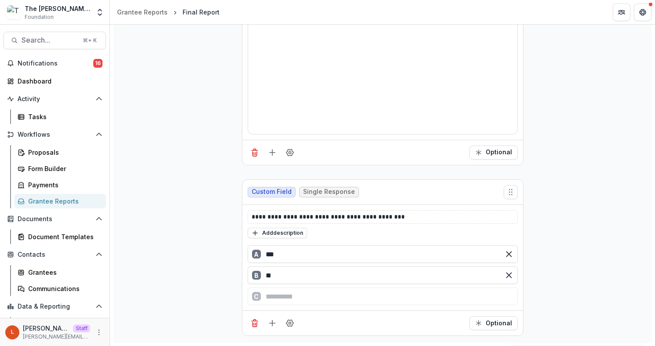
type input "**"
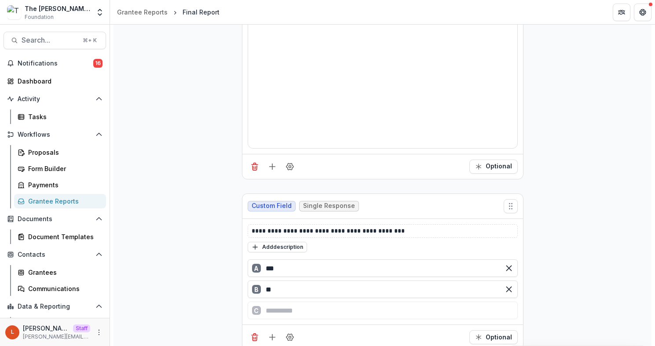
click at [491, 325] on div "Optional" at bounding box center [382, 337] width 281 height 25
click at [492, 316] on button "Optional" at bounding box center [493, 323] width 48 height 14
click at [268, 319] on icon "Add field" at bounding box center [272, 323] width 9 height 9
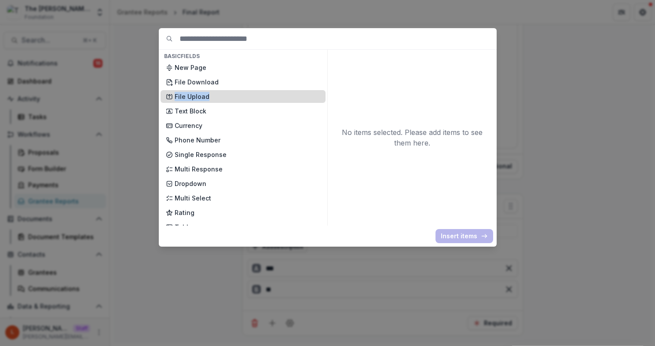
click at [240, 94] on div "New Page File Download File Upload Text Block Currency Phone Number Single Resp…" at bounding box center [243, 198] width 165 height 274
click at [240, 93] on p "File Upload" at bounding box center [248, 96] width 146 height 9
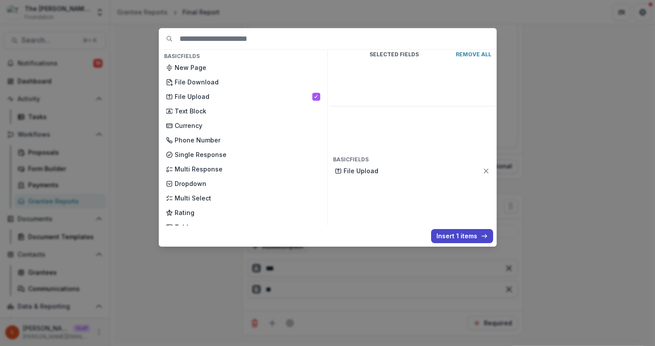
click at [456, 226] on div "Basic Fields New Page File Download File Upload Text Block Currency Phone Numbe…" at bounding box center [328, 135] width 338 height 215
click at [456, 232] on button "Insert 1 items" at bounding box center [462, 236] width 62 height 14
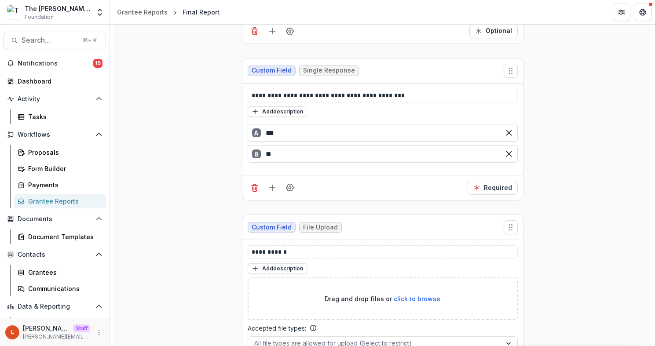
scroll to position [391, 0]
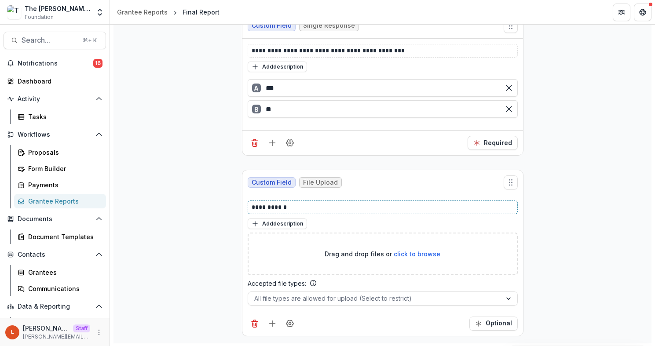
click at [305, 207] on p "**********" at bounding box center [383, 207] width 262 height 9
click at [290, 327] on button "Field Settings" at bounding box center [290, 324] width 14 height 14
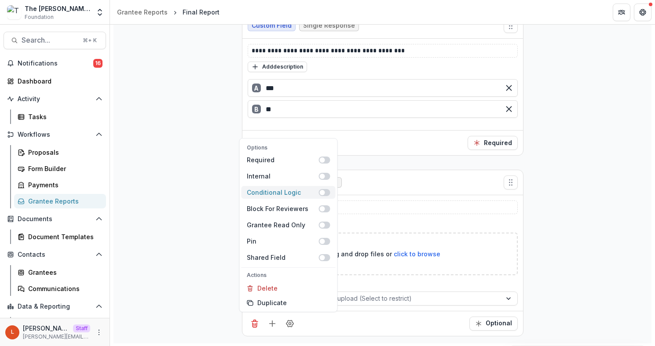
click at [323, 191] on span at bounding box center [322, 192] width 5 height 5
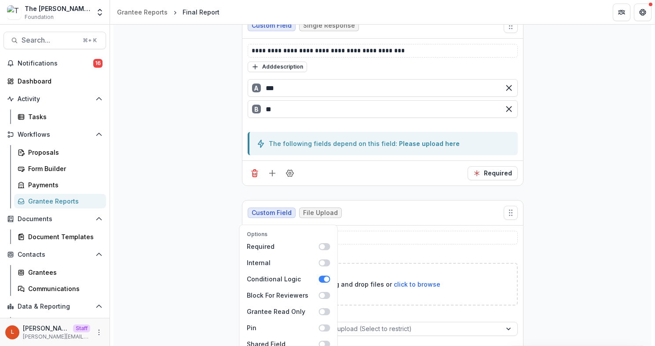
scroll to position [53, 0]
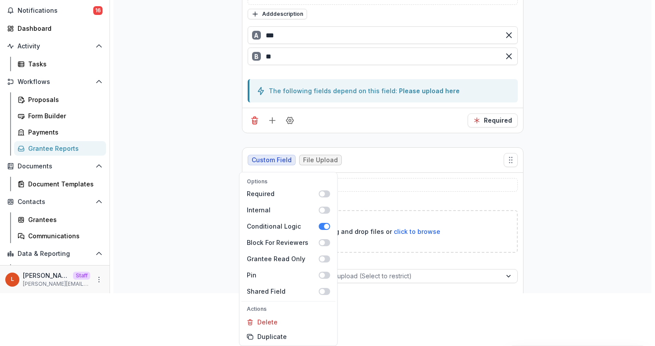
click at [399, 312] on body "Skip to content The Carol and James Collins Foundation Workflow Sandbox Foundat…" at bounding box center [327, 173] width 655 height 346
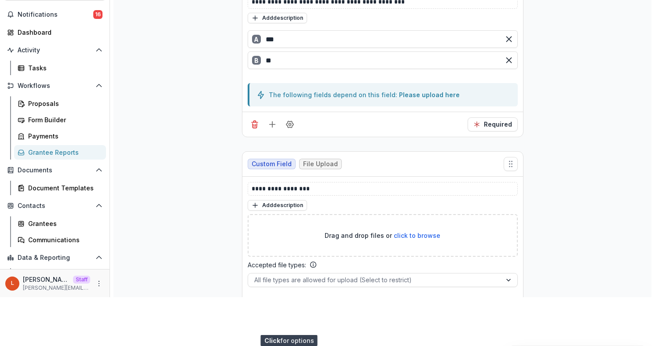
scroll to position [0, 0]
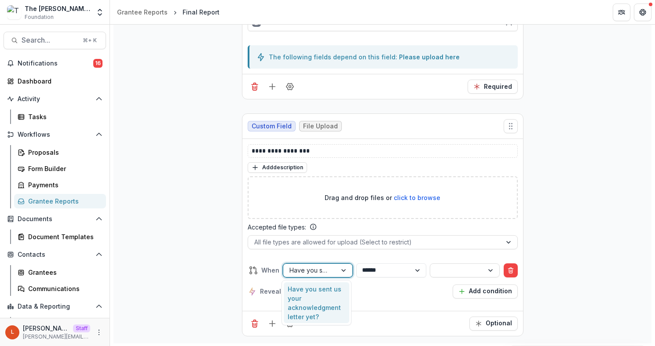
click at [328, 266] on div at bounding box center [309, 270] width 41 height 11
click at [374, 269] on select "**********" at bounding box center [391, 270] width 70 height 14
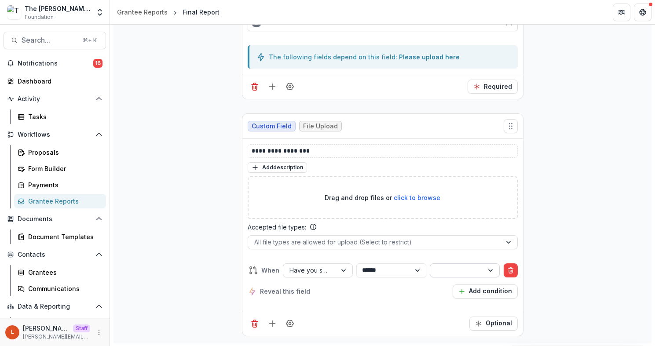
click at [450, 265] on div at bounding box center [456, 270] width 41 height 11
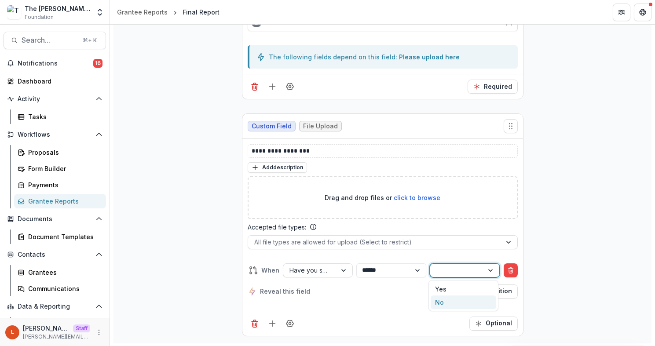
click at [445, 299] on div "No" at bounding box center [464, 303] width 66 height 14
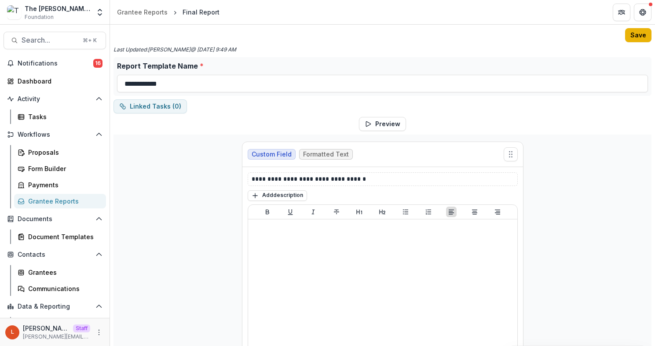
click at [636, 29] on button "Save" at bounding box center [638, 35] width 26 height 14
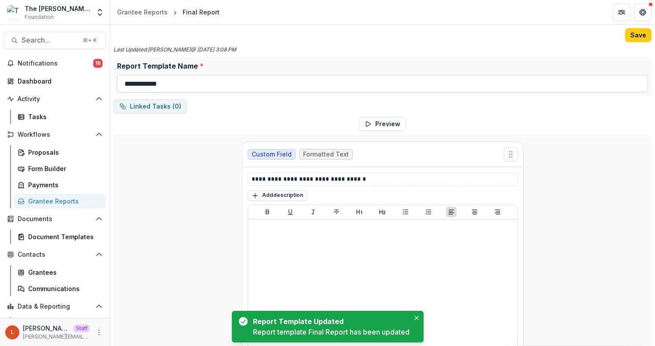
click at [130, 80] on input "**********" at bounding box center [382, 84] width 531 height 18
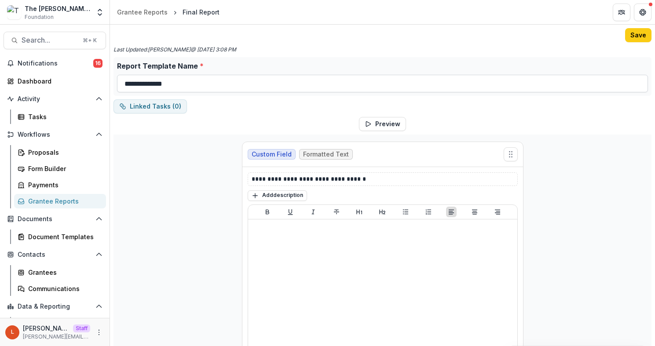
drag, startPoint x: 133, startPoint y: 84, endPoint x: 138, endPoint y: 84, distance: 4.4
click at [138, 84] on input "**********" at bounding box center [382, 84] width 531 height 18
type input "**********"
click at [643, 36] on button "Save" at bounding box center [638, 35] width 26 height 14
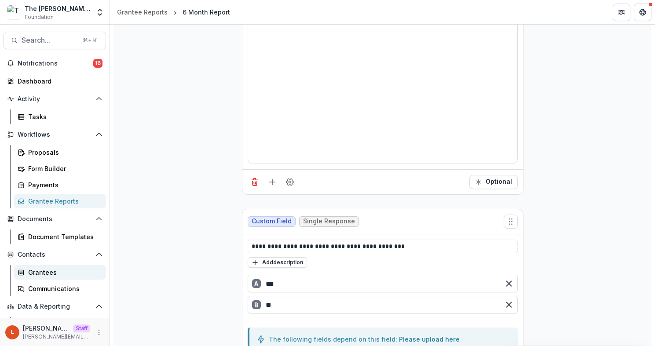
scroll to position [30, 0]
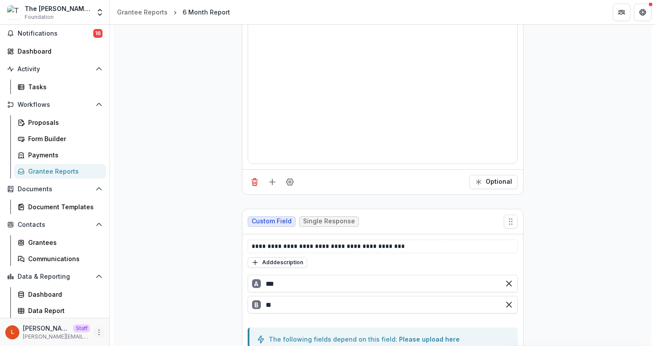
click at [98, 333] on icon "More" at bounding box center [98, 332] width 7 height 7
click at [130, 308] on link "User Settings" at bounding box center [154, 314] width 94 height 15
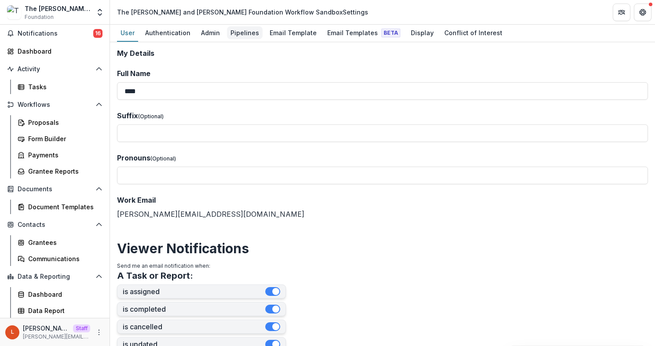
click at [233, 33] on div "Pipelines" at bounding box center [245, 32] width 36 height 13
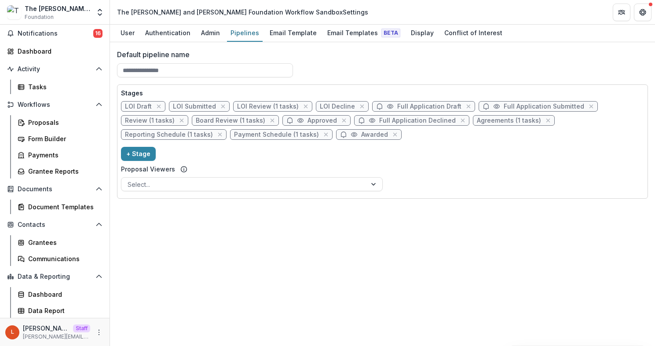
click at [361, 136] on span "Awarded" at bounding box center [374, 134] width 27 height 7
select select "*******"
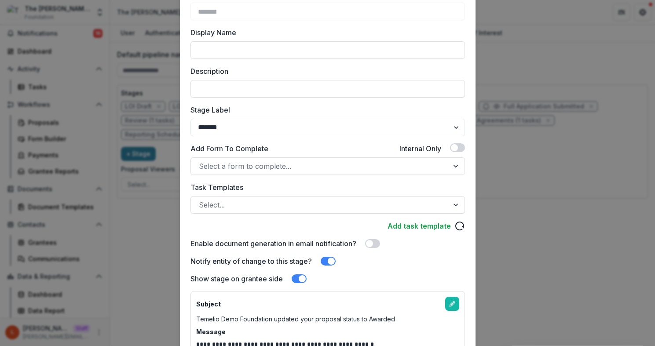
scroll to position [82, 0]
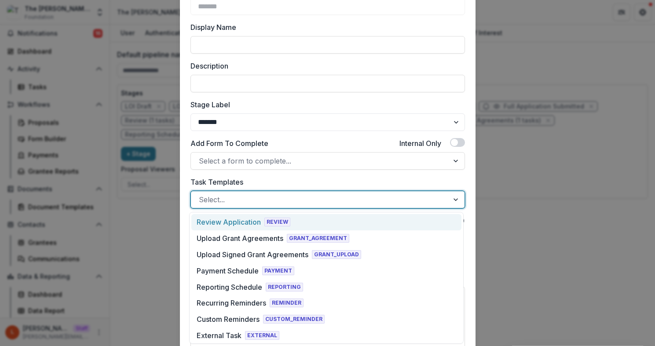
click at [258, 202] on div at bounding box center [320, 200] width 242 height 12
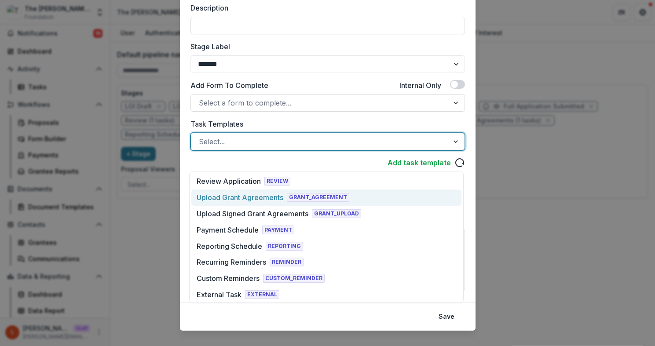
scroll to position [151, 0]
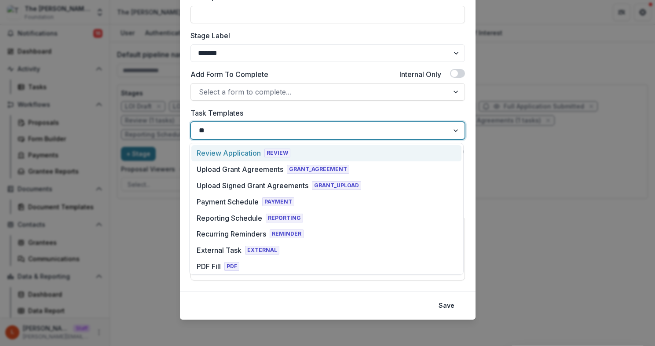
type input "***"
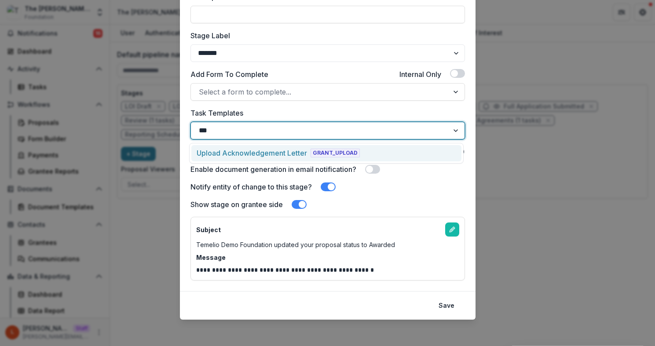
click at [252, 150] on div "Upload Acknowledgement Letter" at bounding box center [252, 153] width 110 height 11
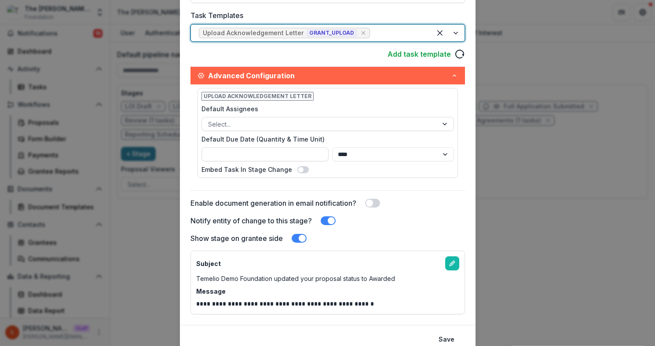
scroll to position [259, 0]
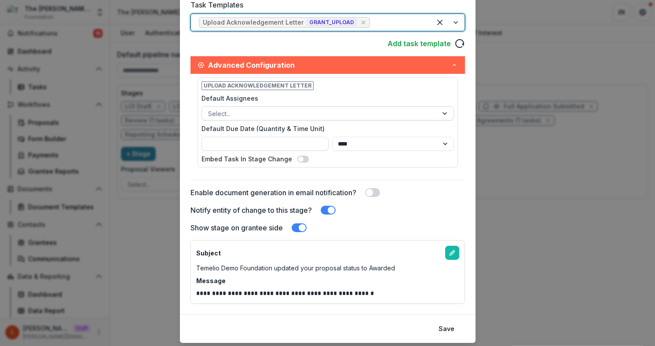
click at [276, 113] on div at bounding box center [319, 113] width 223 height 11
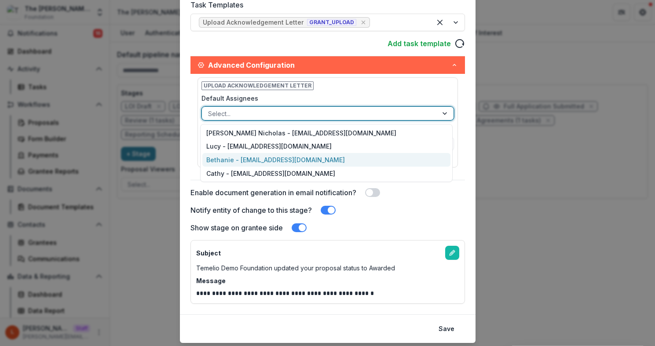
click at [274, 159] on div "Bethanie - [EMAIL_ADDRESS][DOMAIN_NAME]" at bounding box center [326, 160] width 248 height 14
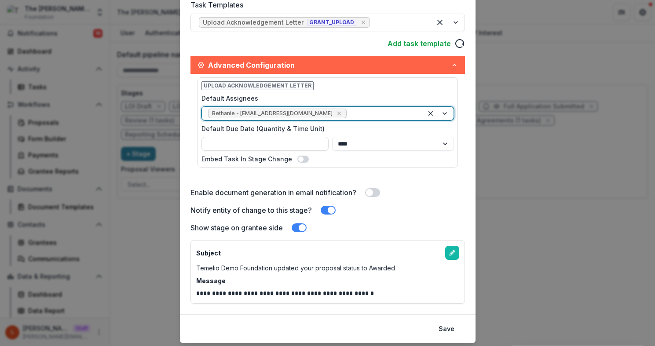
scroll to position [284, 0]
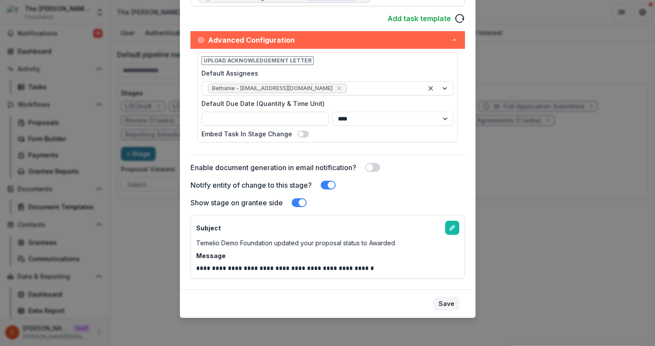
click at [449, 306] on button "Save" at bounding box center [446, 304] width 26 height 14
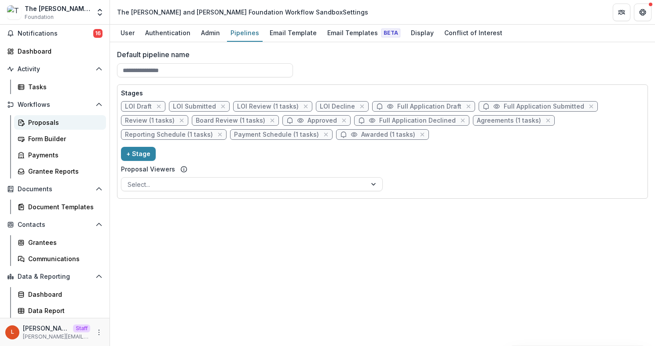
click at [48, 119] on div "Proposals" at bounding box center [63, 122] width 71 height 9
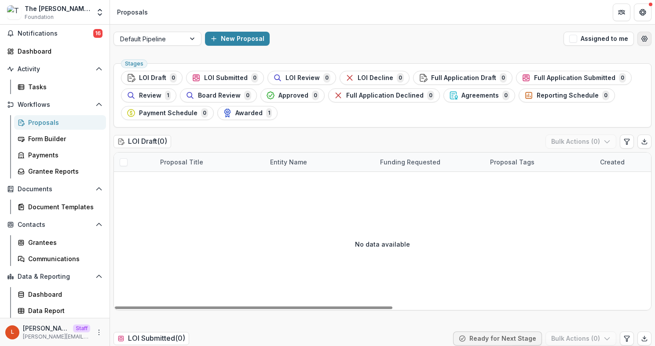
click at [644, 43] on button "Open table manager" at bounding box center [644, 39] width 14 height 14
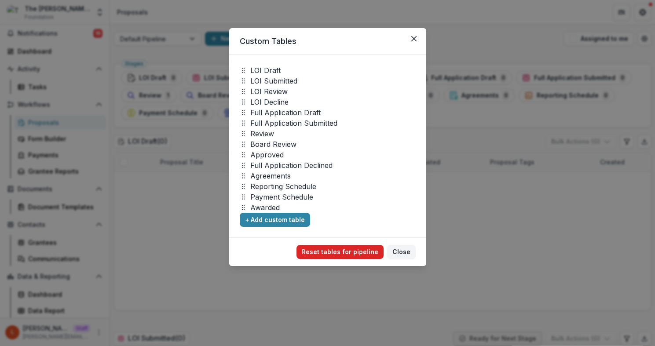
click at [340, 251] on button "Reset tables for pipeline" at bounding box center [339, 252] width 87 height 14
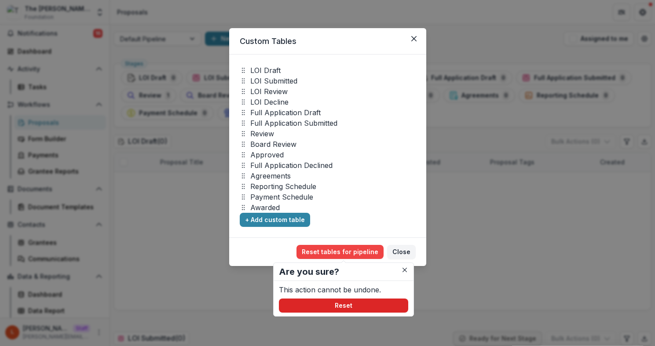
click at [363, 311] on button "Reset" at bounding box center [343, 306] width 129 height 14
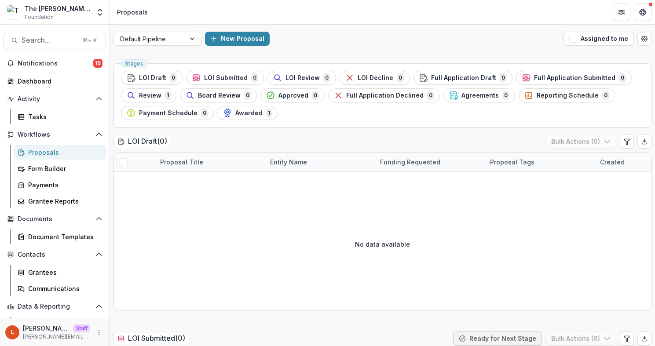
scroll to position [30, 0]
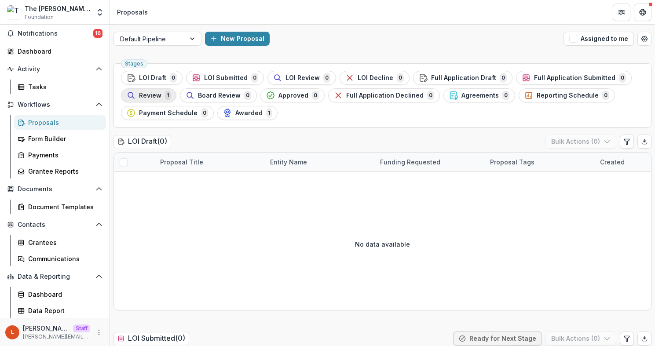
click at [160, 100] on div "Review 1" at bounding box center [149, 96] width 44 height 10
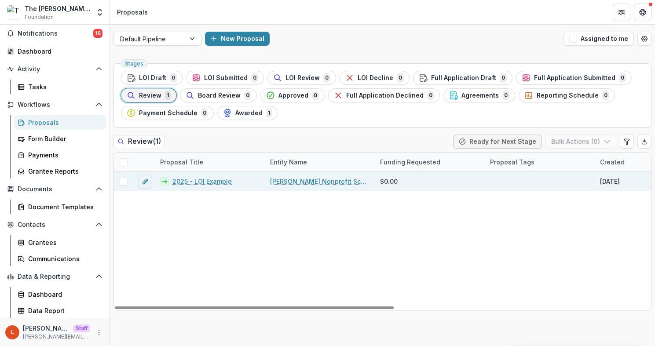
click at [183, 181] on link "2025 - LOI Example" at bounding box center [201, 181] width 59 height 9
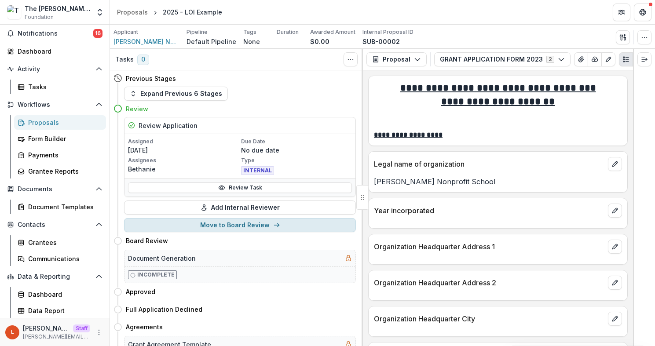
click at [261, 224] on button "Move to Board Review" at bounding box center [240, 225] width 232 height 14
select select "**********"
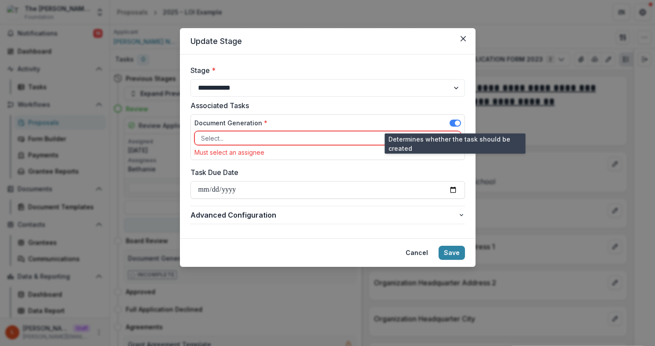
click at [452, 122] on span at bounding box center [455, 123] width 11 height 7
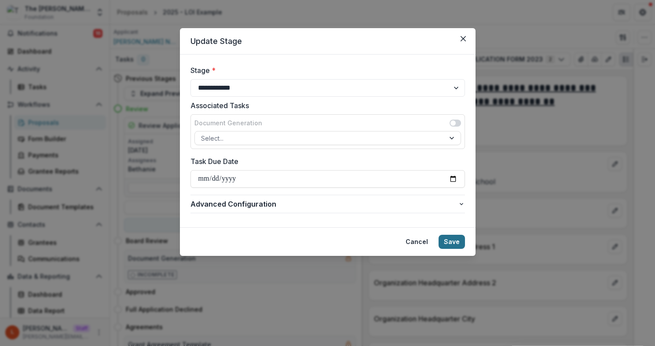
click at [462, 243] on button "Save" at bounding box center [452, 242] width 26 height 14
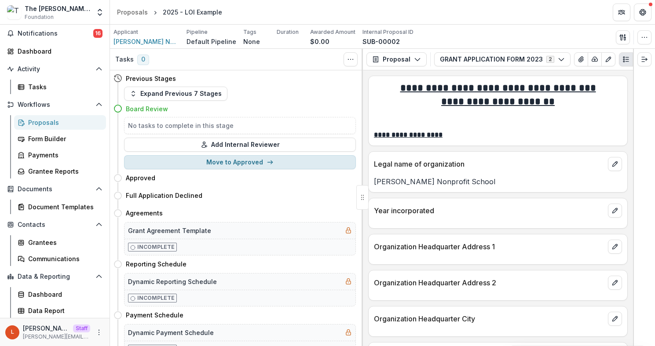
click at [232, 165] on button "Move to Approved" at bounding box center [240, 162] width 232 height 14
select select "********"
select select
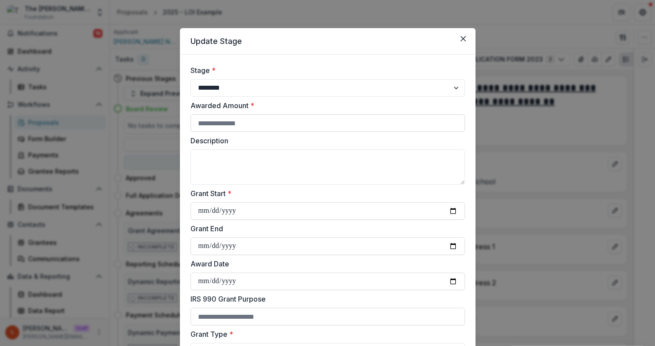
click at [235, 119] on input "Awarded Amount *" at bounding box center [327, 123] width 274 height 18
type input "*****"
click at [452, 210] on input "Grant Start *" at bounding box center [327, 211] width 274 height 18
type input "**********"
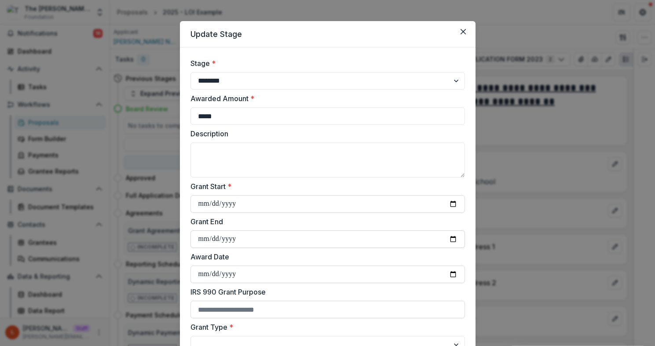
click at [452, 236] on input "Grant End" at bounding box center [327, 239] width 274 height 18
click at [234, 241] on input "**********" at bounding box center [327, 239] width 274 height 18
type input "**********"
click at [263, 260] on label "Award Date" at bounding box center [324, 257] width 269 height 11
click at [263, 266] on input "Award Date" at bounding box center [327, 275] width 274 height 18
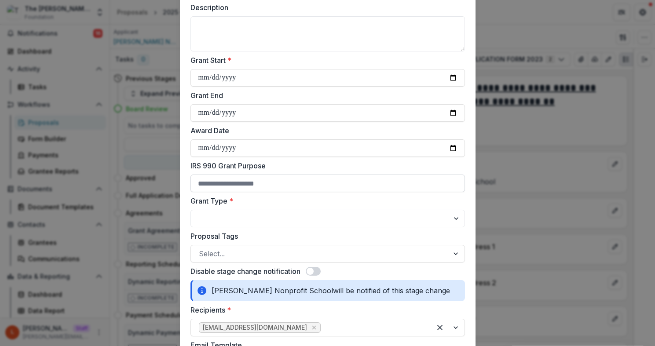
scroll to position [138, 0]
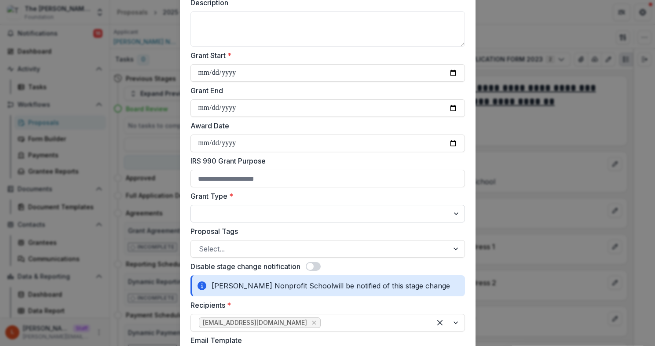
click at [227, 213] on select "**********" at bounding box center [327, 214] width 274 height 18
select select "**********"
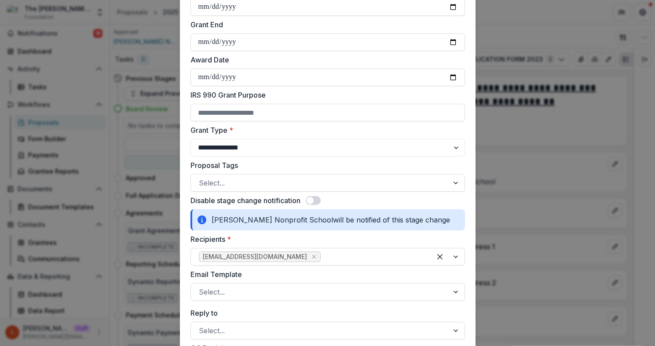
scroll to position [208, 0]
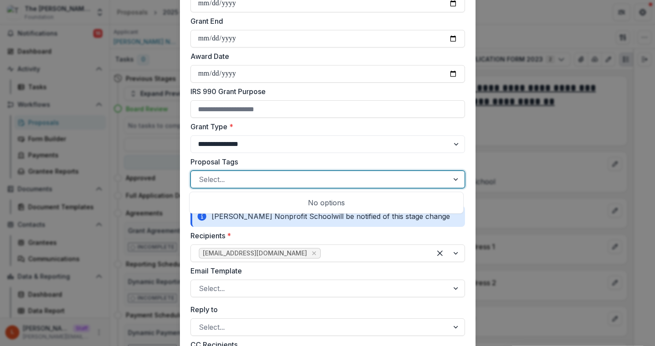
click at [250, 180] on div at bounding box center [320, 179] width 242 height 12
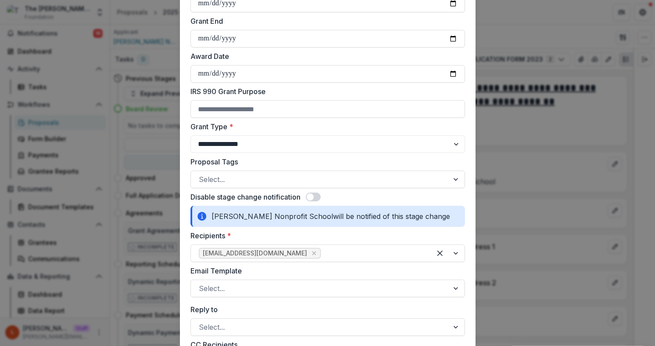
click at [253, 157] on label "Proposal Tags" at bounding box center [324, 162] width 269 height 11
click at [201, 174] on input "Proposal Tags" at bounding box center [200, 179] width 2 height 11
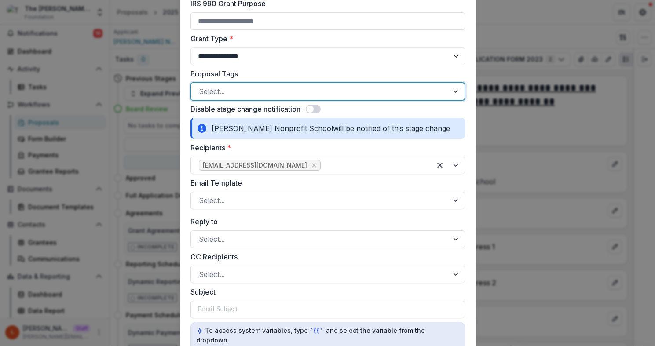
scroll to position [318, 0]
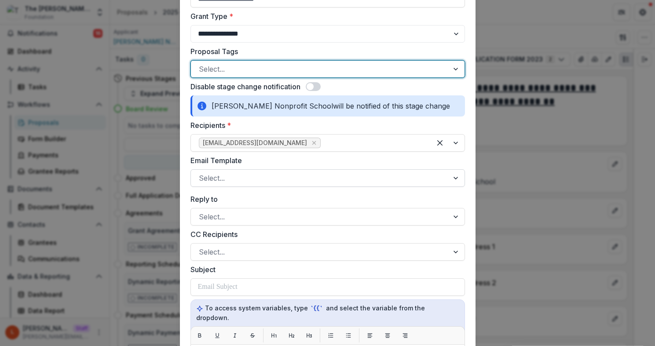
click at [257, 179] on div at bounding box center [320, 178] width 242 height 12
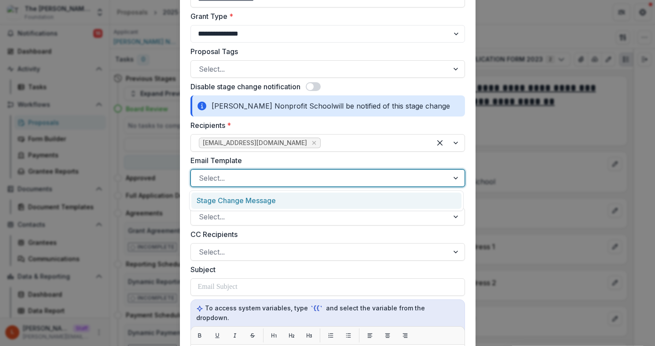
click at [257, 199] on div "Stage Change Message" at bounding box center [326, 201] width 270 height 16
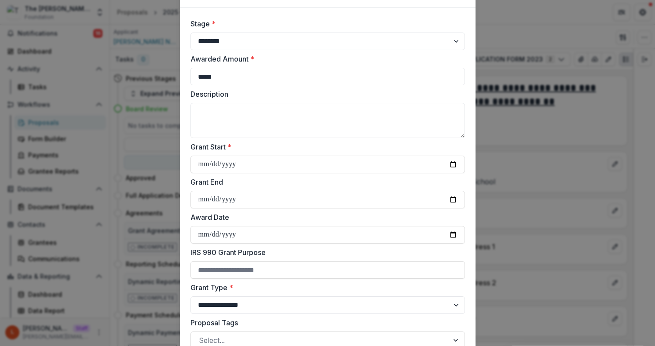
scroll to position [0, 0]
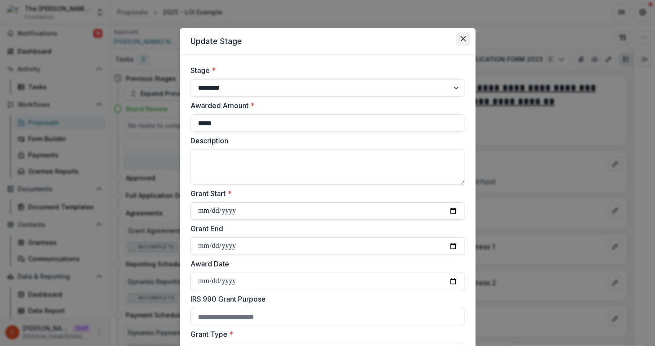
click at [461, 38] on icon "Close" at bounding box center [462, 38] width 5 height 5
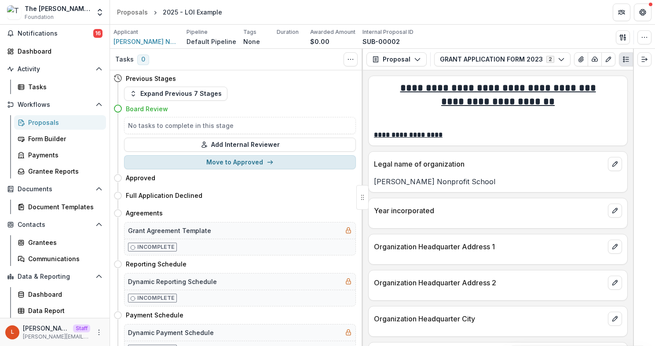
click at [225, 165] on button "Move to Approved" at bounding box center [240, 162] width 232 height 14
select select "********"
select select
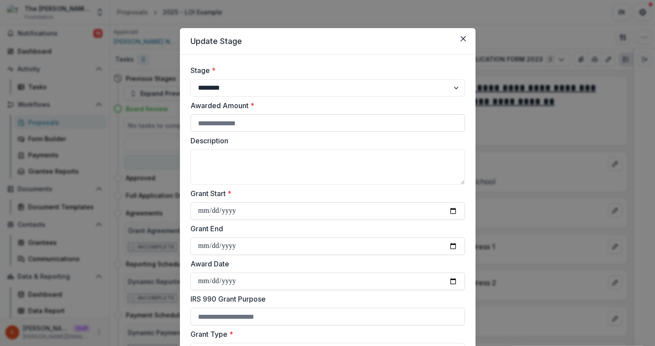
click at [254, 123] on input "Awarded Amount *" at bounding box center [327, 123] width 274 height 18
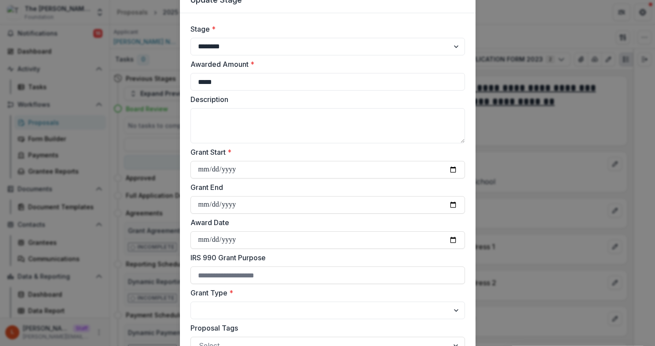
scroll to position [42, 0]
type input "*****"
click at [454, 168] on input "Grant Start *" at bounding box center [327, 169] width 274 height 18
type input "**********"
click at [451, 204] on input "Grant End" at bounding box center [327, 204] width 274 height 18
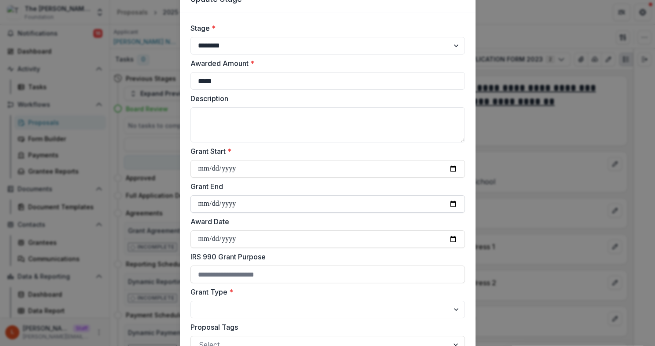
click at [254, 199] on input "**********" at bounding box center [327, 204] width 274 height 18
click at [239, 201] on input "**********" at bounding box center [327, 204] width 274 height 18
click at [232, 205] on input "**********" at bounding box center [327, 204] width 274 height 18
type input "**********"
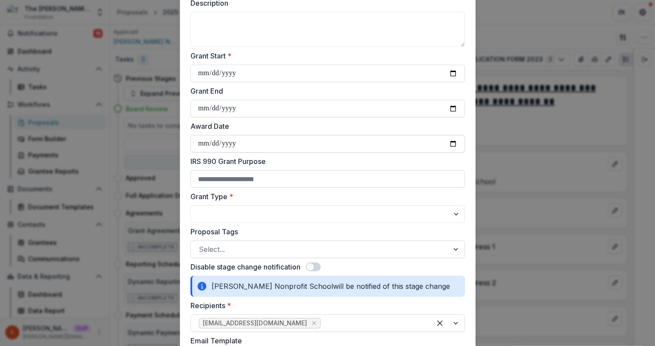
scroll to position [140, 0]
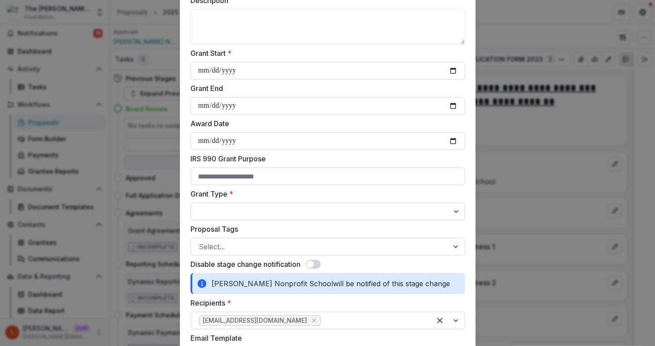
click at [248, 206] on select "**********" at bounding box center [327, 212] width 274 height 18
select select "**********"
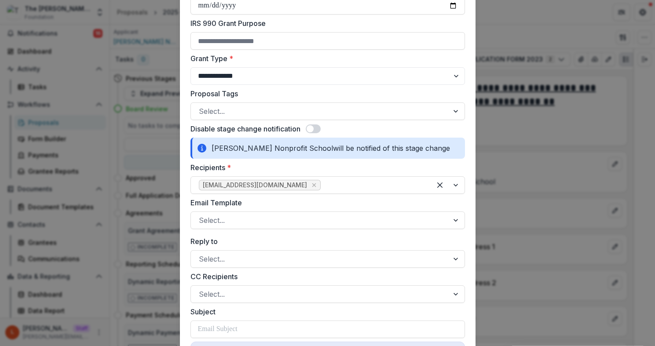
scroll to position [278, 0]
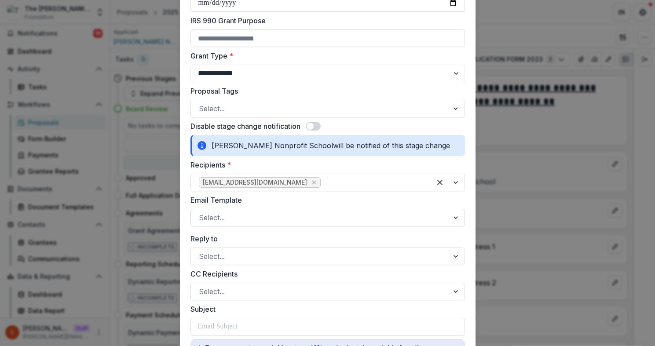
click at [283, 213] on div at bounding box center [320, 218] width 242 height 12
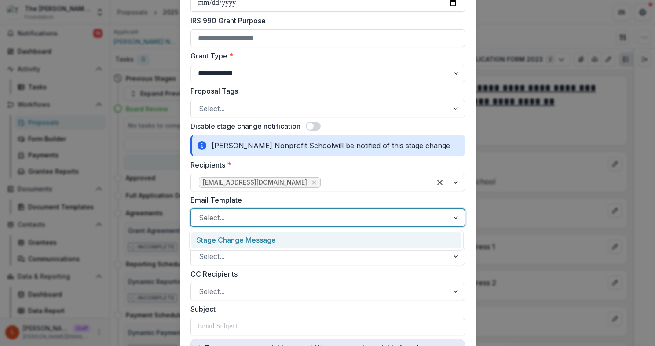
click at [281, 240] on div "Stage Change Message" at bounding box center [326, 240] width 270 height 16
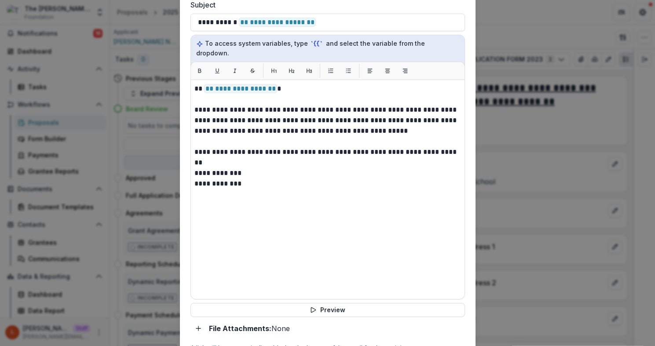
scroll to position [680, 0]
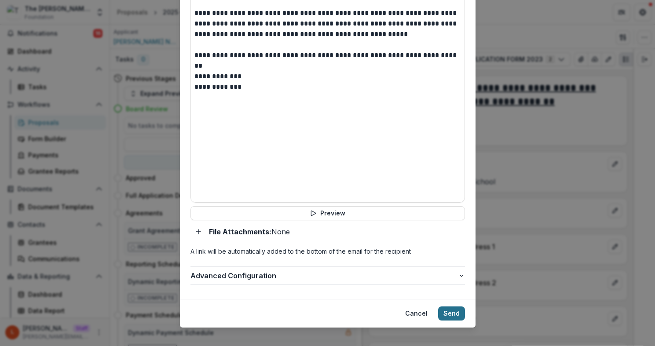
click at [457, 307] on button "Send" at bounding box center [451, 314] width 27 height 14
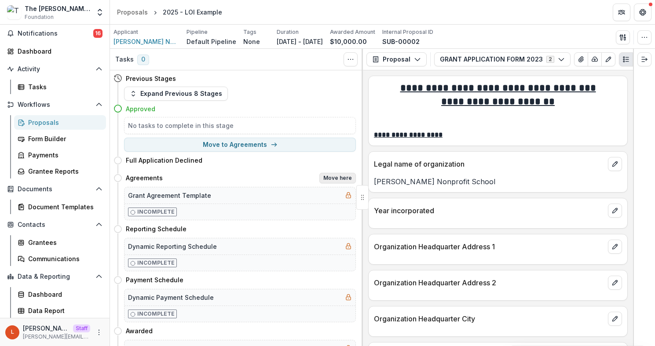
click at [322, 176] on button "Move here" at bounding box center [337, 178] width 37 height 11
select select "**********"
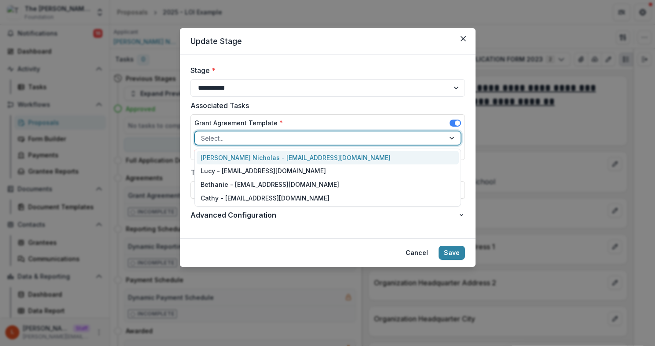
click at [320, 135] on div at bounding box center [320, 138] width 238 height 11
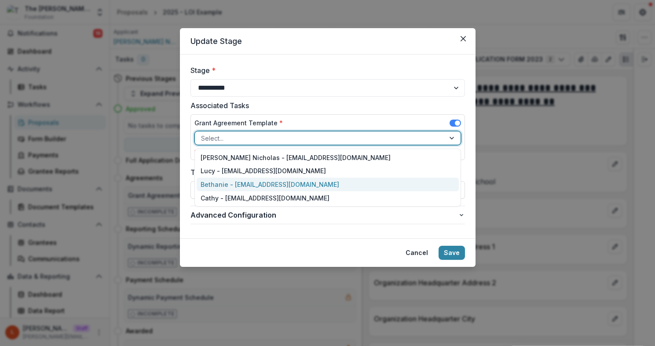
click at [267, 187] on div "Bethanie - [EMAIL_ADDRESS][DOMAIN_NAME]" at bounding box center [328, 185] width 262 height 14
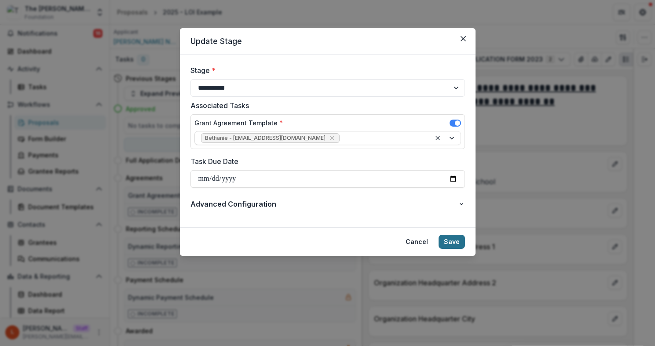
click at [457, 241] on button "Save" at bounding box center [452, 242] width 26 height 14
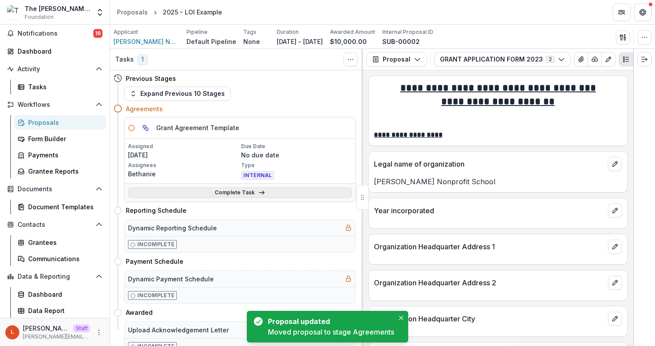
click at [223, 193] on link "Complete Task" at bounding box center [240, 192] width 224 height 11
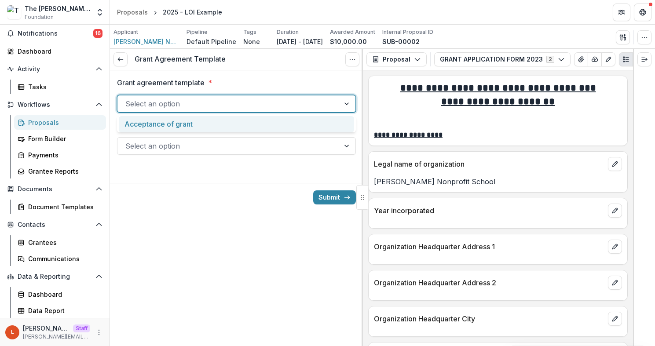
click at [192, 102] on div at bounding box center [228, 104] width 206 height 12
click at [191, 124] on div "Acceptance of grant" at bounding box center [236, 124] width 235 height 16
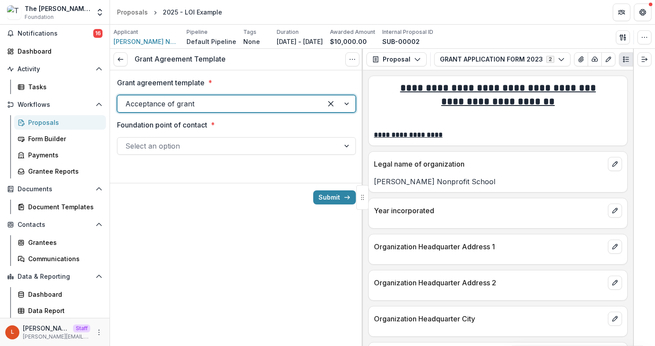
click at [188, 149] on div at bounding box center [228, 146] width 206 height 12
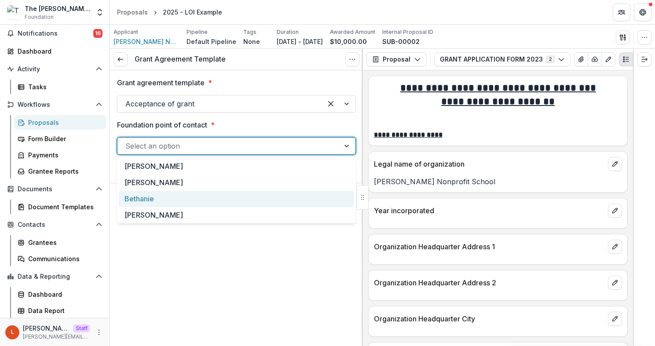
click at [167, 196] on div "Bethanie" at bounding box center [236, 199] width 235 height 16
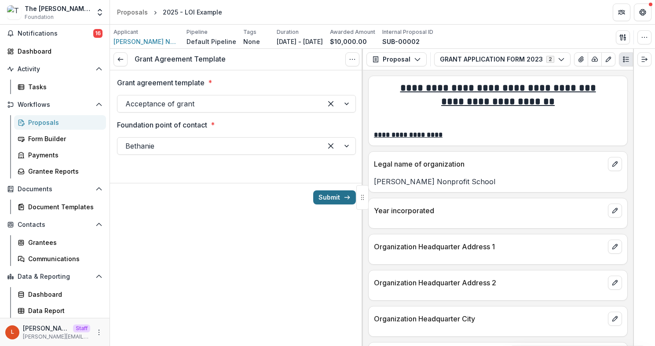
click at [322, 198] on button "Submit" at bounding box center [334, 197] width 43 height 14
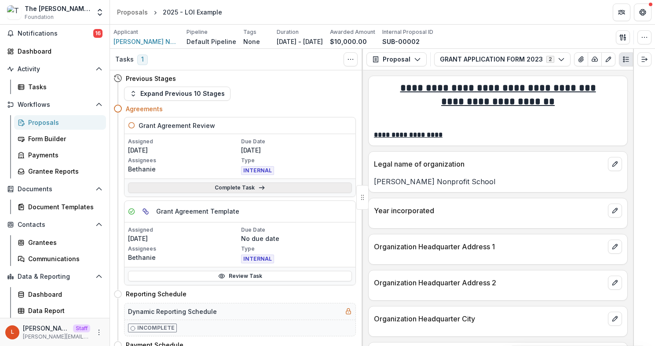
click at [200, 187] on link "Complete Task" at bounding box center [240, 188] width 224 height 11
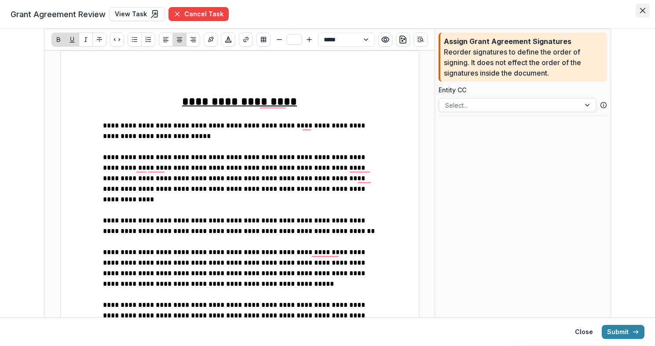
click at [641, 9] on icon "Close" at bounding box center [642, 10] width 5 height 5
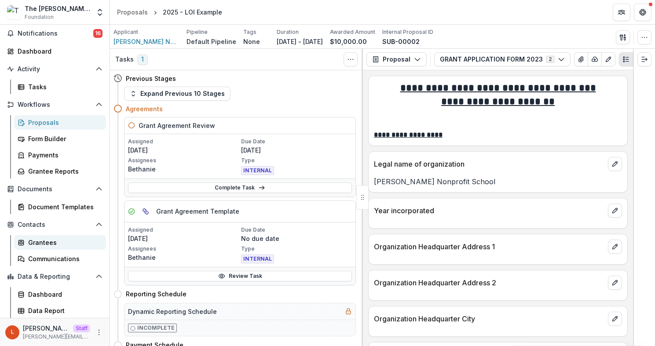
click at [49, 242] on div "Grantees" at bounding box center [63, 242] width 71 height 9
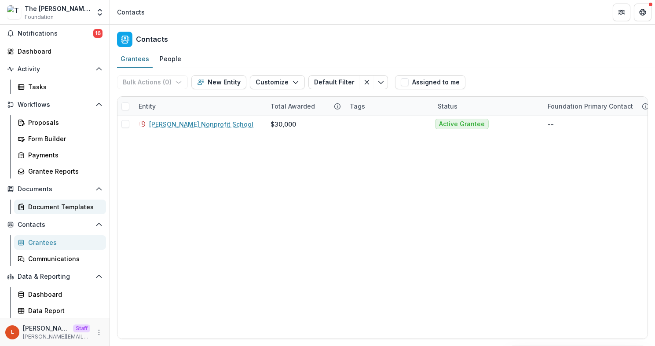
click at [36, 205] on div "Document Templates" at bounding box center [63, 206] width 71 height 9
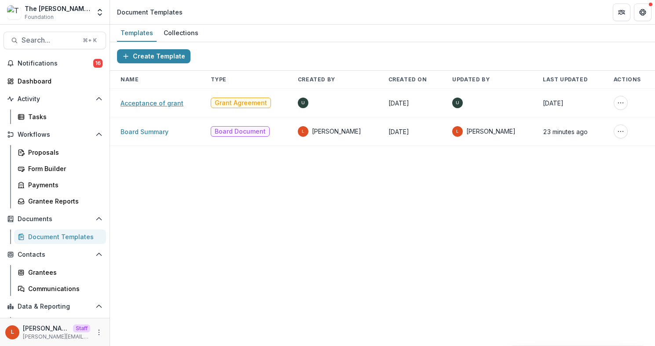
click at [156, 103] on link "Acceptance of grant" at bounding box center [152, 102] width 63 height 7
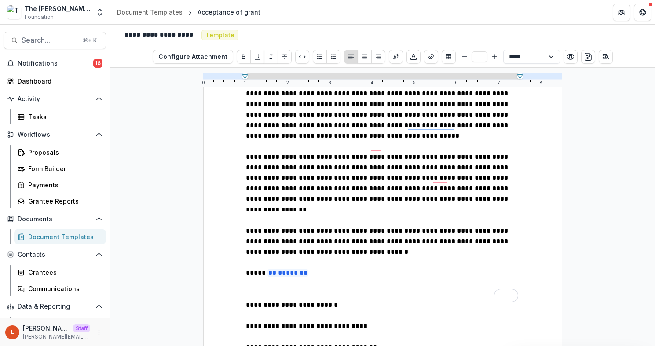
click at [310, 312] on span "To enrich screen reader interactions, please activate Accessibility in Grammarl…" at bounding box center [288, 315] width 84 height 7
type input "**"
drag, startPoint x: 373, startPoint y: 276, endPoint x: 249, endPoint y: 276, distance: 124.9
click at [249, 321] on p "**********" at bounding box center [383, 326] width 274 height 11
click at [398, 57] on button "Insert Signature" at bounding box center [396, 57] width 14 height 14
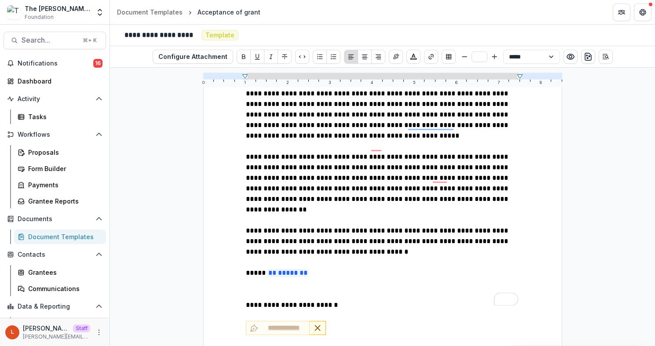
click at [274, 346] on span "**********" at bounding box center [311, 351] width 131 height 7
drag, startPoint x: 372, startPoint y: 299, endPoint x: 266, endPoint y: 299, distance: 106.5
click at [266, 336] on p "**********" at bounding box center [383, 346] width 274 height 21
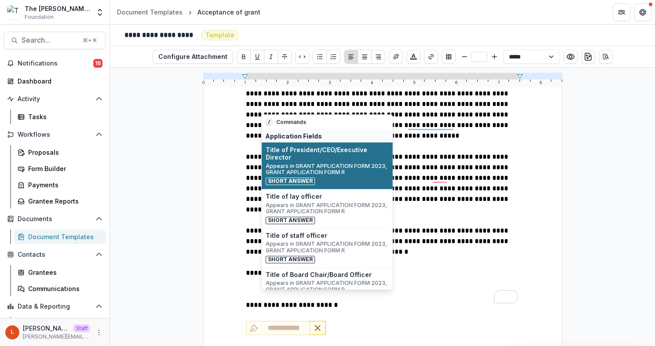
click at [350, 167] on span "Appears in GRANT APPLICATION FORM 2023, GRANT APPLICATION FORM R" at bounding box center [327, 169] width 123 height 13
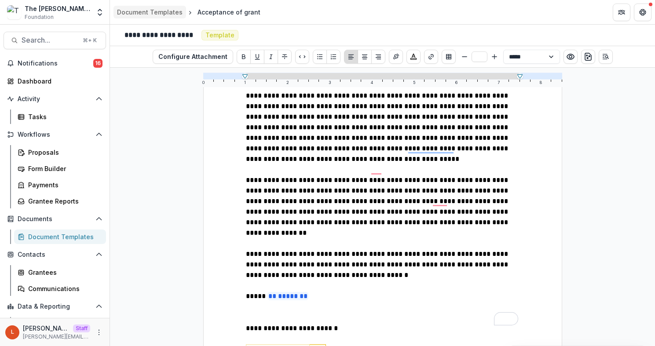
click at [147, 13] on div "Document Templates" at bounding box center [150, 11] width 66 height 9
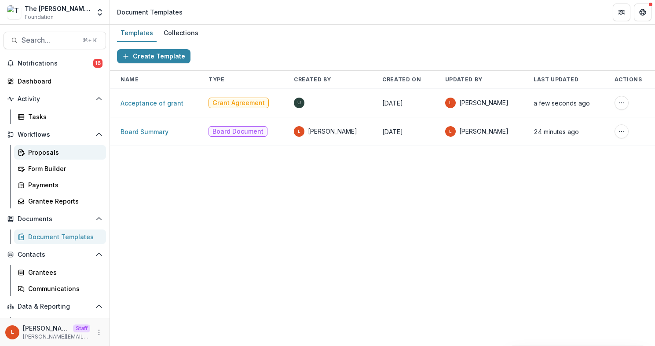
click at [48, 154] on div "Proposals" at bounding box center [63, 152] width 71 height 9
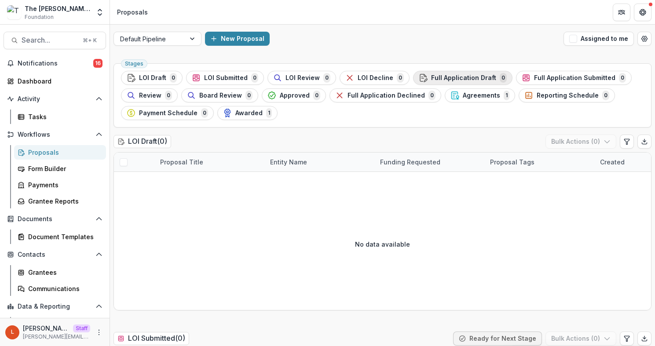
click at [457, 77] on span "Full Application Draft" at bounding box center [463, 77] width 65 height 7
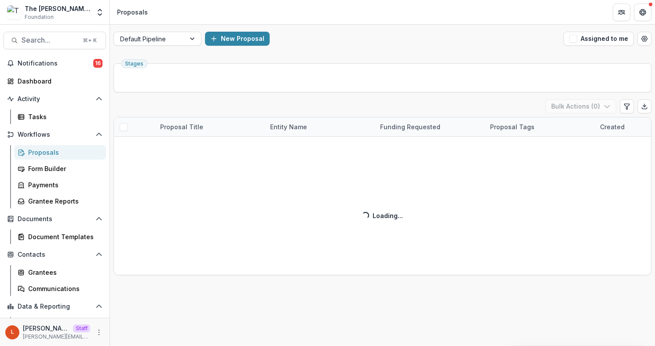
click at [457, 77] on ul "Stages" at bounding box center [382, 78] width 523 height 14
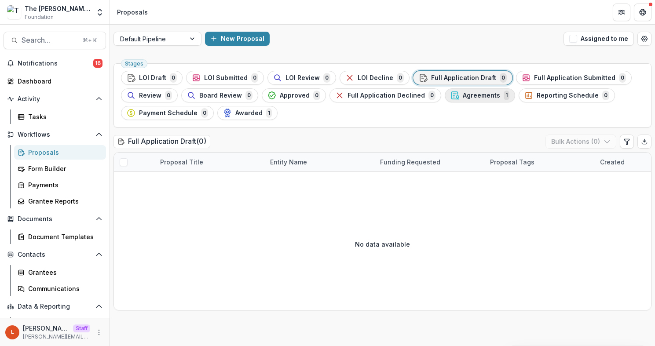
click at [464, 101] on button "Agreements 1" at bounding box center [480, 95] width 70 height 14
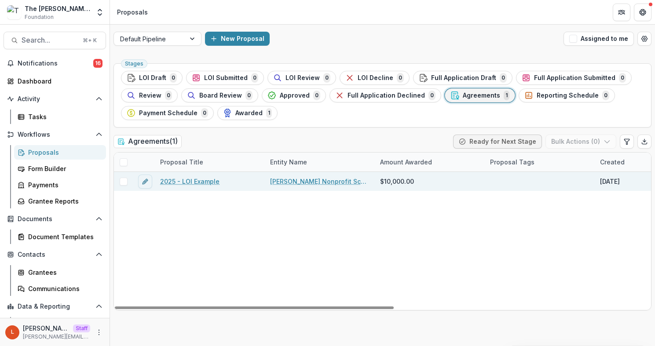
click at [179, 179] on link "2025 - LOI Example" at bounding box center [189, 181] width 59 height 9
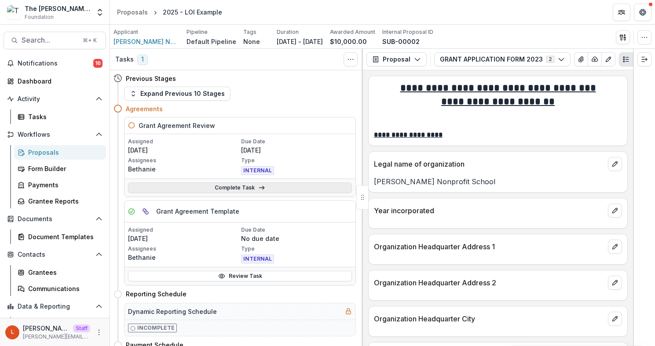
click at [245, 190] on link "Complete Task" at bounding box center [240, 188] width 224 height 11
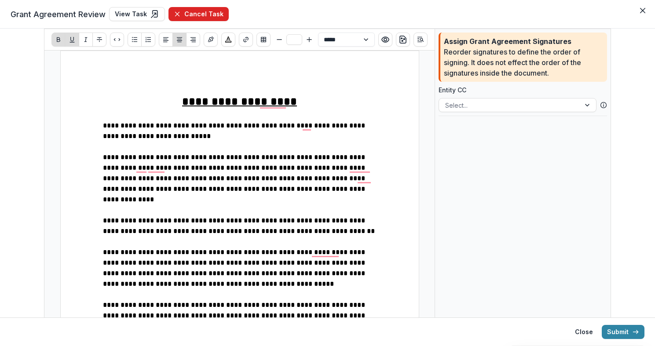
click at [184, 16] on button "Cancel Task" at bounding box center [198, 14] width 60 height 14
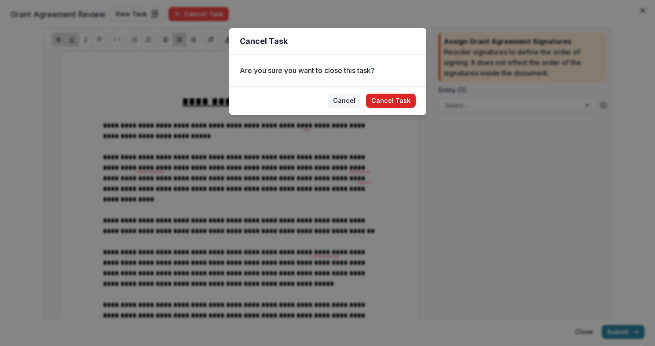
click at [394, 100] on button "Cancel Task" at bounding box center [391, 101] width 50 height 14
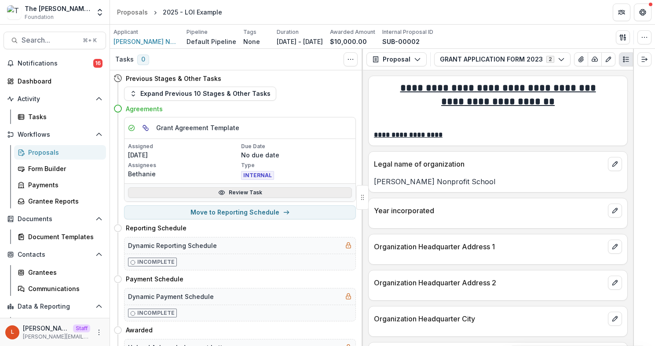
click at [224, 194] on icon at bounding box center [221, 192] width 7 height 7
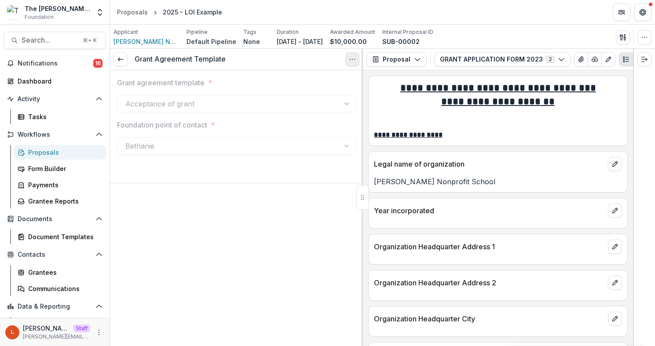
click at [351, 56] on icon "Options" at bounding box center [352, 59] width 7 height 7
click at [312, 97] on button "Reopen Task" at bounding box center [310, 98] width 94 height 15
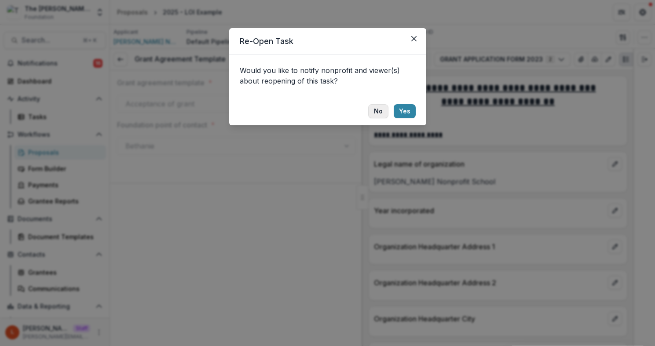
drag, startPoint x: 410, startPoint y: 108, endPoint x: 379, endPoint y: 111, distance: 31.4
click at [379, 111] on footer "No Yes" at bounding box center [327, 111] width 197 height 29
click at [379, 111] on button "No" at bounding box center [378, 111] width 20 height 14
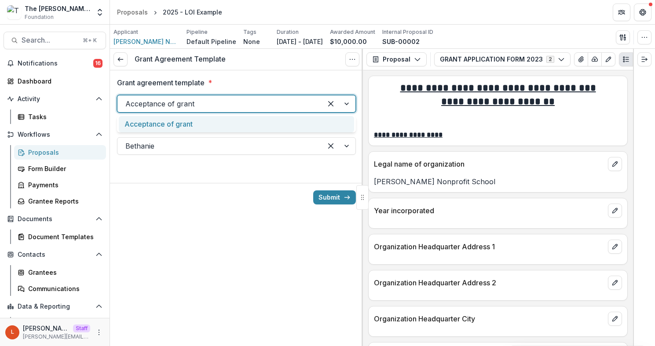
click at [210, 103] on div at bounding box center [219, 104] width 189 height 12
click at [209, 125] on div "Acceptance of grant" at bounding box center [236, 124] width 235 height 16
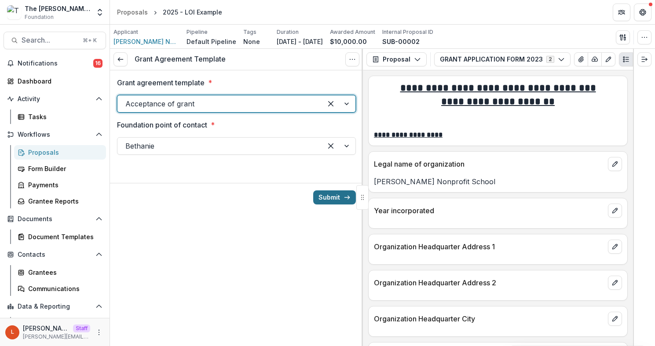
click at [339, 194] on button "Submit" at bounding box center [334, 197] width 43 height 14
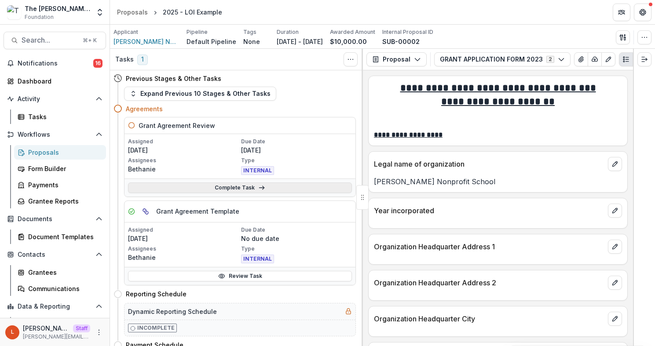
click at [233, 190] on link "Complete Task" at bounding box center [240, 188] width 224 height 11
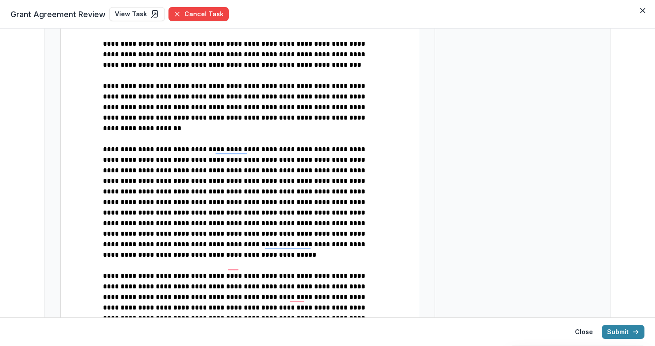
scroll to position [186, 0]
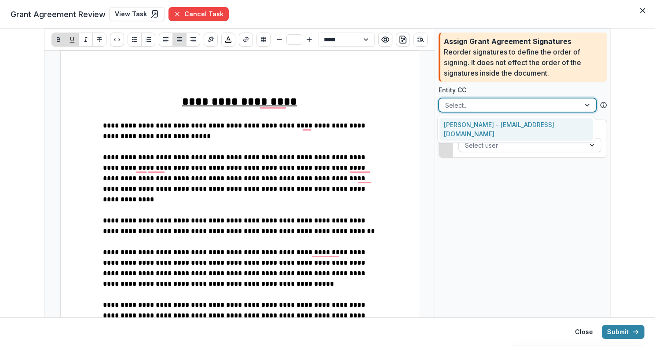
click at [470, 107] on div at bounding box center [509, 105] width 129 height 11
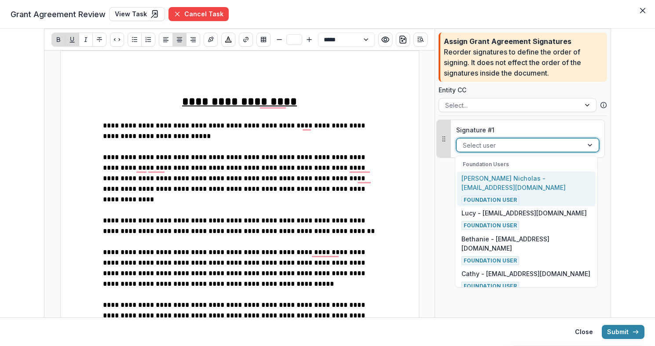
drag, startPoint x: 473, startPoint y: 146, endPoint x: 444, endPoint y: 132, distance: 32.3
click at [444, 132] on div "Signature # 1 Mona Nicholas - mona@jamesacollins.com, 1 of 5. 5 results availab…" at bounding box center [520, 139] width 168 height 38
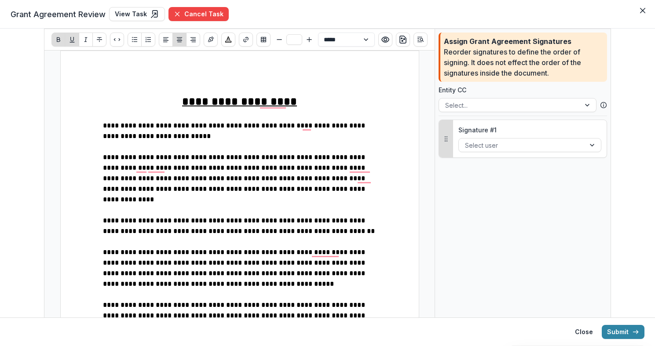
click at [445, 129] on button "Drag to reorder" at bounding box center [446, 138] width 14 height 37
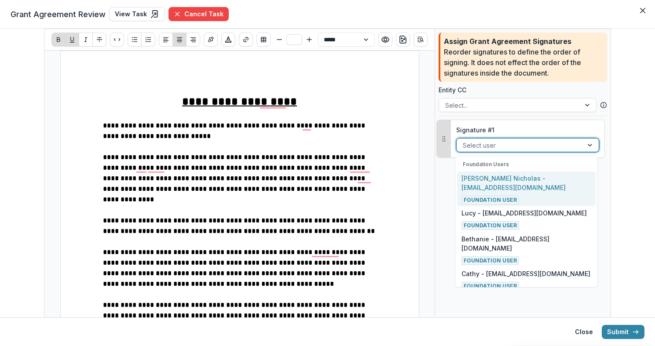
click at [489, 144] on div at bounding box center [520, 145] width 114 height 11
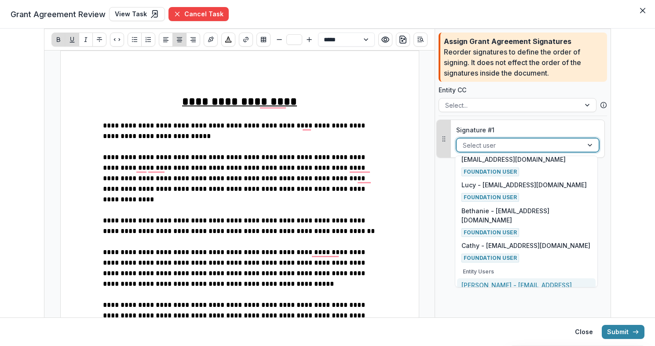
click at [488, 303] on span "Entity User" at bounding box center [482, 307] width 42 height 9
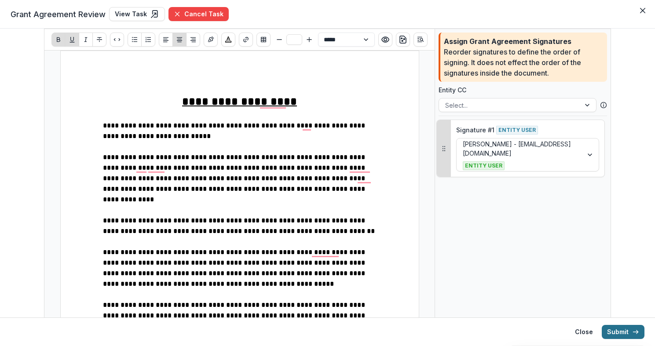
click at [618, 329] on button "Submit" at bounding box center [623, 332] width 43 height 14
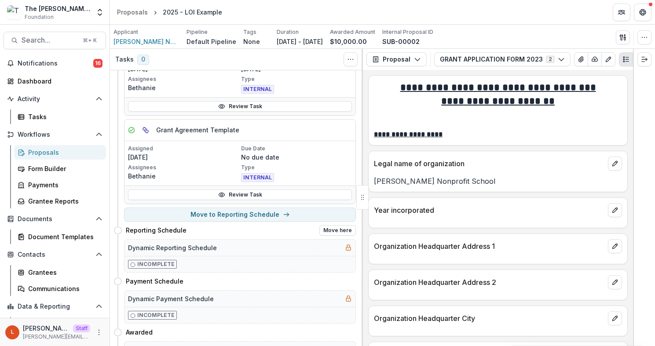
scroll to position [194, 0]
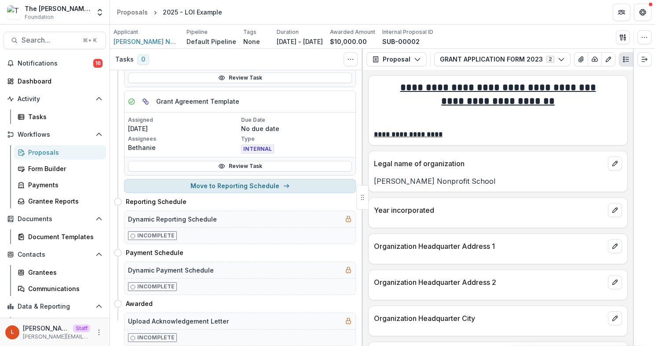
click at [207, 187] on button "Move to Reporting Schedule" at bounding box center [240, 186] width 232 height 14
select select "**********"
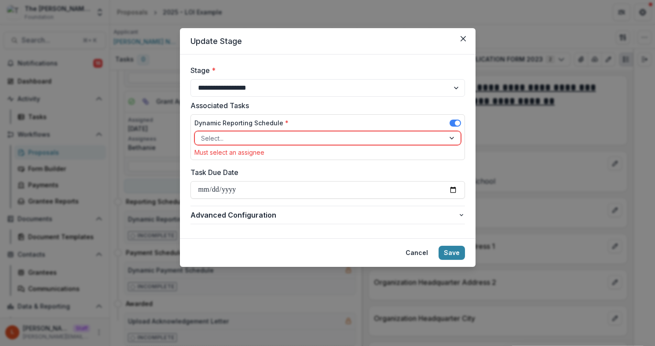
click at [227, 136] on div at bounding box center [320, 138] width 238 height 11
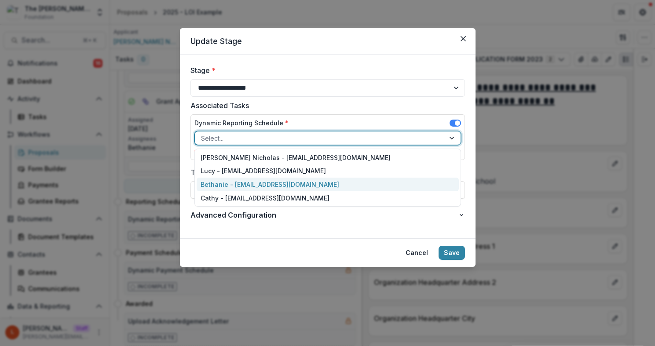
click at [227, 183] on div "Bethanie - [EMAIL_ADDRESS][DOMAIN_NAME]" at bounding box center [328, 185] width 262 height 14
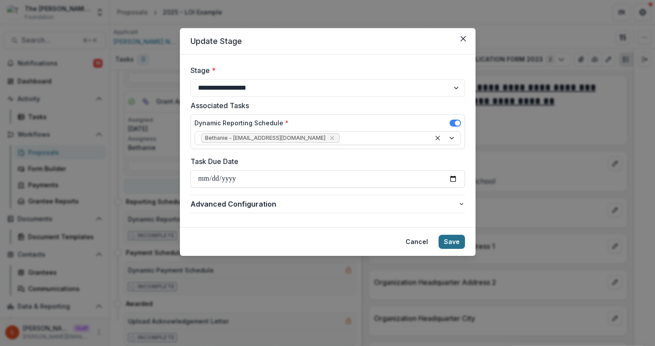
click at [450, 246] on button "Save" at bounding box center [452, 242] width 26 height 14
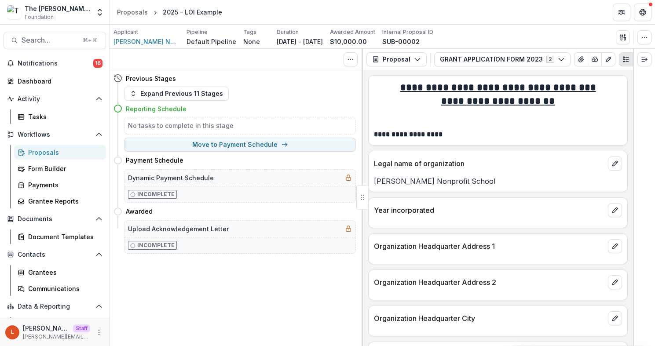
scroll to position [0, 0]
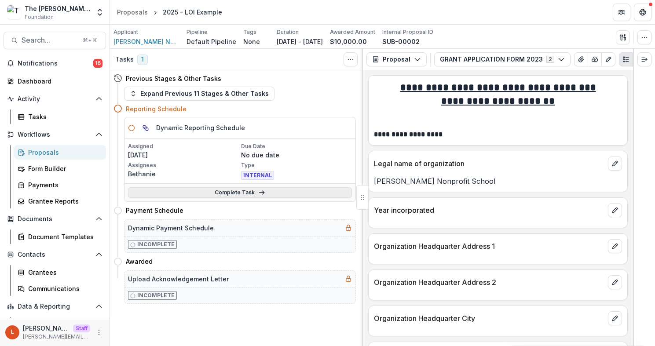
click at [228, 193] on link "Complete Task" at bounding box center [240, 192] width 224 height 11
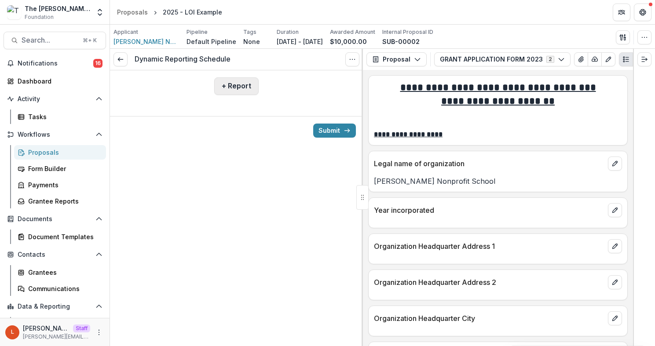
click at [232, 91] on button "+ Report" at bounding box center [236, 86] width 44 height 18
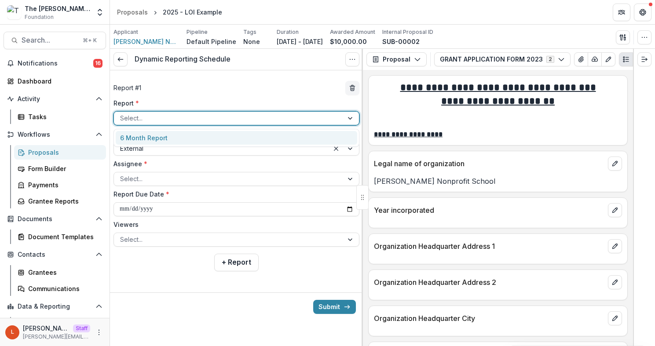
click at [175, 117] on div at bounding box center [228, 118] width 217 height 11
click at [165, 135] on div "6 Month Report" at bounding box center [236, 138] width 241 height 14
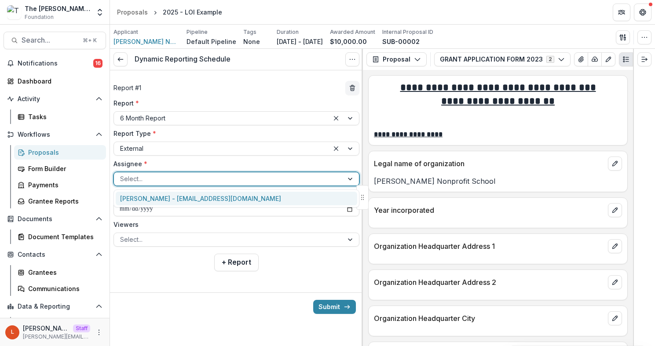
click at [147, 176] on div at bounding box center [228, 178] width 217 height 11
click at [148, 201] on div "[PERSON_NAME] - [EMAIL_ADDRESS][DOMAIN_NAME]" at bounding box center [236, 199] width 241 height 14
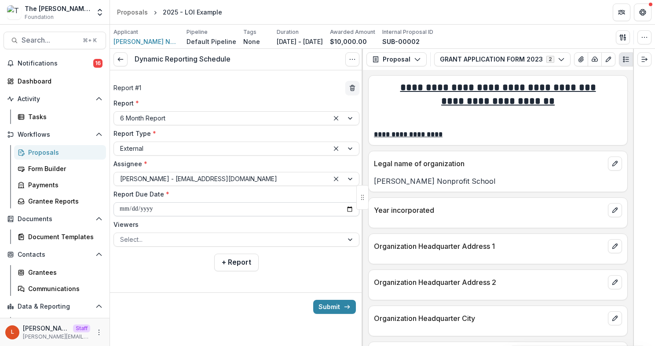
click at [161, 209] on input "**********" at bounding box center [236, 209] width 246 height 14
click at [348, 210] on input "**********" at bounding box center [236, 209] width 246 height 14
type input "**********"
click at [148, 239] on div at bounding box center [228, 239] width 217 height 11
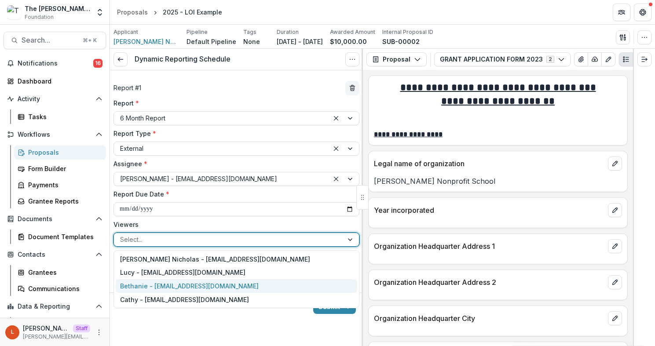
click at [145, 288] on div "Bethanie - [EMAIL_ADDRESS][DOMAIN_NAME]" at bounding box center [236, 286] width 241 height 14
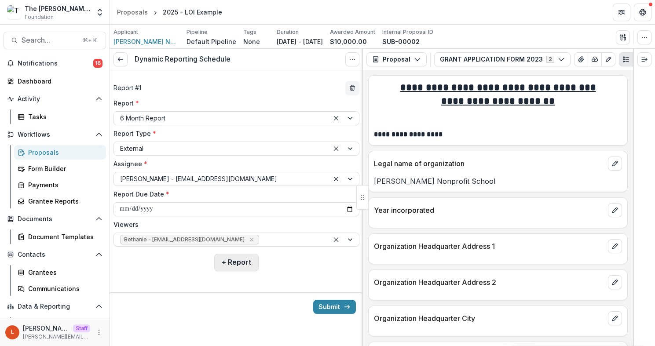
click at [238, 264] on button "+ Report" at bounding box center [236, 263] width 44 height 18
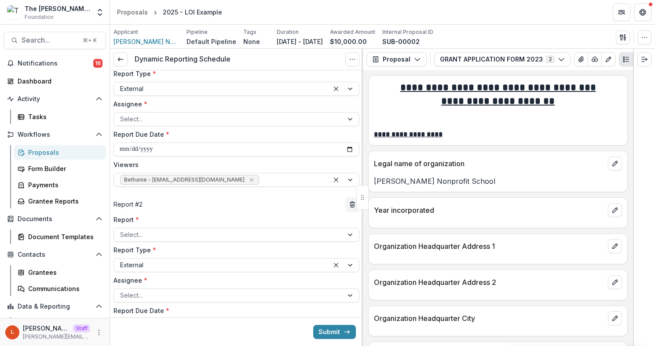
scroll to position [75, 0]
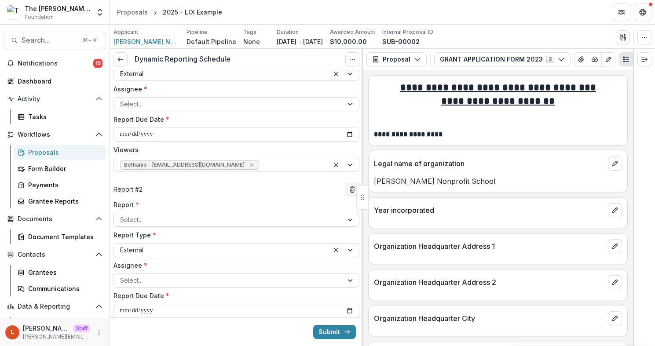
click at [157, 219] on div at bounding box center [228, 219] width 217 height 11
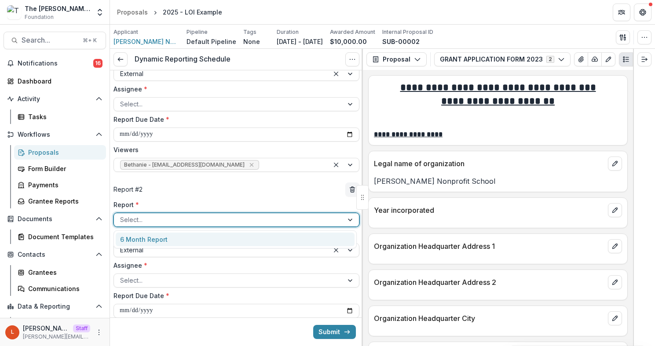
click at [155, 239] on div "6 Month Report" at bounding box center [235, 240] width 239 height 14
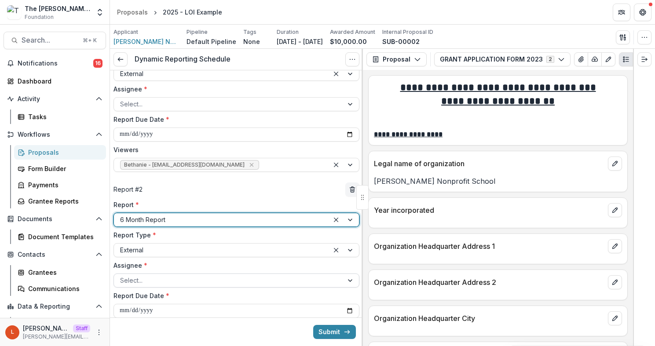
click at [161, 278] on div at bounding box center [228, 280] width 217 height 11
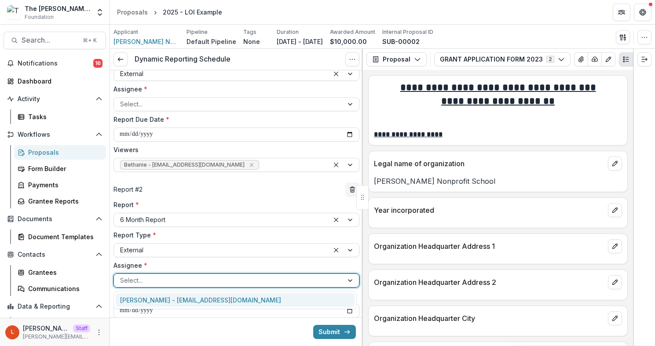
click at [158, 297] on div "[PERSON_NAME] - [EMAIL_ADDRESS][DOMAIN_NAME]" at bounding box center [235, 300] width 239 height 14
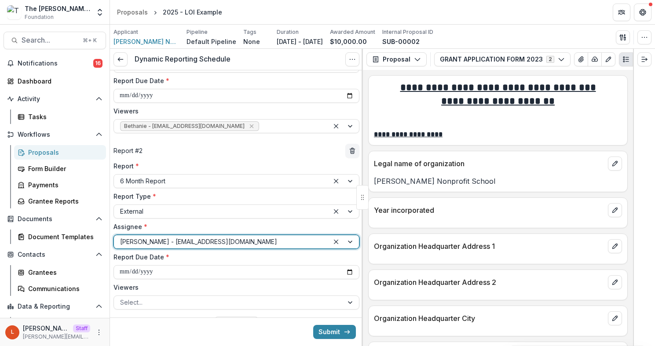
scroll to position [125, 0]
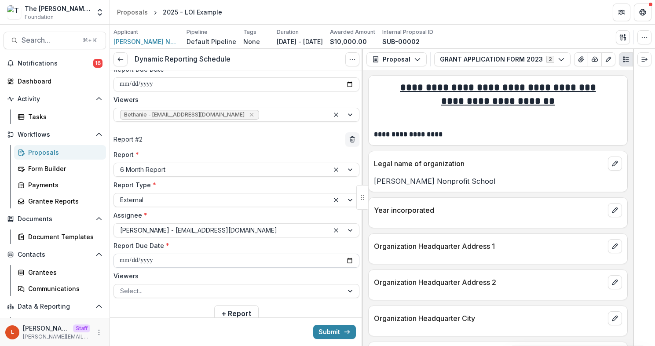
click at [162, 262] on input "**********" at bounding box center [236, 261] width 246 height 14
click at [147, 263] on input "**********" at bounding box center [236, 261] width 246 height 14
type input "**********"
click at [164, 280] on label "Viewers" at bounding box center [233, 275] width 241 height 9
click at [122, 286] on input "Viewers" at bounding box center [121, 290] width 2 height 9
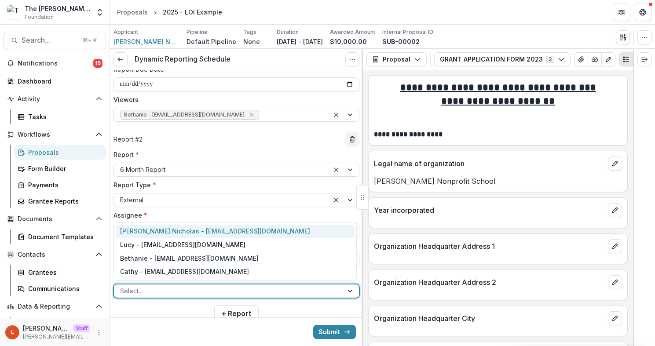
click at [137, 291] on div at bounding box center [228, 290] width 217 height 11
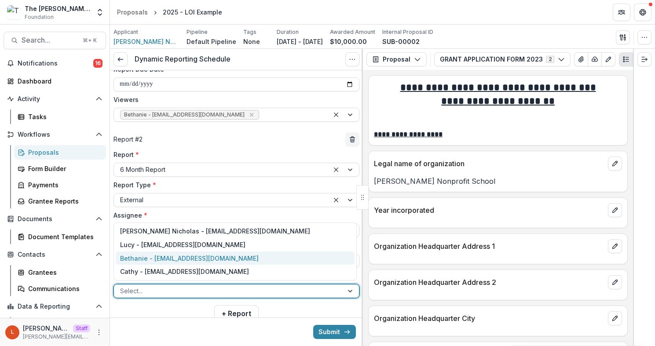
click at [151, 253] on div "Bethanie - [EMAIL_ADDRESS][DOMAIN_NAME]" at bounding box center [235, 259] width 239 height 14
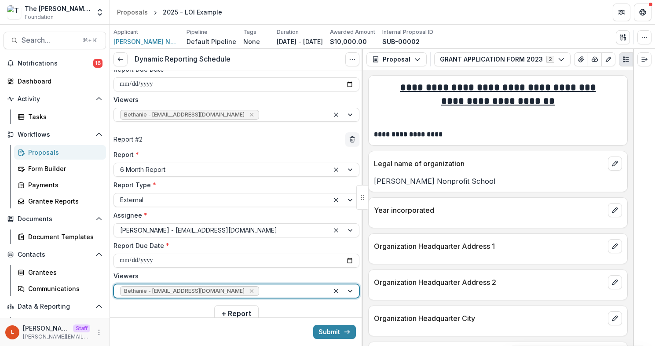
scroll to position [151, 0]
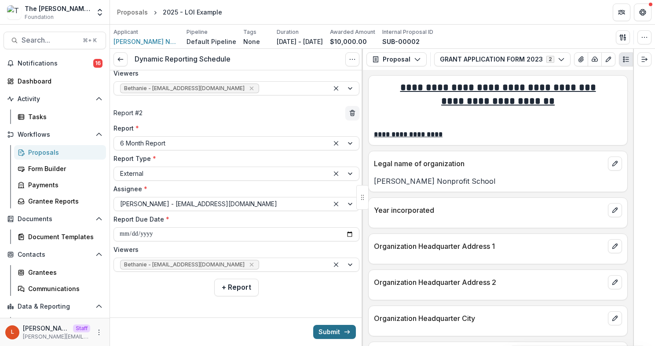
click at [333, 331] on button "Submit" at bounding box center [334, 332] width 43 height 14
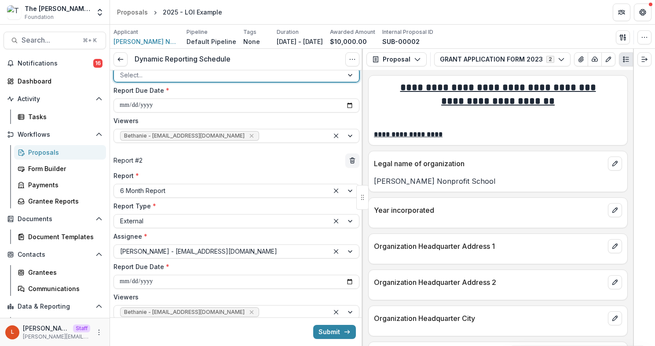
scroll to position [0, 0]
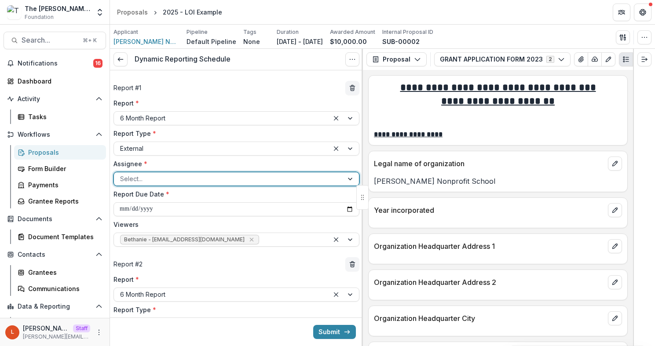
click at [205, 177] on div at bounding box center [228, 178] width 217 height 11
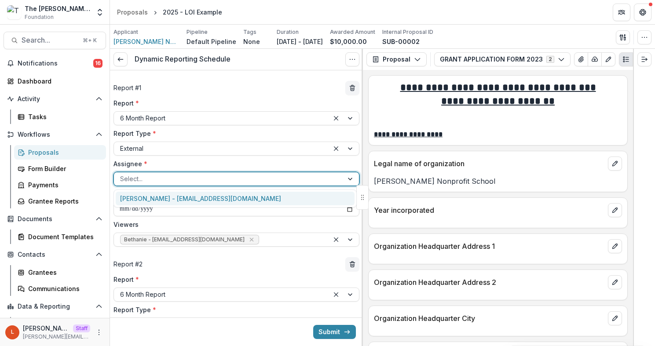
click at [176, 198] on div "[PERSON_NAME] - [EMAIL_ADDRESS][DOMAIN_NAME]" at bounding box center [235, 199] width 239 height 14
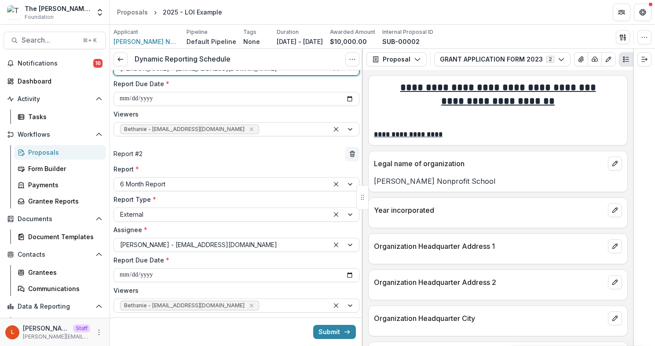
scroll to position [151, 0]
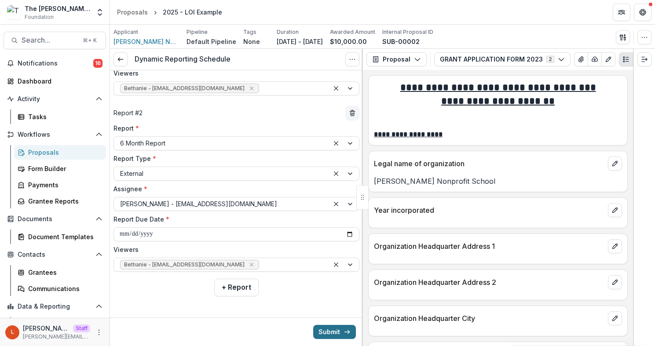
click at [322, 325] on button "Submit" at bounding box center [334, 332] width 43 height 14
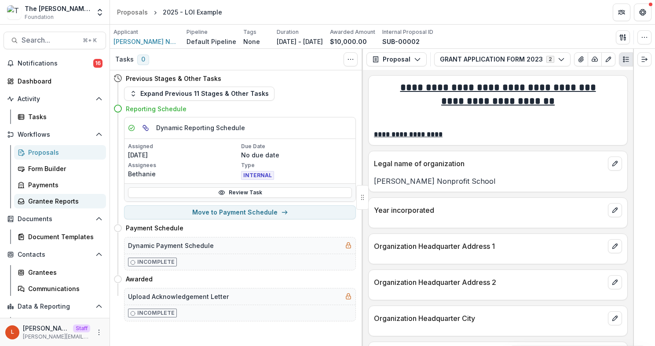
click at [46, 199] on div "Grantee Reports" at bounding box center [63, 201] width 71 height 9
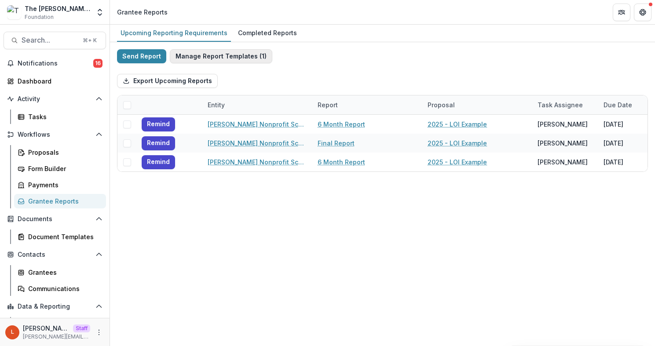
click at [245, 54] on button "Manage Report Templates ( 1 )" at bounding box center [221, 56] width 102 height 14
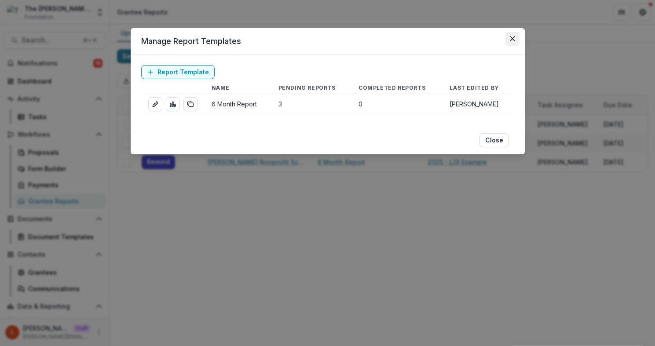
click at [510, 37] on icon "Close" at bounding box center [511, 38] width 5 height 5
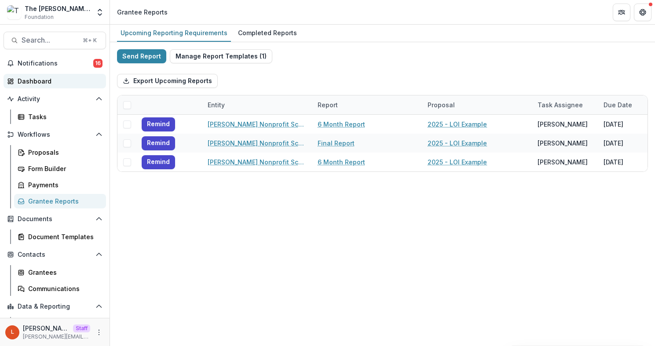
click at [56, 82] on div "Dashboard" at bounding box center [58, 81] width 81 height 9
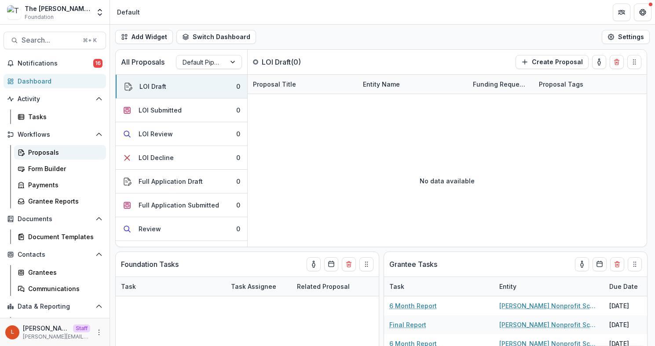
click at [40, 150] on div "Proposals" at bounding box center [63, 152] width 71 height 9
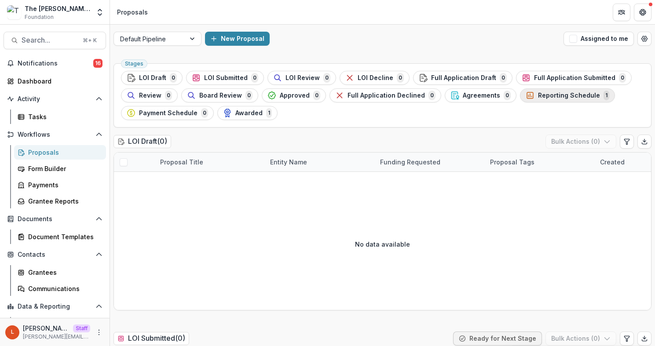
click at [538, 98] on span "Reporting Schedule" at bounding box center [569, 95] width 62 height 7
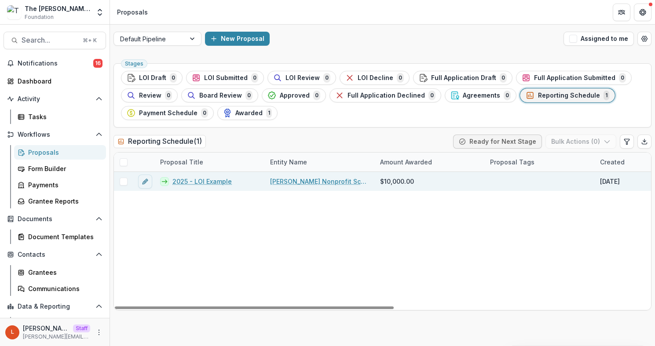
click at [187, 181] on link "2025 - LOI Example" at bounding box center [201, 181] width 59 height 9
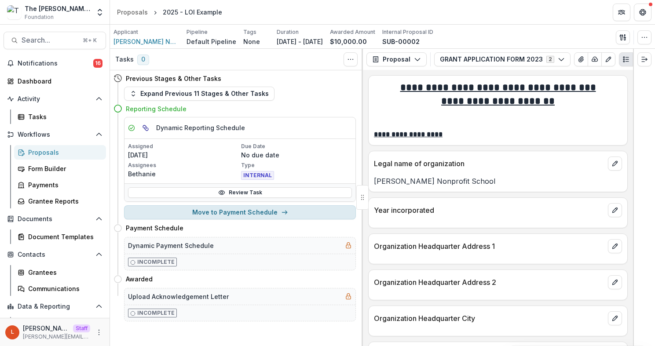
click at [234, 212] on button "Move to Payment Schedule" at bounding box center [240, 212] width 232 height 14
select select "**********"
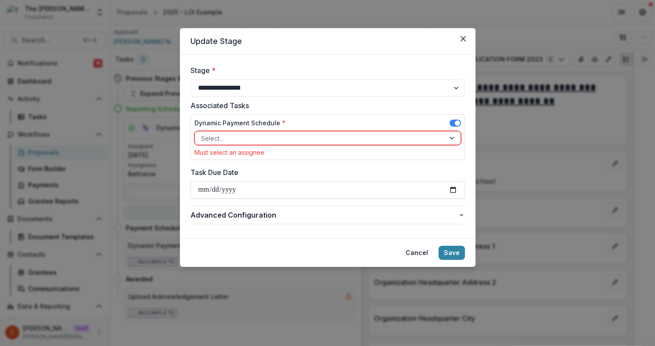
click at [239, 138] on div at bounding box center [320, 138] width 238 height 11
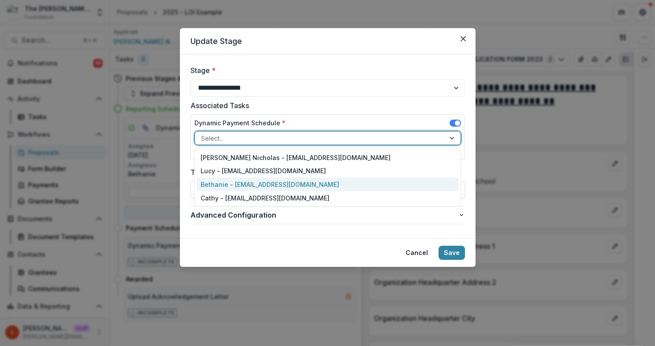
click at [242, 181] on div "Bethanie - [EMAIL_ADDRESS][DOMAIN_NAME]" at bounding box center [328, 185] width 262 height 14
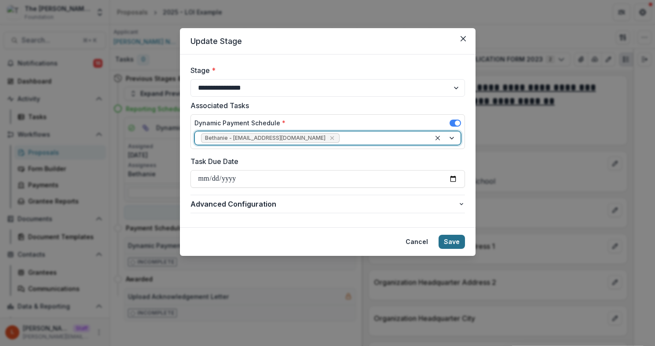
click at [454, 239] on button "Save" at bounding box center [452, 242] width 26 height 14
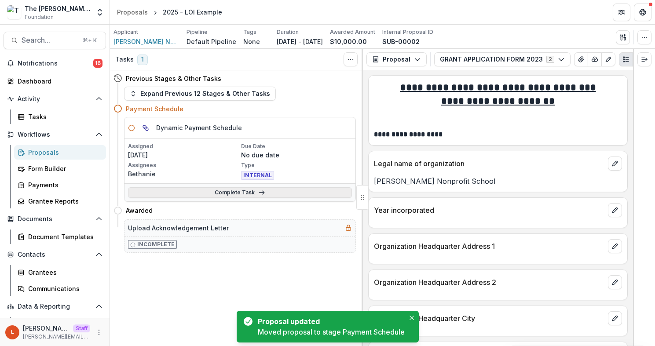
click at [244, 189] on link "Complete Task" at bounding box center [240, 192] width 224 height 11
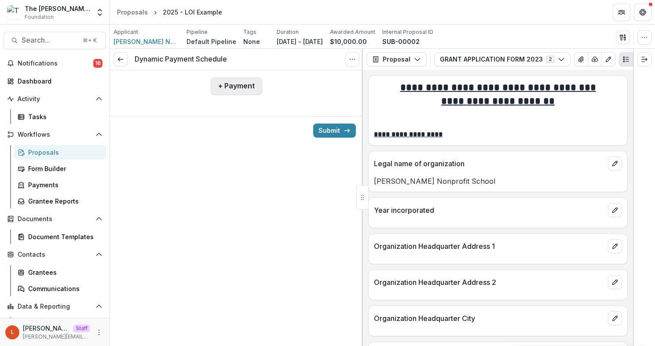
click at [238, 88] on button "+ Payment" at bounding box center [236, 86] width 51 height 18
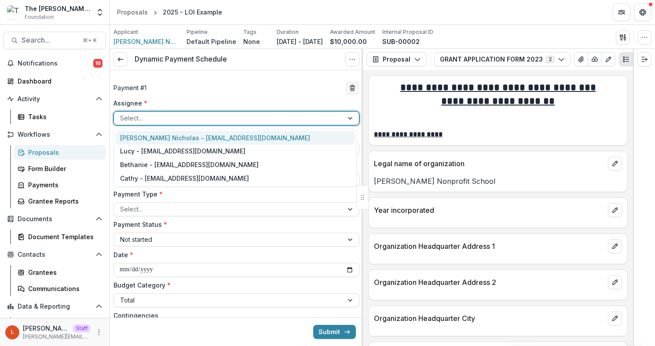
click at [204, 117] on div at bounding box center [228, 118] width 217 height 11
click at [187, 87] on div "Payment # 1" at bounding box center [236, 88] width 246 height 14
click at [173, 119] on div at bounding box center [228, 118] width 217 height 11
click at [174, 135] on div "[PERSON_NAME] Nicholas - [EMAIL_ADDRESS][DOMAIN_NAME]" at bounding box center [235, 138] width 239 height 14
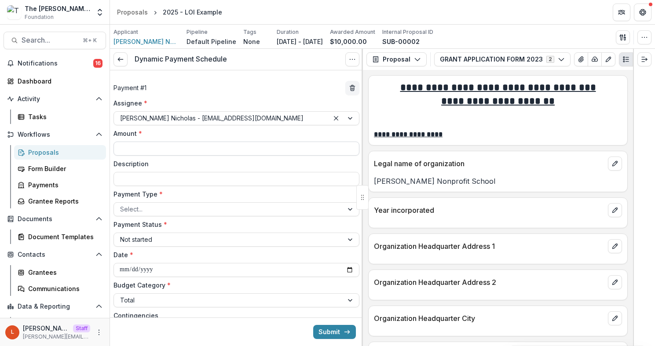
click at [142, 150] on input "Amount *" at bounding box center [236, 149] width 246 height 14
type input "*******"
click at [160, 206] on div at bounding box center [228, 209] width 217 height 11
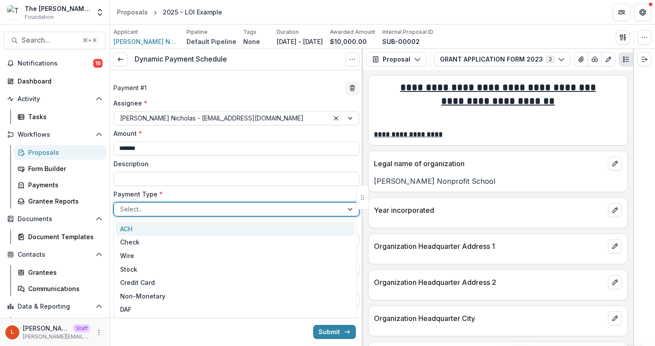
click at [160, 227] on div "ACH" at bounding box center [235, 229] width 239 height 14
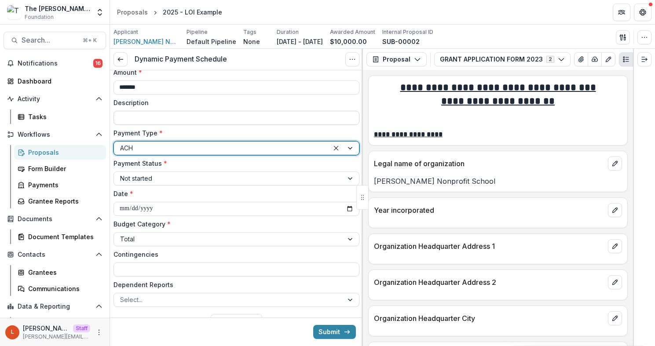
scroll to position [65, 0]
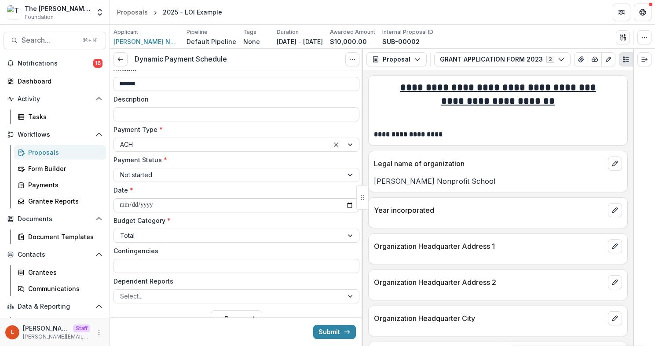
click at [344, 205] on input "**********" at bounding box center [236, 205] width 246 height 14
type input "**********"
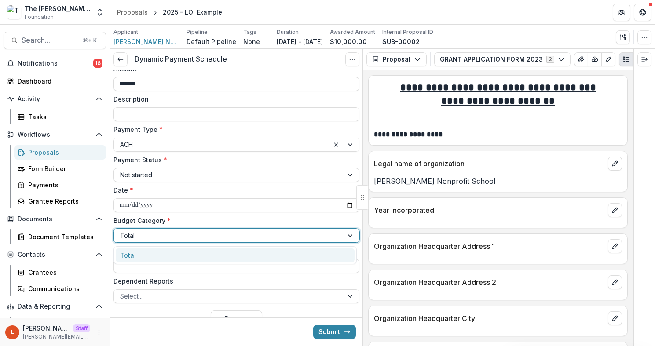
click at [149, 237] on div at bounding box center [228, 235] width 217 height 11
click at [147, 259] on div "Total" at bounding box center [235, 256] width 239 height 14
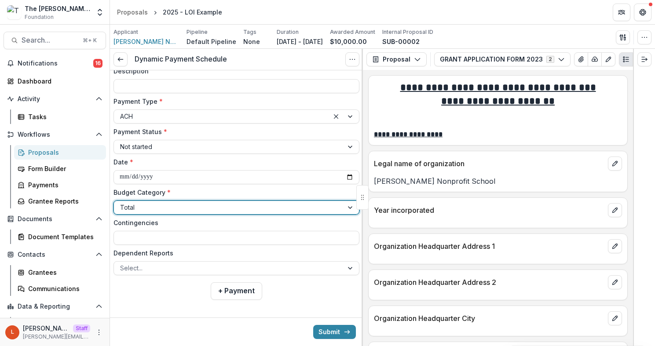
scroll to position [96, 0]
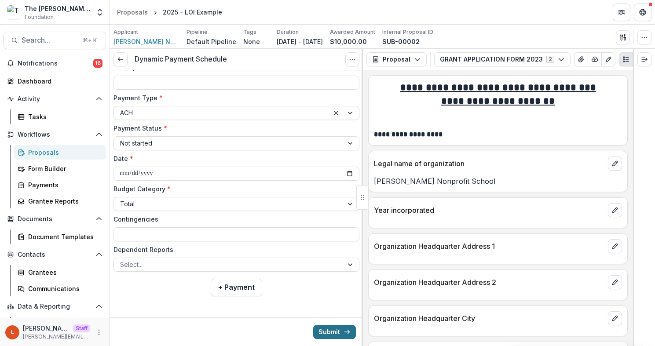
click at [331, 329] on button "Submit" at bounding box center [334, 332] width 43 height 14
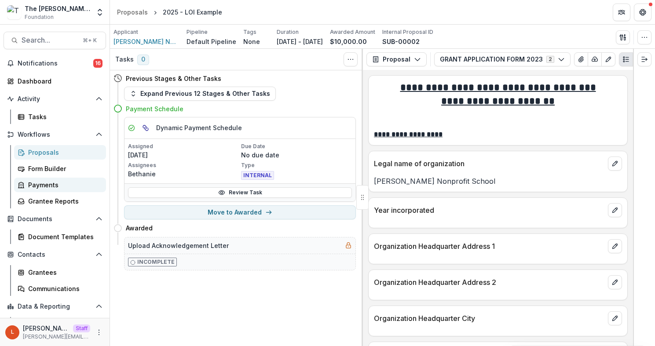
click at [48, 185] on div "Payments" at bounding box center [63, 184] width 71 height 9
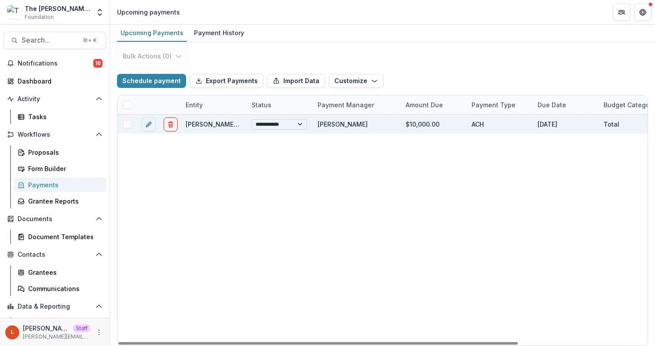
click at [300, 125] on select "**********" at bounding box center [279, 124] width 55 height 11
select select "**********"
click at [271, 121] on select "**********" at bounding box center [279, 124] width 55 height 11
select select "**********"
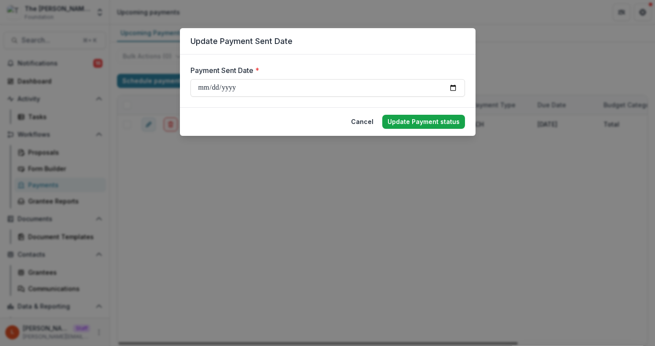
click at [437, 124] on button "Update Payment status" at bounding box center [423, 122] width 83 height 14
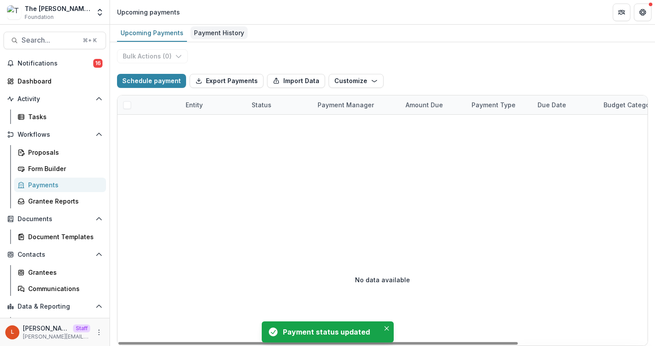
click at [230, 35] on div "Payment History" at bounding box center [218, 32] width 57 height 13
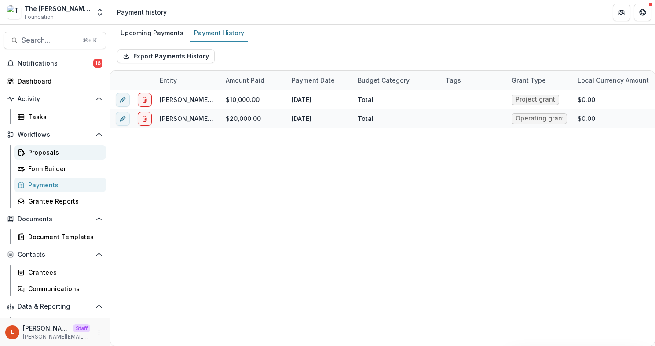
click at [48, 156] on div "Proposals" at bounding box center [63, 152] width 71 height 9
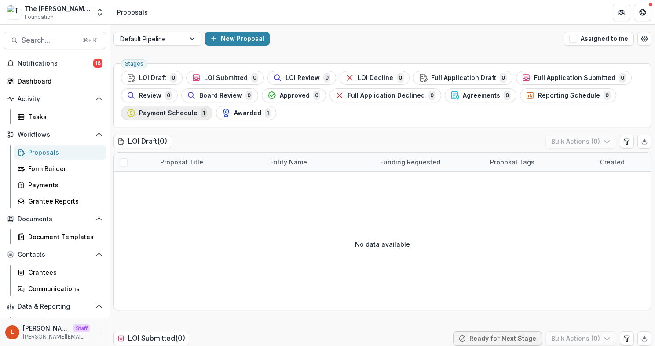
click at [173, 116] on span "Payment Schedule" at bounding box center [168, 113] width 59 height 7
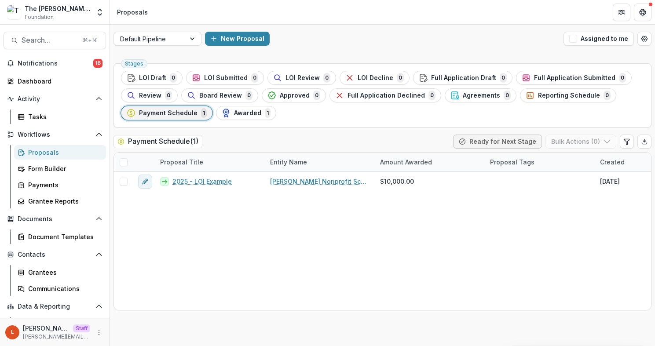
click at [178, 107] on button "Payment Schedule 1" at bounding box center [166, 113] width 91 height 14
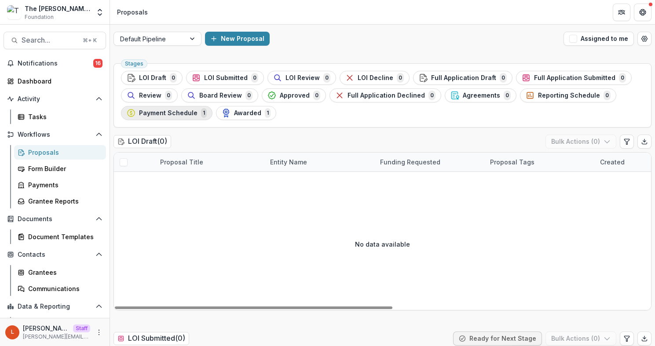
click at [171, 113] on span "Payment Schedule" at bounding box center [168, 113] width 59 height 7
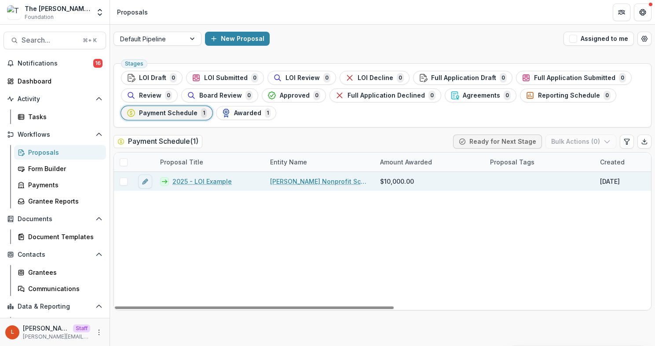
click at [181, 180] on link "2025 - LOI Example" at bounding box center [201, 181] width 59 height 9
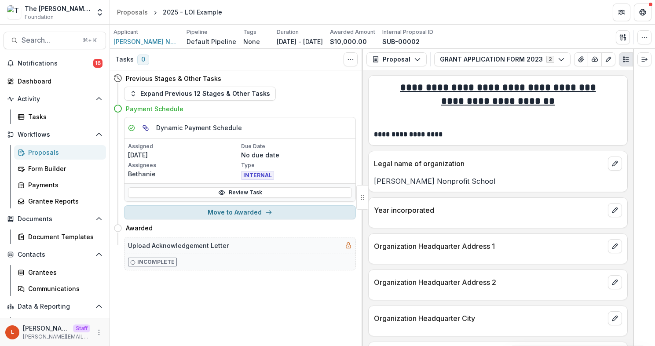
click at [182, 214] on button "Move to Awarded" at bounding box center [240, 212] width 232 height 14
select select "*******"
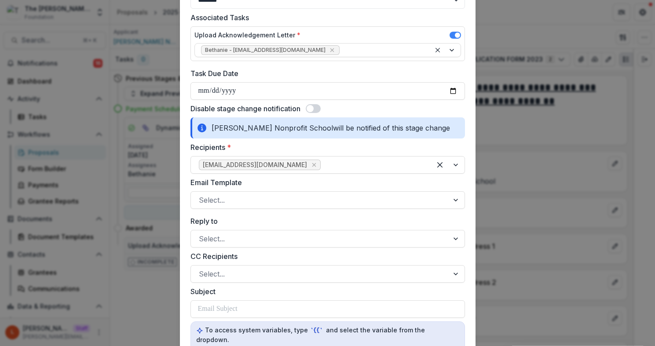
scroll to position [88, 0]
click at [312, 110] on span at bounding box center [310, 108] width 7 height 7
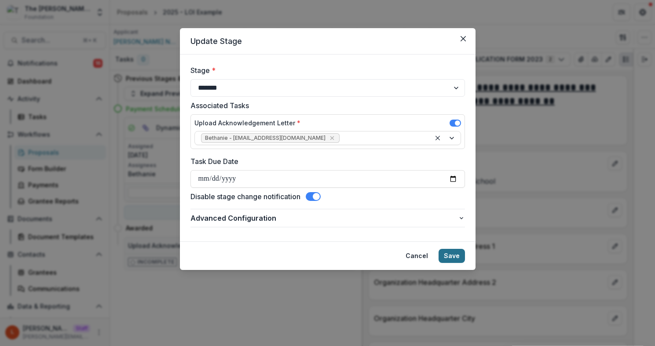
click at [448, 252] on button "Save" at bounding box center [452, 256] width 26 height 14
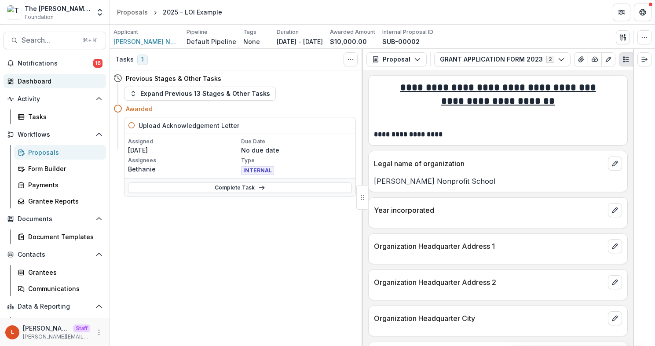
click at [46, 80] on div "Dashboard" at bounding box center [58, 81] width 81 height 9
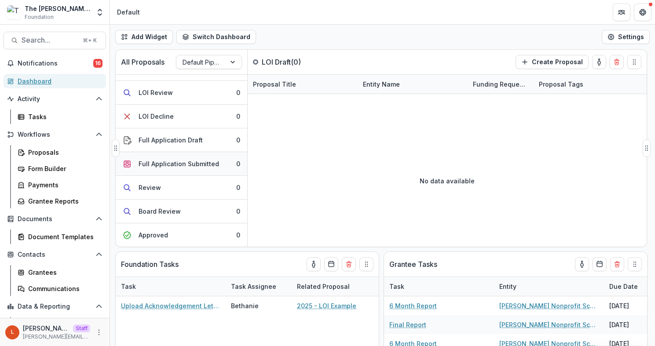
scroll to position [44, 0]
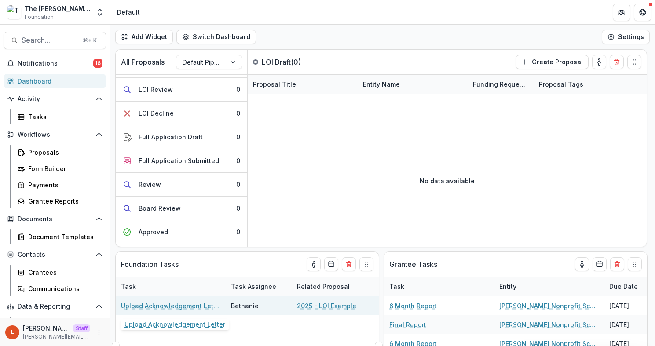
click at [161, 307] on link "Upload Acknowledgement Letter" at bounding box center [170, 305] width 99 height 9
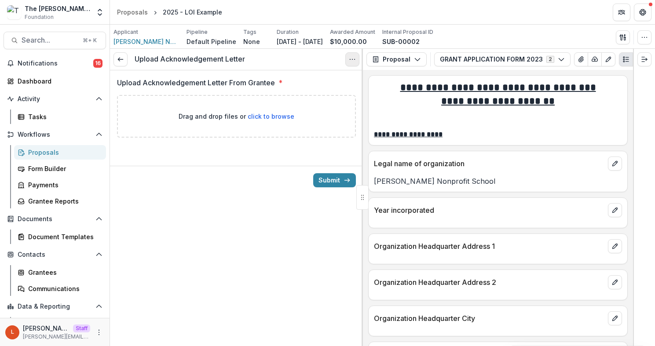
click at [352, 59] on circle "Options" at bounding box center [352, 59] width 0 height 0
click at [182, 197] on div "Upload Acknowledgement Letter View task Cancel Task Upload Acknowledgement Lett…" at bounding box center [236, 197] width 253 height 297
click at [116, 62] on link at bounding box center [120, 59] width 14 height 14
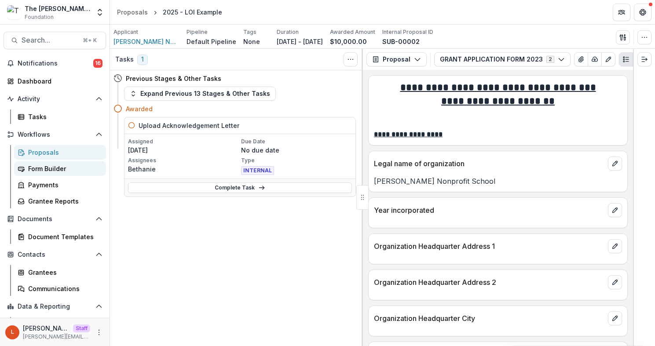
click at [60, 174] on link "Form Builder" at bounding box center [60, 168] width 92 height 15
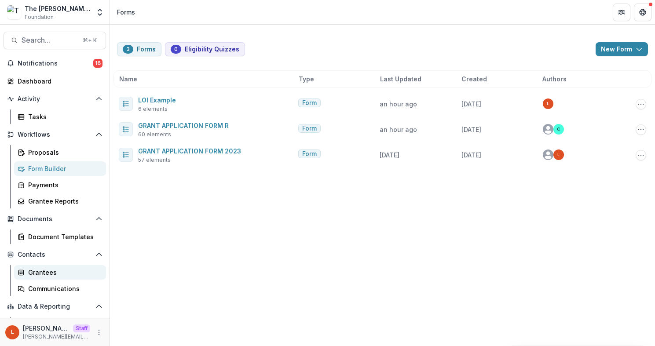
click at [51, 270] on div "Grantees" at bounding box center [63, 272] width 71 height 9
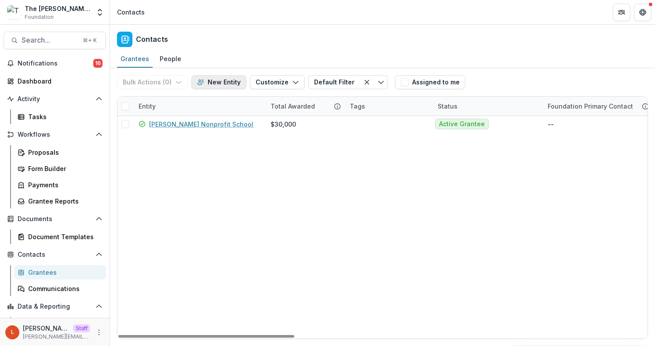
click at [216, 81] on button "New Entity" at bounding box center [218, 82] width 55 height 14
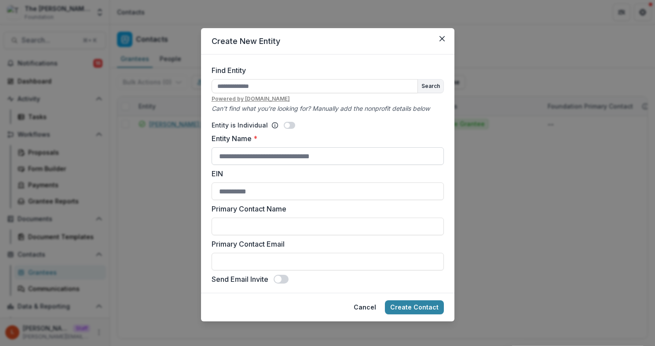
click at [231, 155] on input "Entity Name *" at bounding box center [328, 156] width 232 height 18
type input "**********"
click at [295, 223] on input "Primary Contact Name" at bounding box center [328, 227] width 232 height 18
type input "********"
type input "**********"
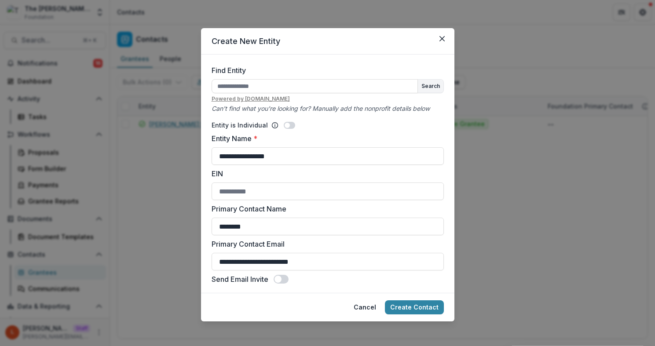
click at [285, 280] on span at bounding box center [281, 279] width 15 height 9
click at [406, 305] on button "Create Contact" at bounding box center [414, 307] width 59 height 14
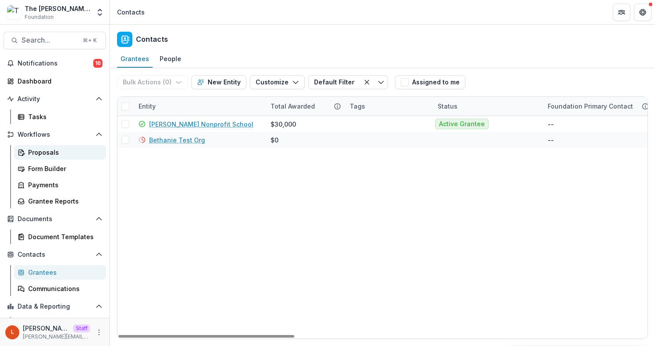
click at [46, 155] on div "Proposals" at bounding box center [63, 152] width 71 height 9
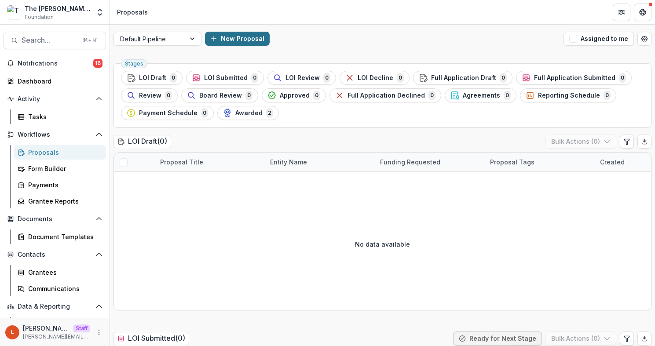
click at [235, 38] on button "New Proposal" at bounding box center [237, 39] width 65 height 14
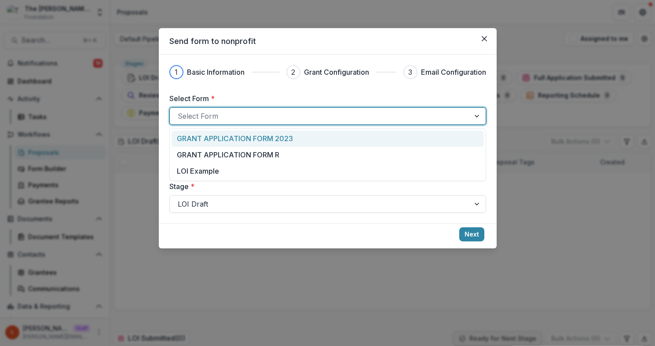
click at [205, 112] on div at bounding box center [320, 116] width 284 height 12
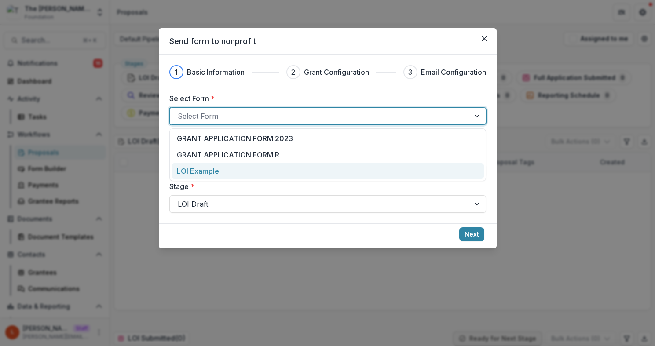
click at [209, 172] on p "LOI Example" at bounding box center [198, 171] width 42 height 11
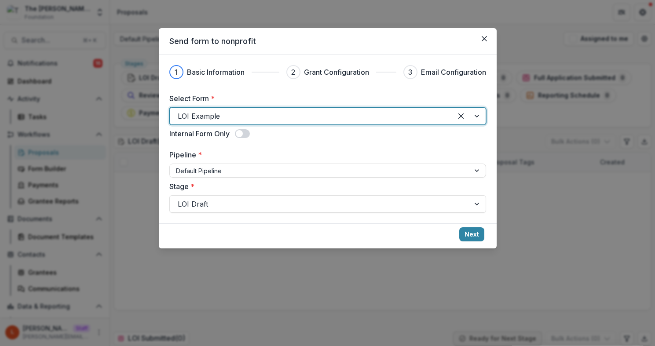
click at [458, 233] on footer "Next" at bounding box center [328, 235] width 338 height 25
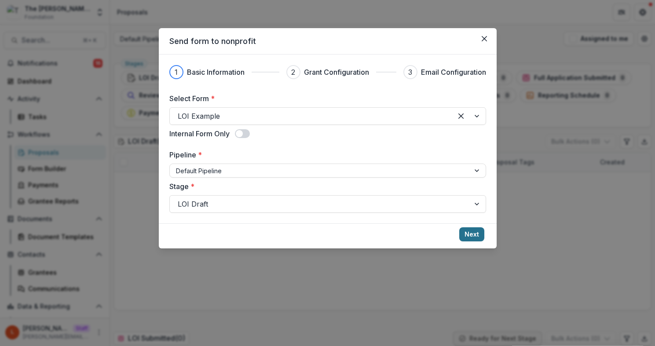
click at [470, 235] on button "Next" at bounding box center [471, 234] width 25 height 14
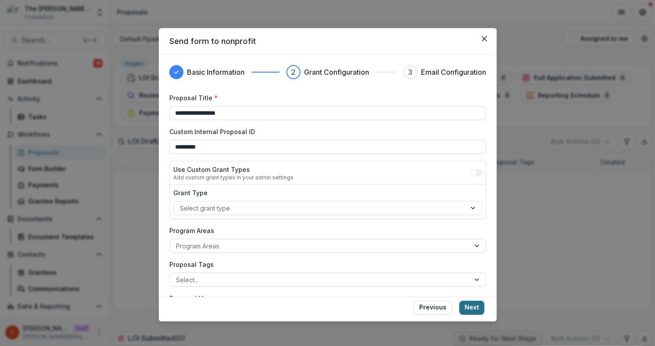
click at [480, 306] on button "Next" at bounding box center [471, 308] width 25 height 14
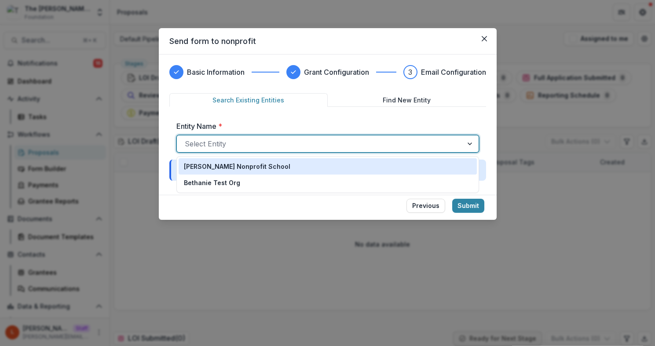
click at [260, 142] on div at bounding box center [320, 144] width 270 height 12
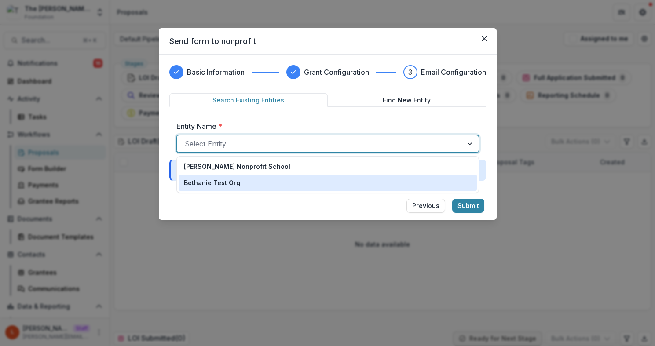
click at [234, 180] on p "Bethanie Test Org" at bounding box center [212, 182] width 56 height 9
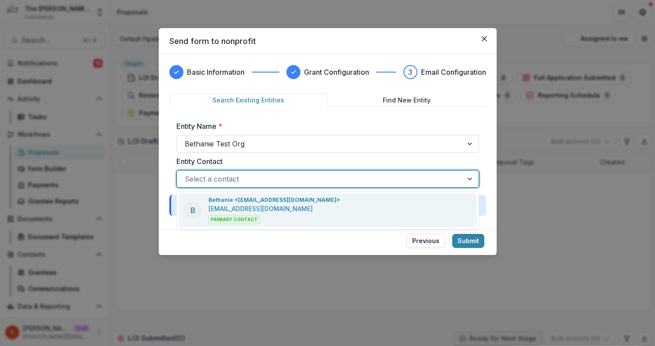
click at [234, 180] on div at bounding box center [320, 179] width 270 height 12
click at [235, 209] on p "bethanie@jamesacollins.com" at bounding box center [261, 208] width 104 height 9
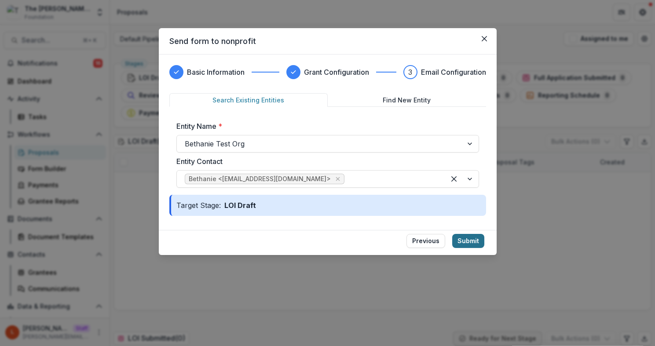
click at [467, 245] on button "Submit" at bounding box center [468, 241] width 32 height 14
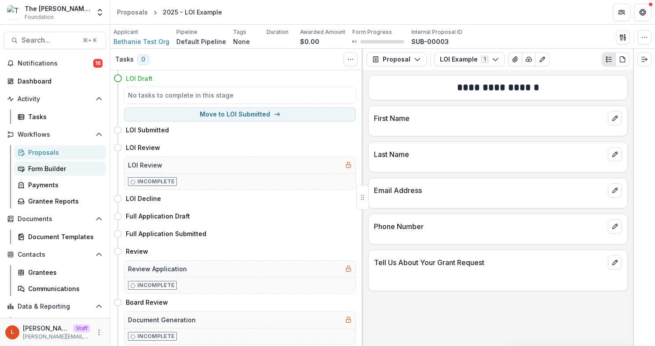
click at [63, 172] on div "Form Builder" at bounding box center [63, 168] width 71 height 9
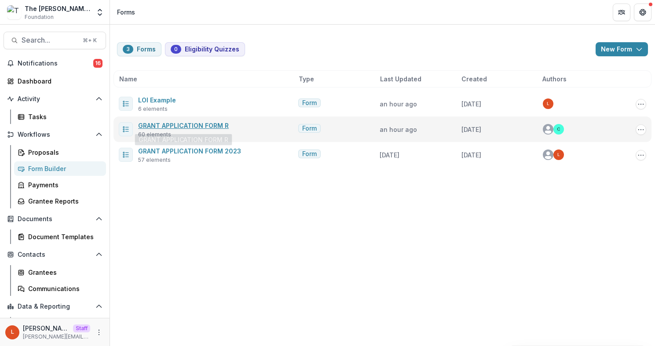
click at [167, 124] on link "GRANT APPLICATION FORM R" at bounding box center [183, 125] width 91 height 7
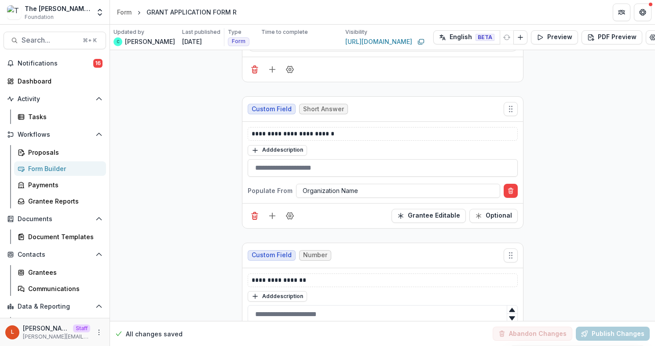
scroll to position [184, 0]
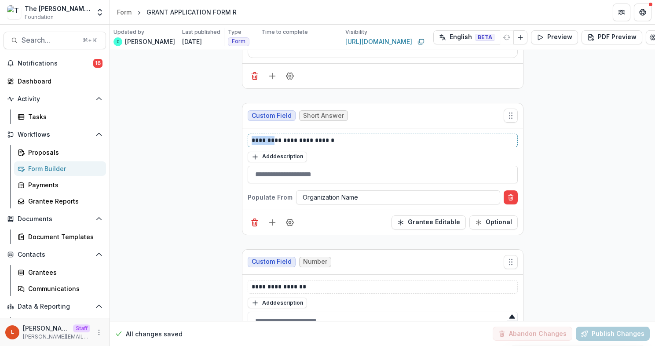
drag, startPoint x: 272, startPoint y: 139, endPoint x: 228, endPoint y: 136, distance: 43.7
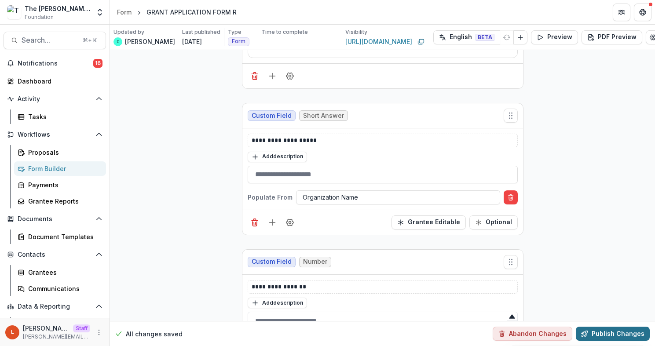
click at [615, 333] on button "Publish Changes" at bounding box center [613, 334] width 74 height 14
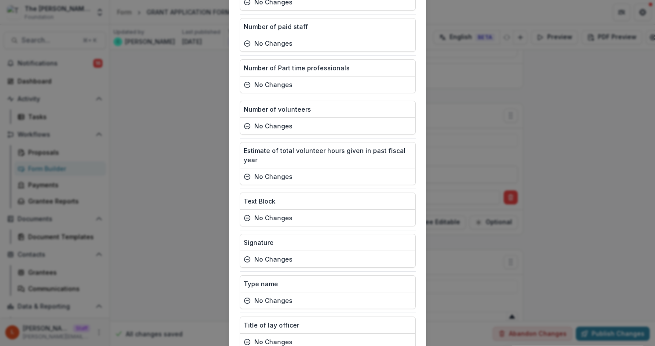
scroll to position [2371, 0]
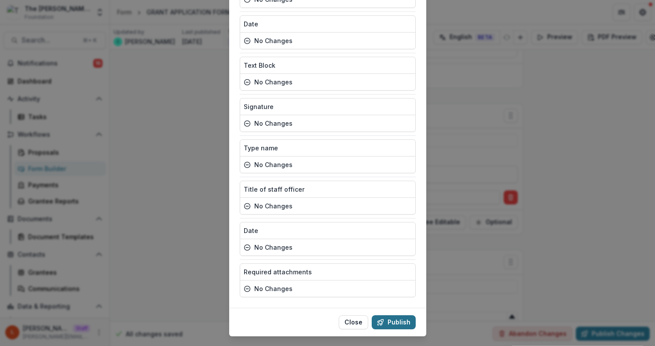
click at [402, 315] on button "Publish" at bounding box center [394, 322] width 44 height 14
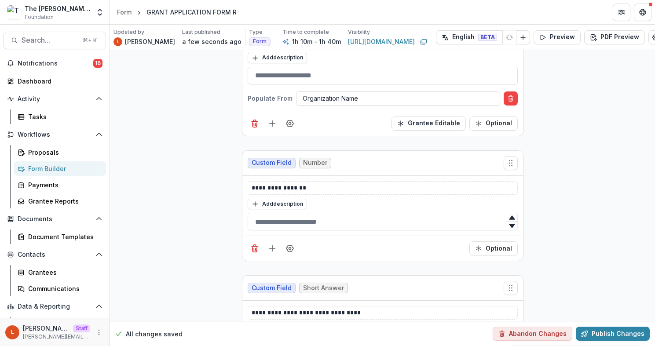
scroll to position [273, 0]
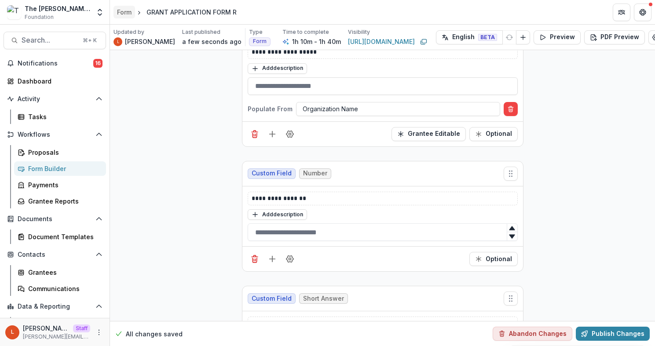
click at [124, 9] on div "Form" at bounding box center [124, 11] width 15 height 9
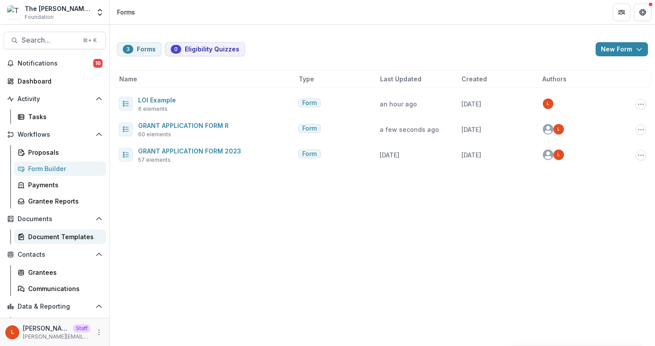
click at [73, 239] on div "Document Templates" at bounding box center [63, 236] width 71 height 9
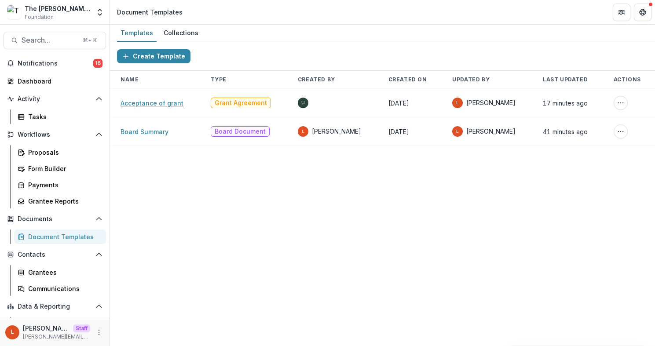
click at [163, 102] on link "Acceptance of grant" at bounding box center [152, 102] width 63 height 7
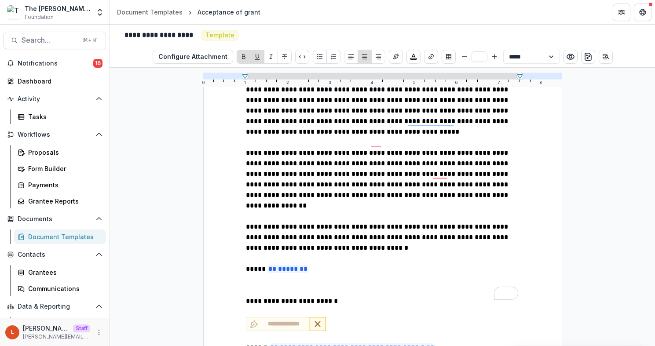
type input "**"
drag, startPoint x: 318, startPoint y: 251, endPoint x: 233, endPoint y: 250, distance: 85.8
click at [233, 249] on div "**********" at bounding box center [382, 31] width 359 height 730
click at [330, 296] on p "**********" at bounding box center [383, 301] width 274 height 11
drag, startPoint x: 328, startPoint y: 247, endPoint x: 200, endPoint y: 245, distance: 128.0
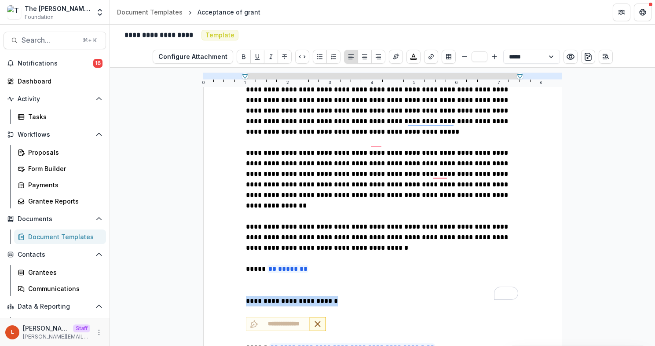
click at [200, 245] on div "**********" at bounding box center [382, 207] width 545 height 278
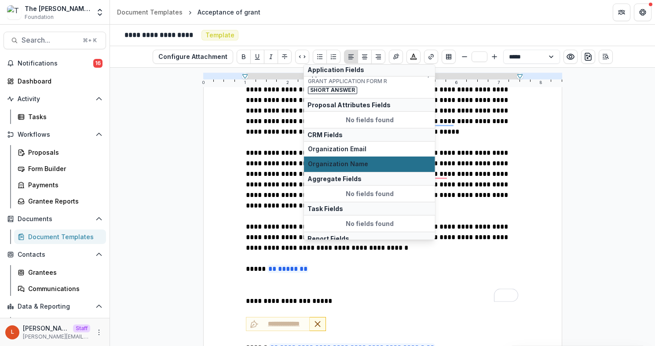
click at [345, 162] on span "Organization Name" at bounding box center [369, 164] width 123 height 7
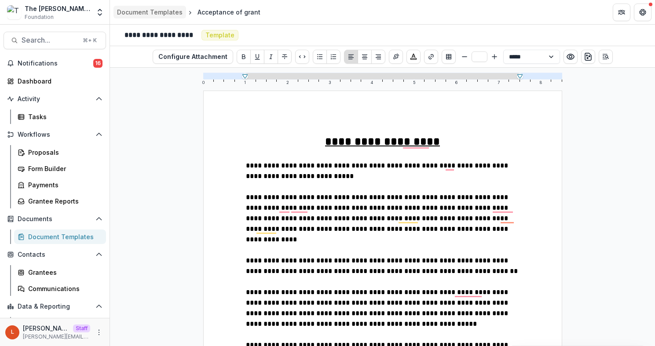
click at [168, 10] on div "Document Templates" at bounding box center [150, 11] width 66 height 9
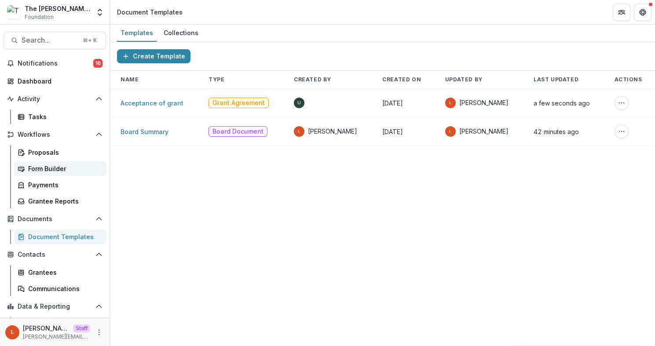
click at [37, 169] on div "Form Builder" at bounding box center [63, 168] width 71 height 9
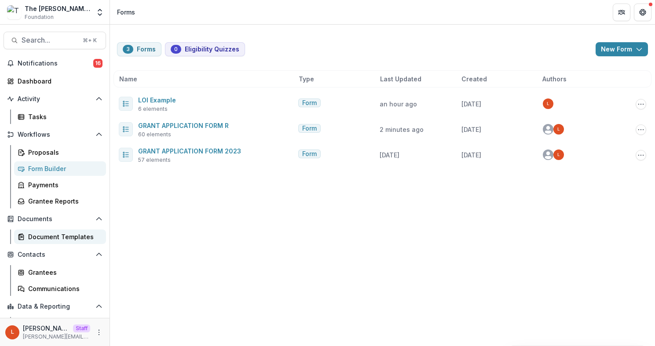
click at [52, 238] on div "Document Templates" at bounding box center [63, 236] width 71 height 9
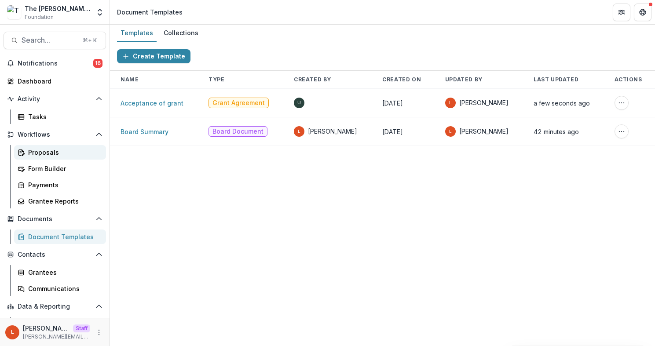
click at [45, 153] on div "Proposals" at bounding box center [63, 152] width 71 height 9
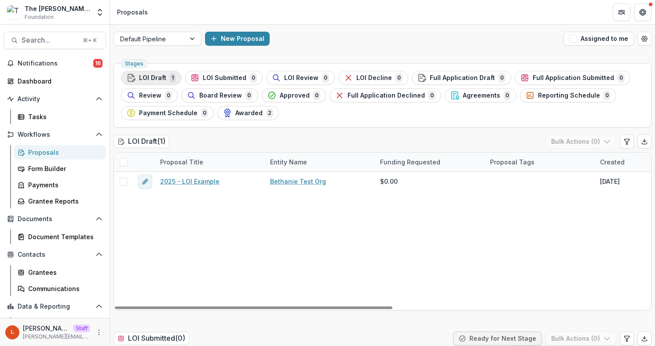
click at [156, 84] on button "LOI Draft 1" at bounding box center [151, 78] width 60 height 14
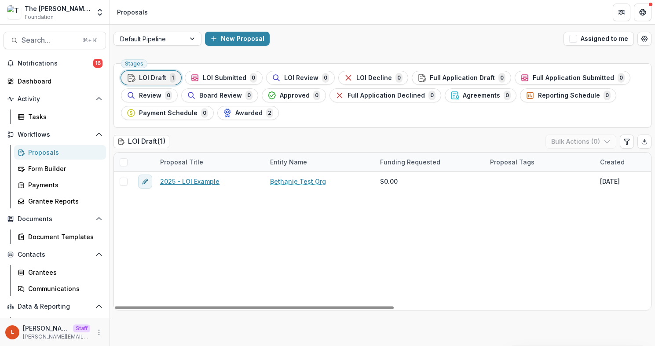
drag, startPoint x: 182, startPoint y: 182, endPoint x: 300, endPoint y: 110, distance: 137.6
click at [49, 174] on link "Form Builder" at bounding box center [60, 168] width 92 height 15
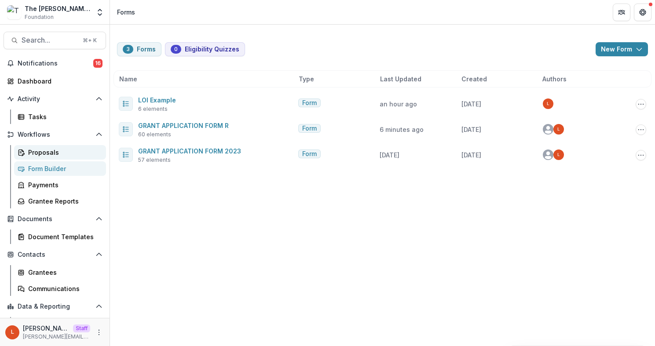
click at [57, 151] on div "Proposals" at bounding box center [63, 152] width 71 height 9
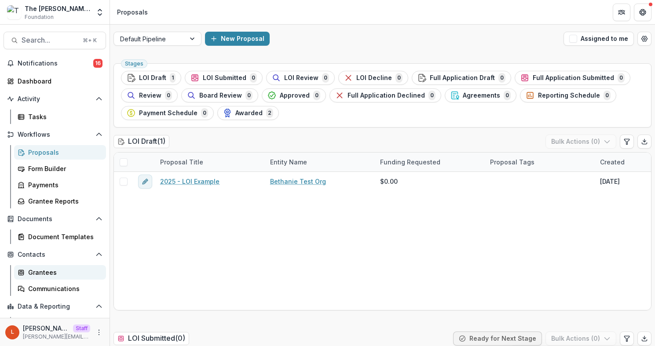
click at [62, 271] on div "Grantees" at bounding box center [63, 272] width 71 height 9
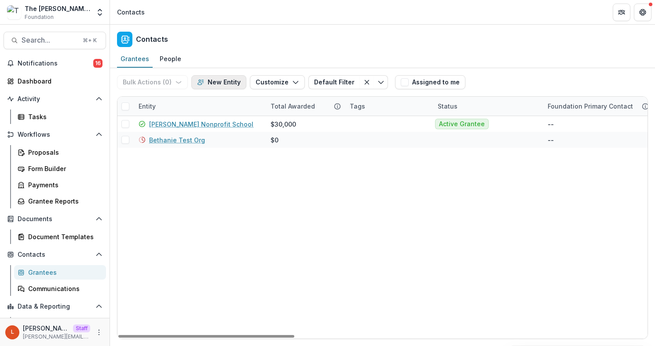
click at [227, 80] on button "New Entity" at bounding box center [218, 82] width 55 height 14
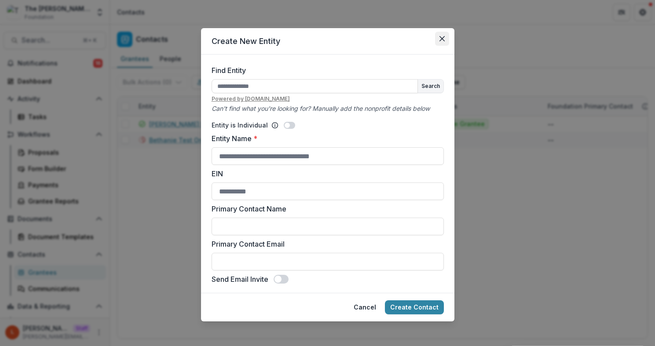
click at [442, 40] on icon "Close" at bounding box center [441, 38] width 5 height 5
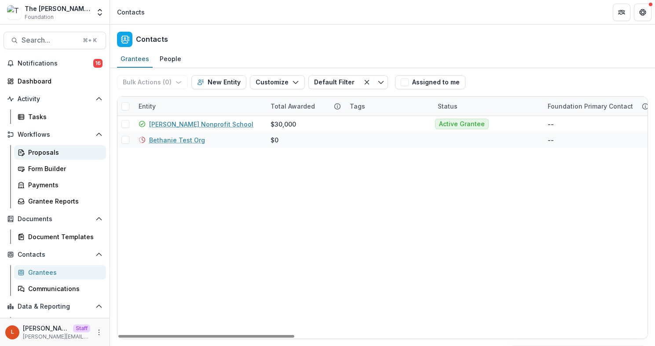
click at [36, 151] on div "Proposals" at bounding box center [63, 152] width 71 height 9
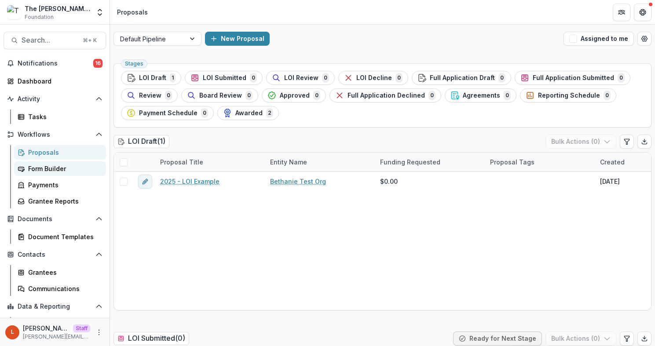
click at [52, 170] on div "Form Builder" at bounding box center [63, 168] width 71 height 9
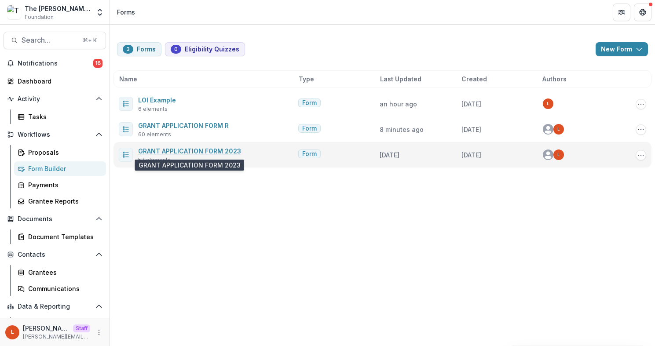
click at [197, 151] on link "GRANT APPLICATION FORM 2023" at bounding box center [189, 150] width 103 height 7
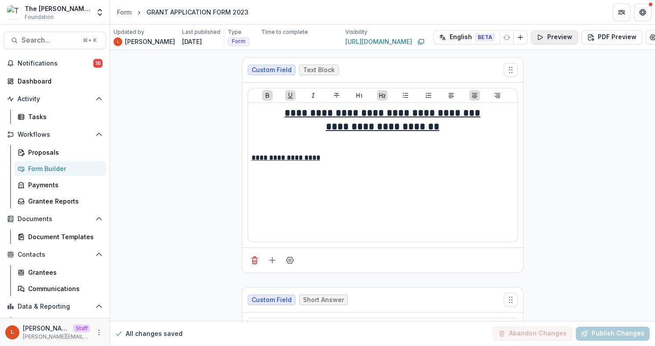
click at [551, 37] on button "Preview" at bounding box center [554, 37] width 47 height 14
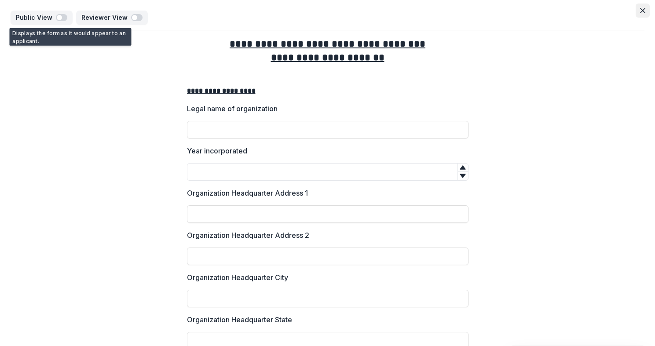
click at [640, 11] on icon "Close" at bounding box center [642, 10] width 5 height 5
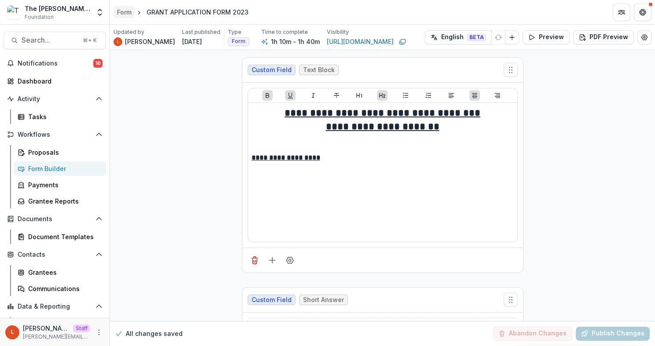
click at [132, 15] on link "Form" at bounding box center [124, 12] width 22 height 13
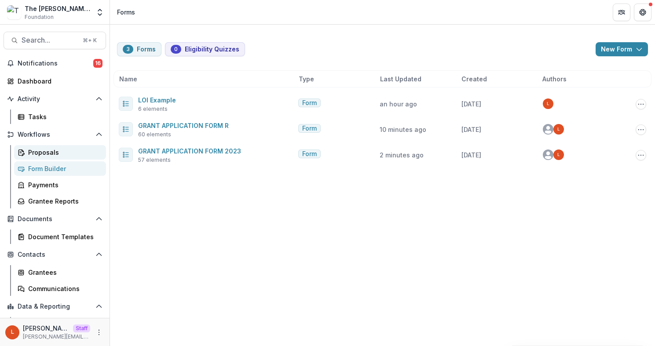
click at [47, 155] on div "Proposals" at bounding box center [63, 152] width 71 height 9
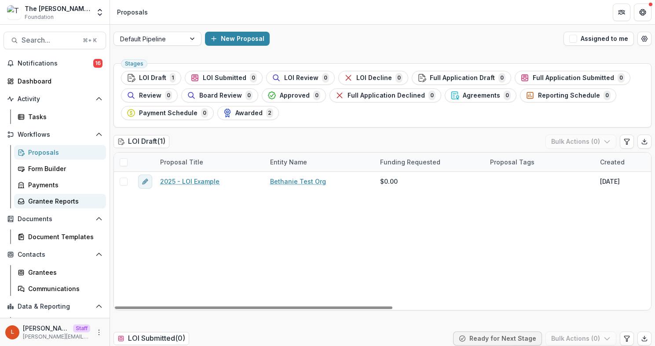
click at [70, 205] on div "Grantee Reports" at bounding box center [63, 201] width 71 height 9
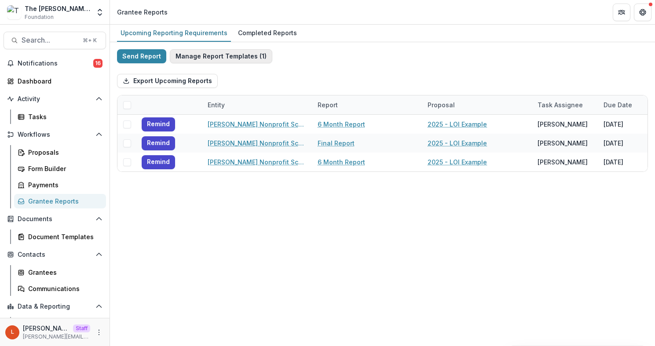
click at [204, 56] on button "Manage Report Templates ( 1 )" at bounding box center [221, 56] width 102 height 14
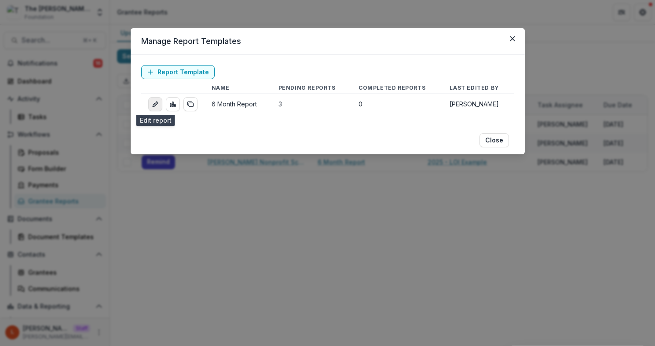
click at [155, 103] on icon "edit-report" at bounding box center [155, 104] width 7 height 7
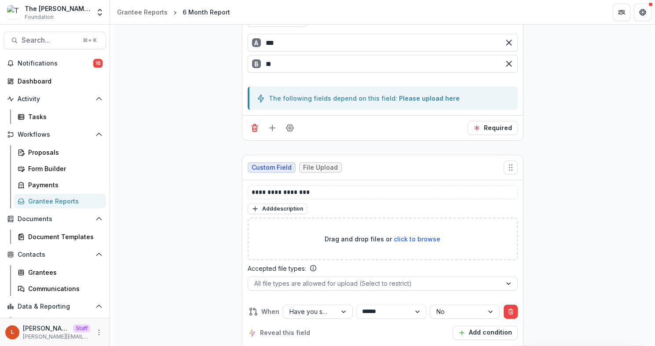
scroll to position [436, 0]
click at [77, 157] on div "Proposals" at bounding box center [63, 152] width 71 height 9
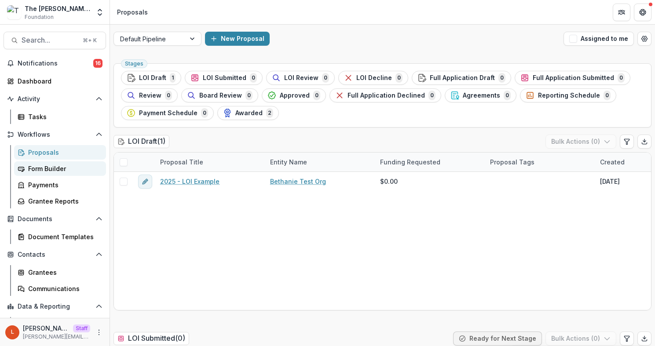
click at [40, 162] on link "Form Builder" at bounding box center [60, 168] width 92 height 15
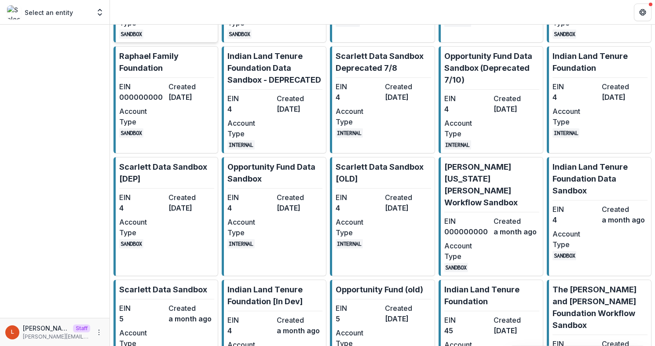
scroll to position [634, 0]
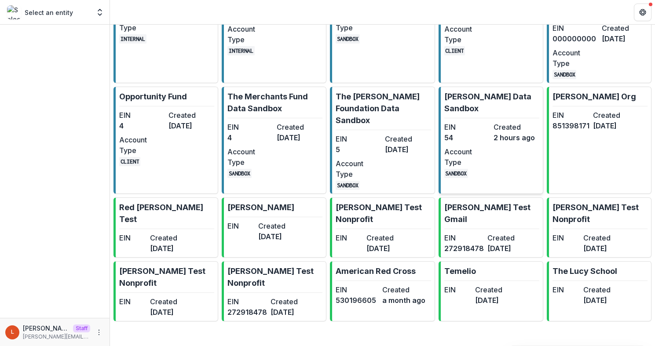
click at [479, 177] on dd "SANDBOX" at bounding box center [467, 173] width 46 height 11
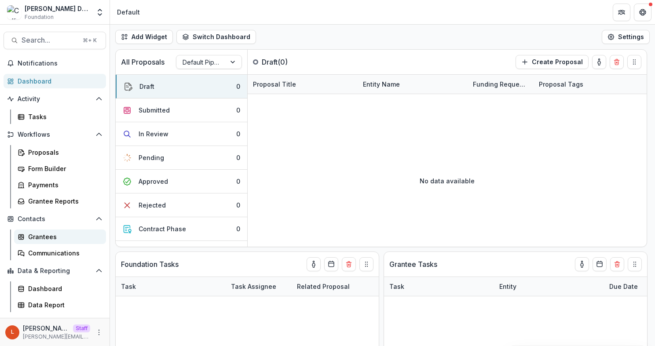
click at [54, 239] on div "Grantees" at bounding box center [63, 236] width 71 height 9
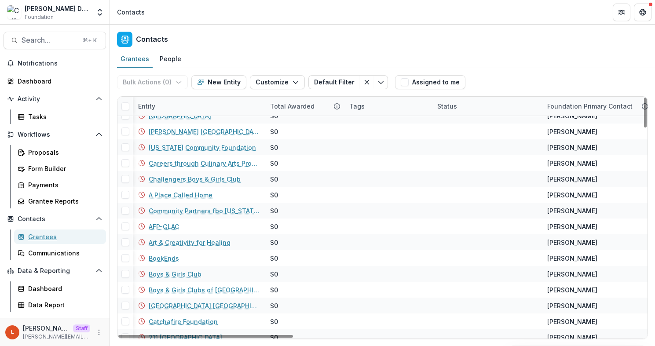
scroll to position [0, 0]
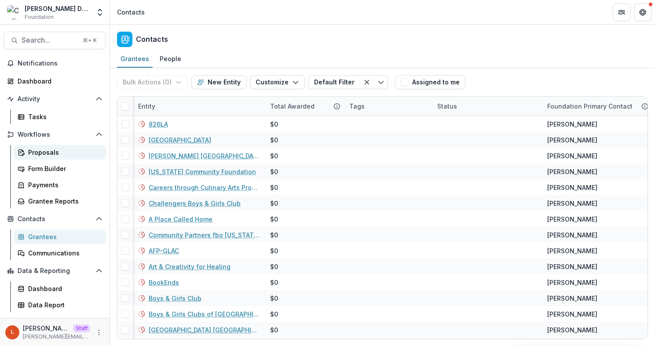
click at [48, 156] on div "Proposals" at bounding box center [63, 152] width 71 height 9
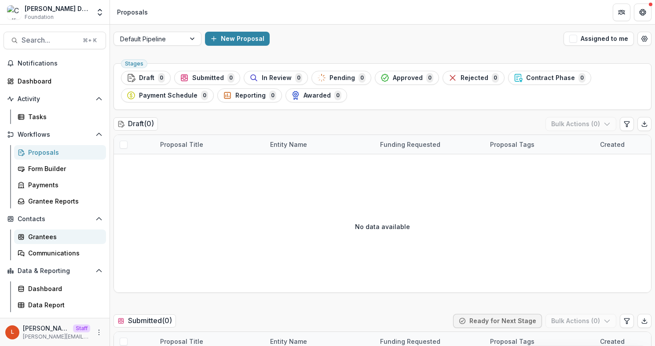
click at [49, 238] on div "Grantees" at bounding box center [63, 236] width 71 height 9
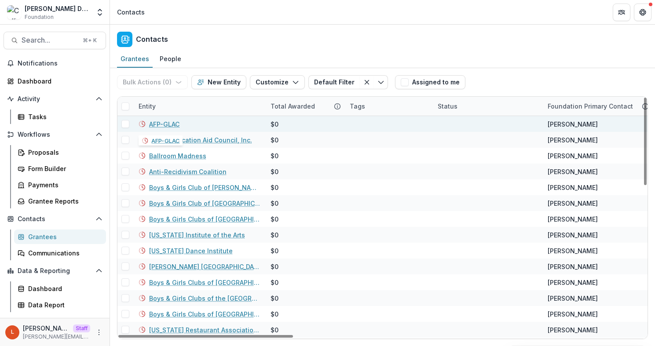
click at [165, 127] on link "AFP-GLAC" at bounding box center [164, 124] width 30 height 9
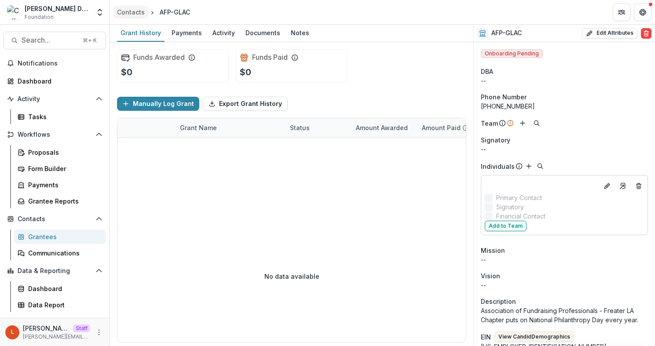
click at [127, 15] on div "Contacts" at bounding box center [131, 11] width 28 height 9
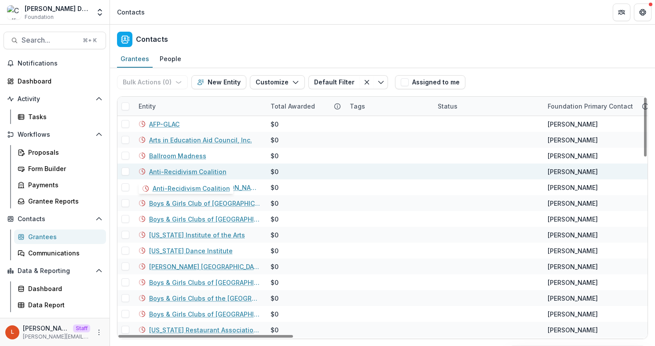
click at [178, 168] on link "Anti-Recidivism Coalition" at bounding box center [187, 171] width 77 height 9
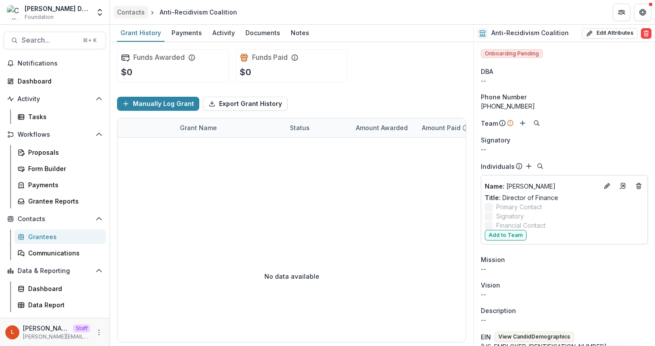
click at [133, 14] on div "Contacts" at bounding box center [131, 11] width 28 height 9
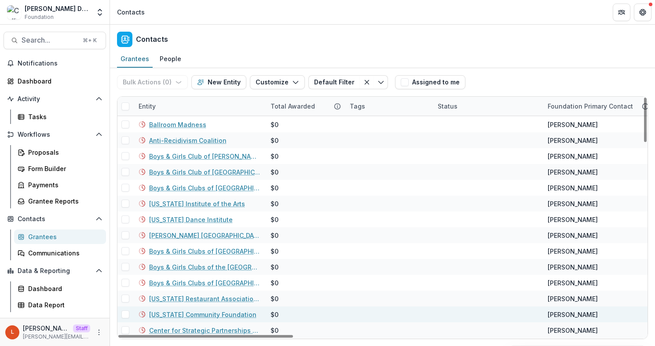
scroll to position [25, 0]
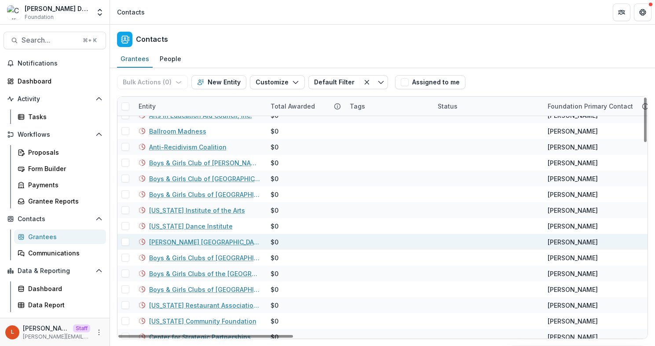
click at [190, 241] on link "[PERSON_NAME] [GEOGRAPHIC_DATA]" at bounding box center [204, 242] width 111 height 9
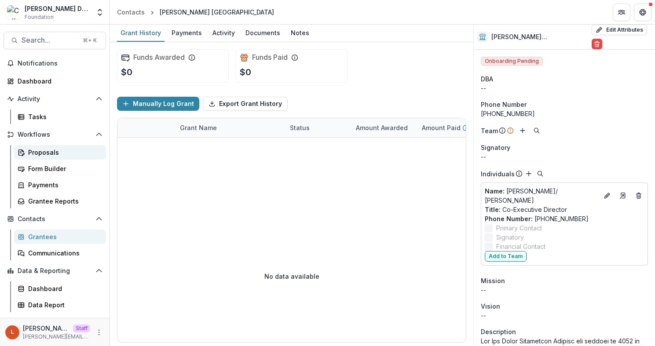
click at [61, 152] on div "Proposals" at bounding box center [63, 152] width 71 height 9
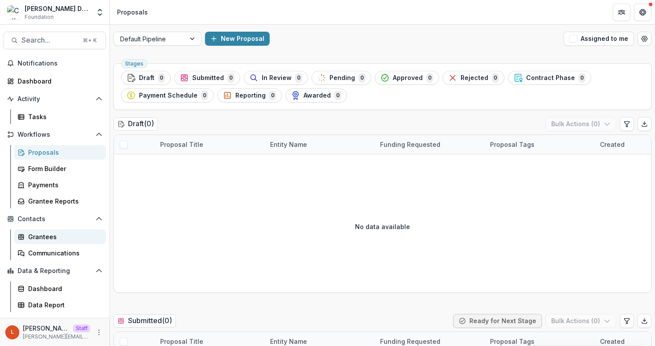
click at [36, 239] on div "Grantees" at bounding box center [63, 236] width 71 height 9
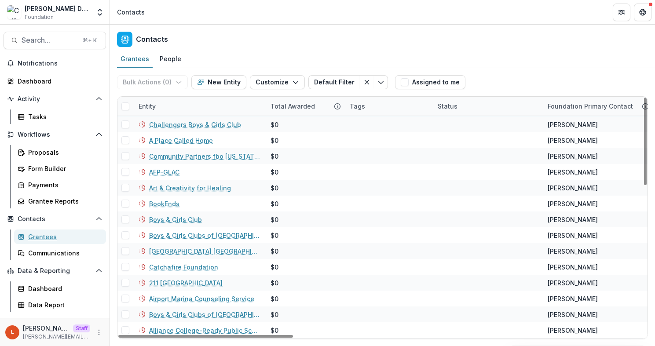
scroll to position [119, 0]
